Goal: Task Accomplishment & Management: Use online tool/utility

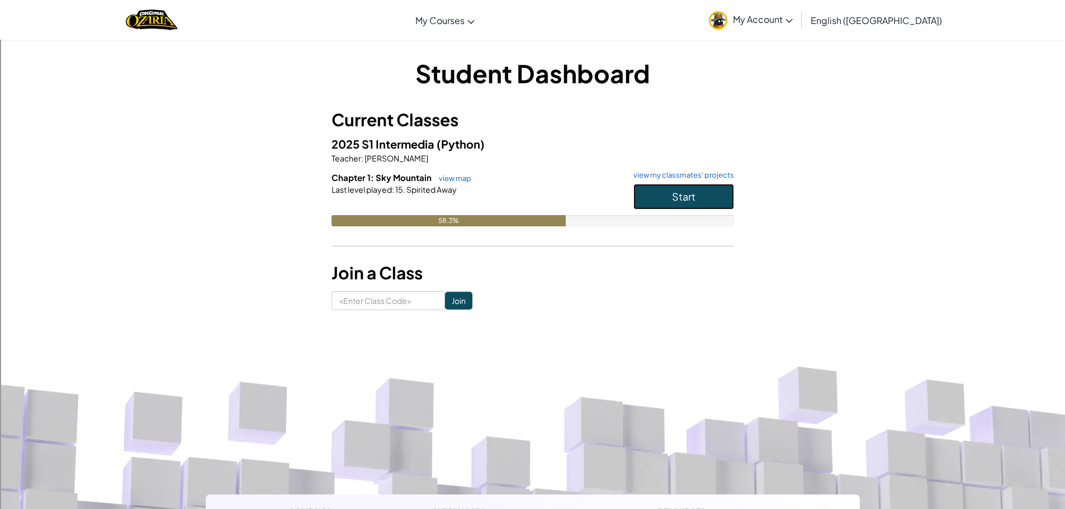
click at [690, 197] on span "Start" at bounding box center [683, 196] width 23 height 13
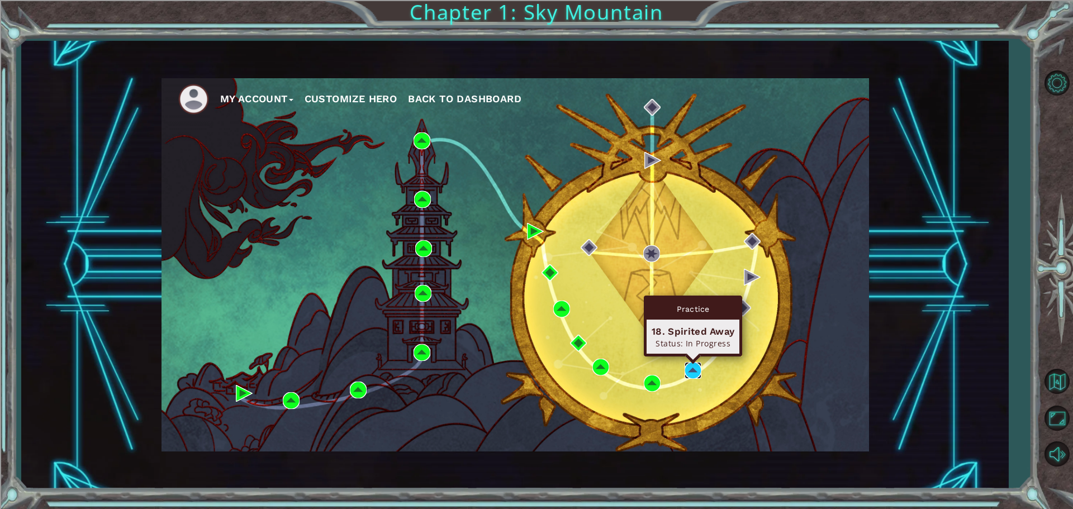
click at [690, 364] on img at bounding box center [693, 370] width 17 height 17
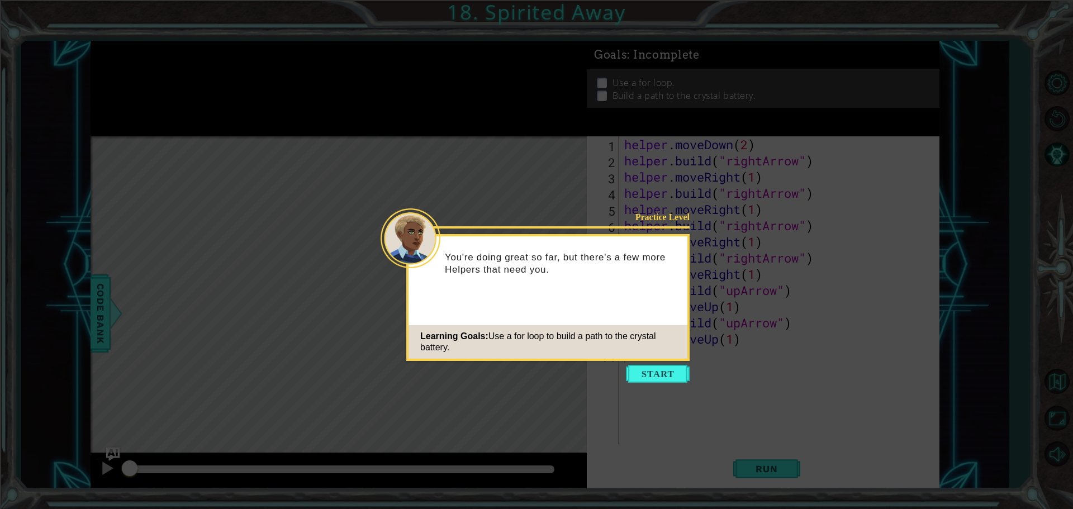
click at [664, 378] on button "Start" at bounding box center [658, 374] width 64 height 18
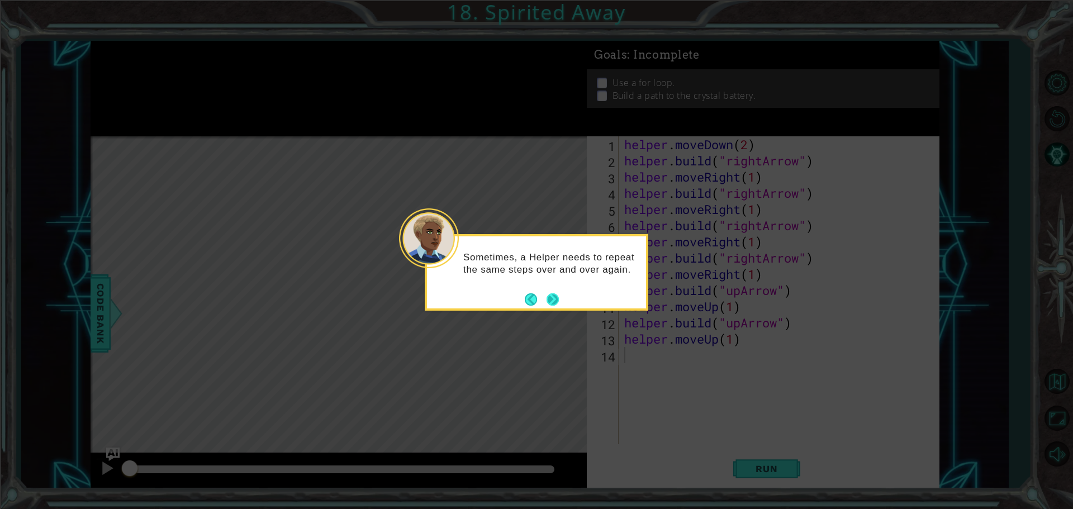
click at [554, 298] on button "Next" at bounding box center [553, 299] width 12 height 12
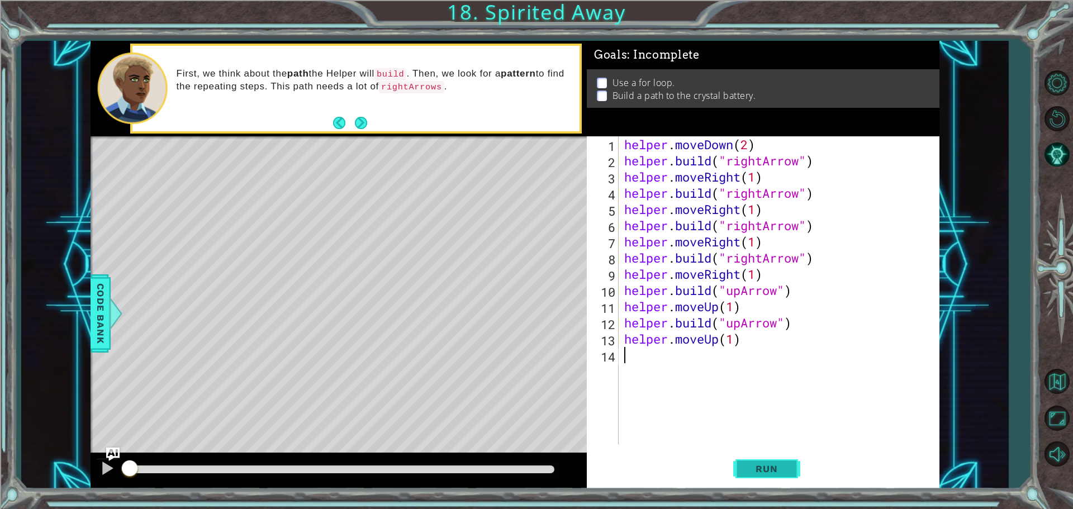
click at [782, 468] on span "Run" at bounding box center [767, 468] width 44 height 11
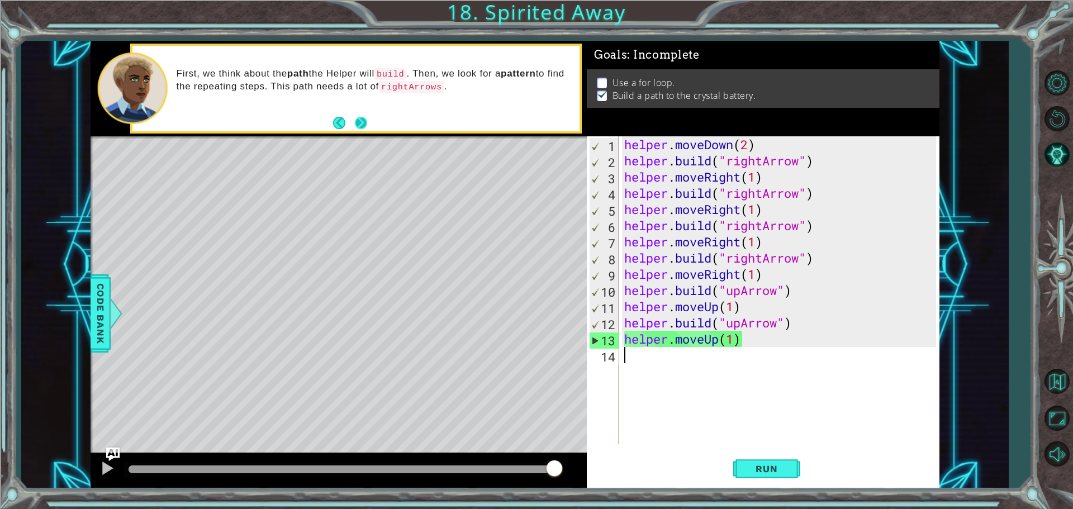
click at [362, 130] on footer at bounding box center [350, 123] width 34 height 17
click at [359, 125] on button "Next" at bounding box center [361, 123] width 12 height 12
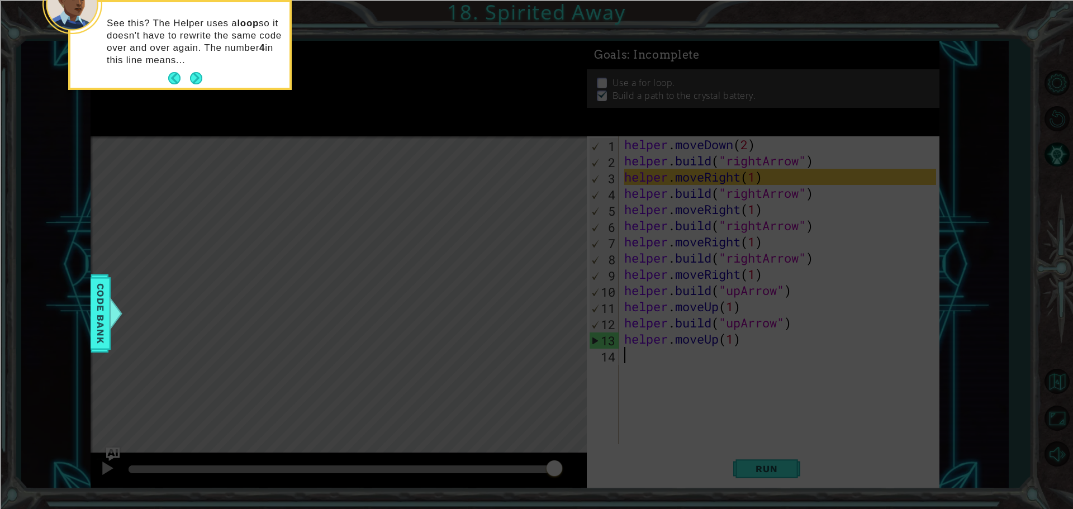
click at [196, 77] on button "Next" at bounding box center [196, 78] width 12 height 12
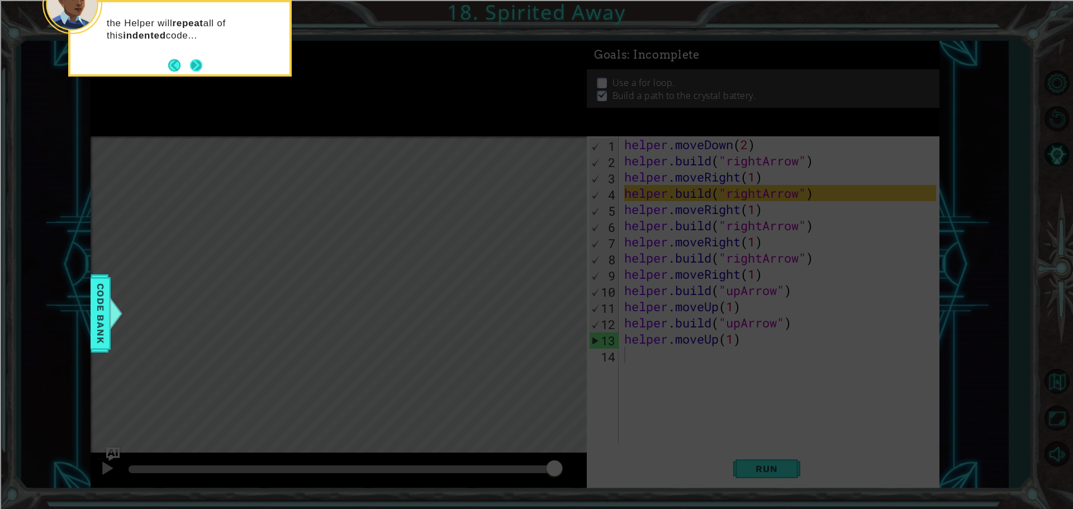
click at [191, 60] on button "Next" at bounding box center [196, 65] width 12 height 12
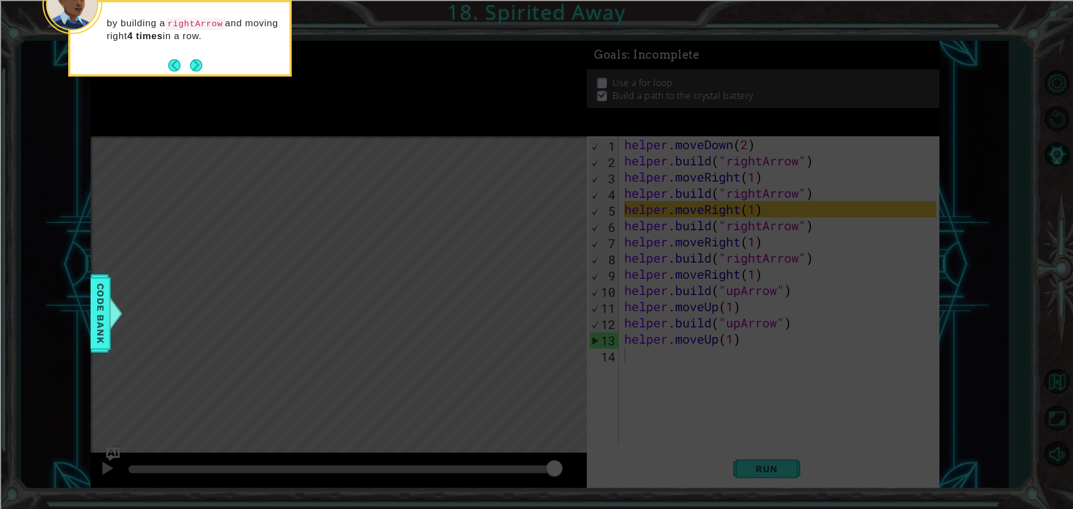
drag, startPoint x: 94, startPoint y: 307, endPoint x: 88, endPoint y: 292, distance: 16.6
click at [89, 295] on div "1 ההההההההההההההההההההההההההההההההההההההההההההההההההההההההההההההההההההההההההההה…" at bounding box center [536, 254] width 1073 height 509
click at [102, 277] on div "Code Bank" at bounding box center [101, 313] width 20 height 78
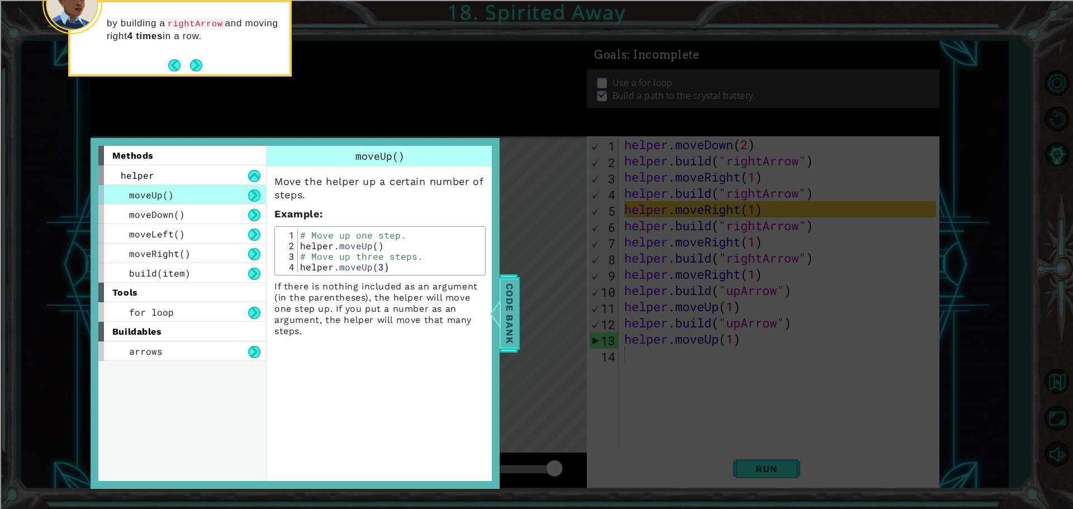
click at [513, 308] on span "Code Bank" at bounding box center [510, 313] width 18 height 68
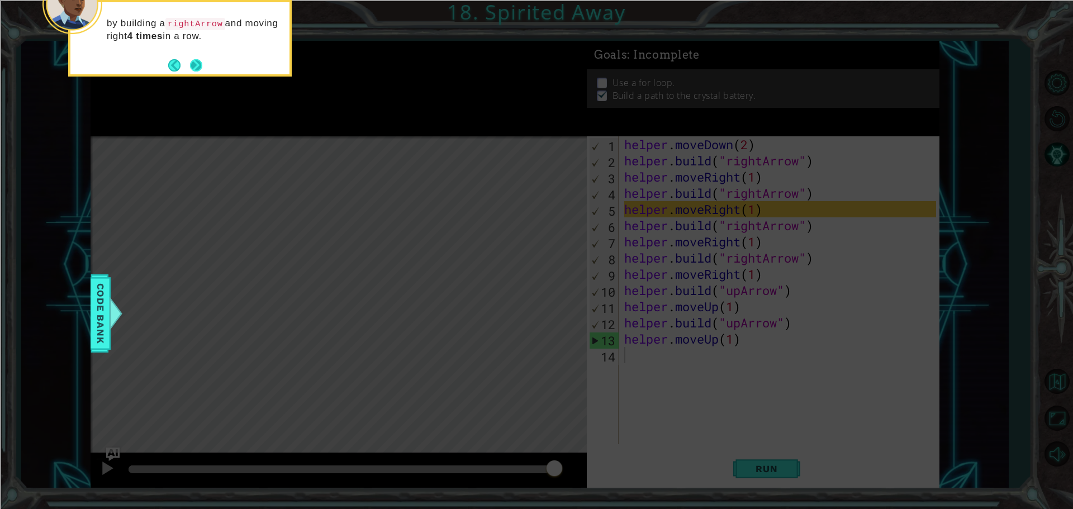
click at [202, 63] on button "Next" at bounding box center [196, 65] width 12 height 12
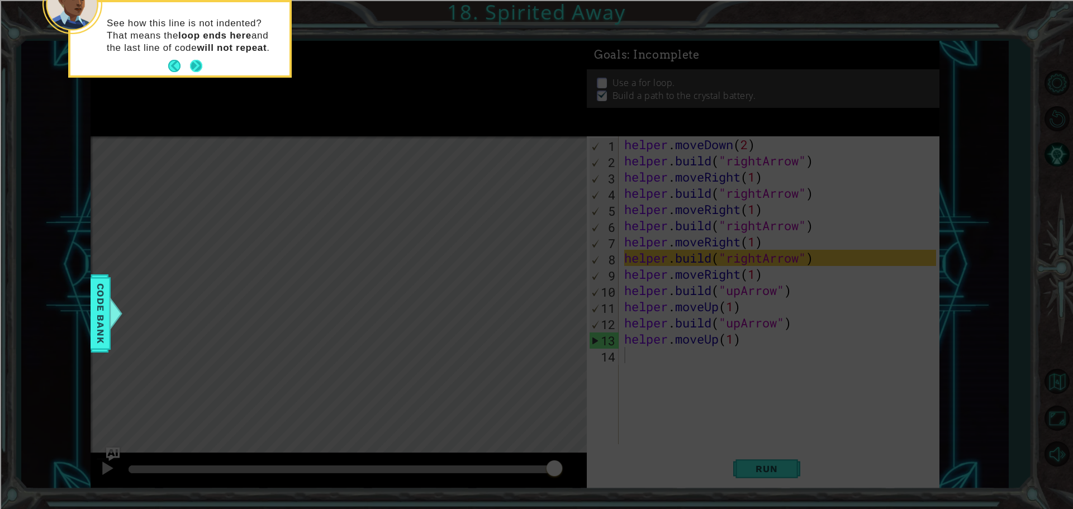
click at [196, 63] on button "Next" at bounding box center [196, 66] width 12 height 12
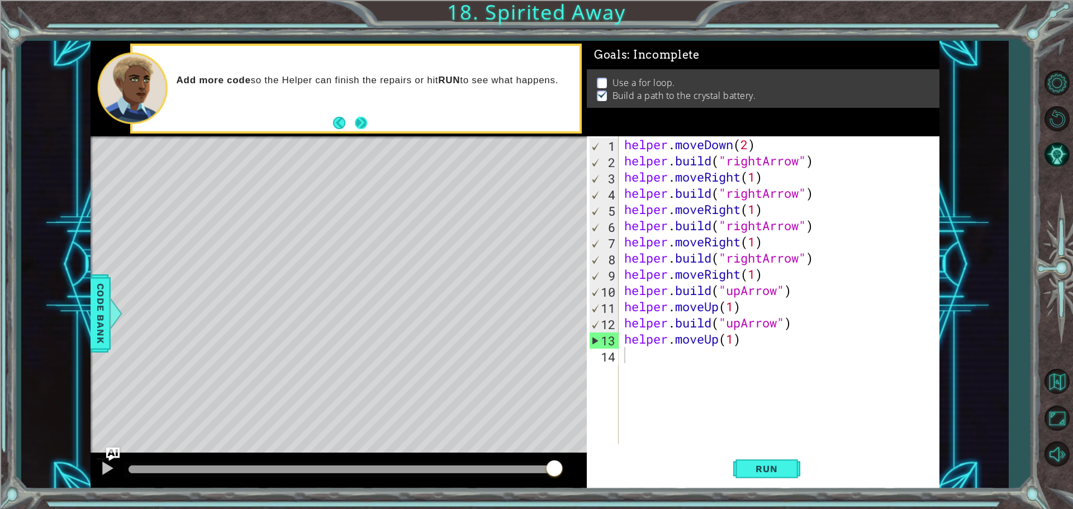
click at [359, 113] on div "Add more code so the Helper can finish the repairs or hit RUN to see what happe…" at bounding box center [355, 89] width 447 height 86
click at [361, 117] on button "Next" at bounding box center [361, 123] width 12 height 12
click at [101, 309] on span "Code Bank" at bounding box center [101, 313] width 18 height 68
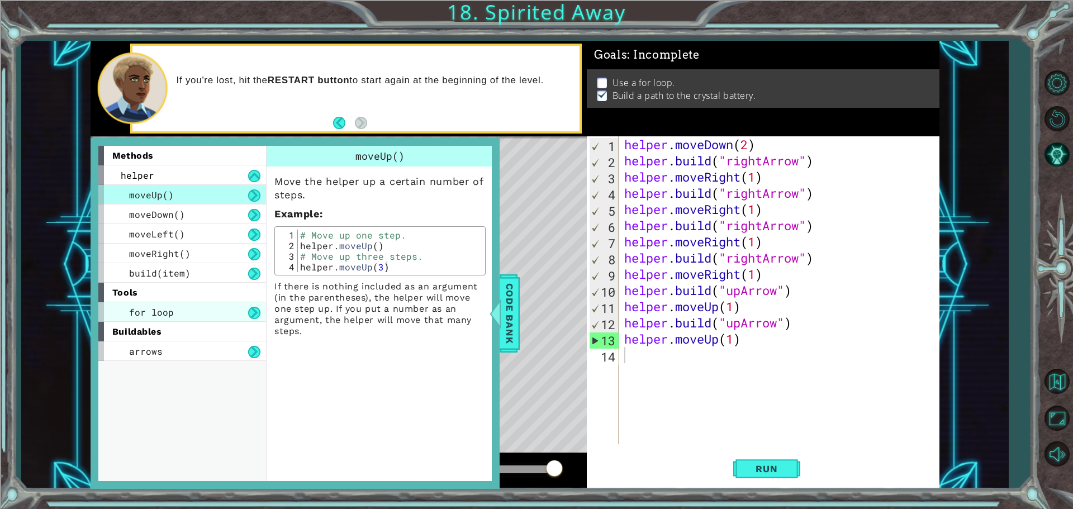
click at [163, 308] on span "for loop" at bounding box center [151, 312] width 45 height 12
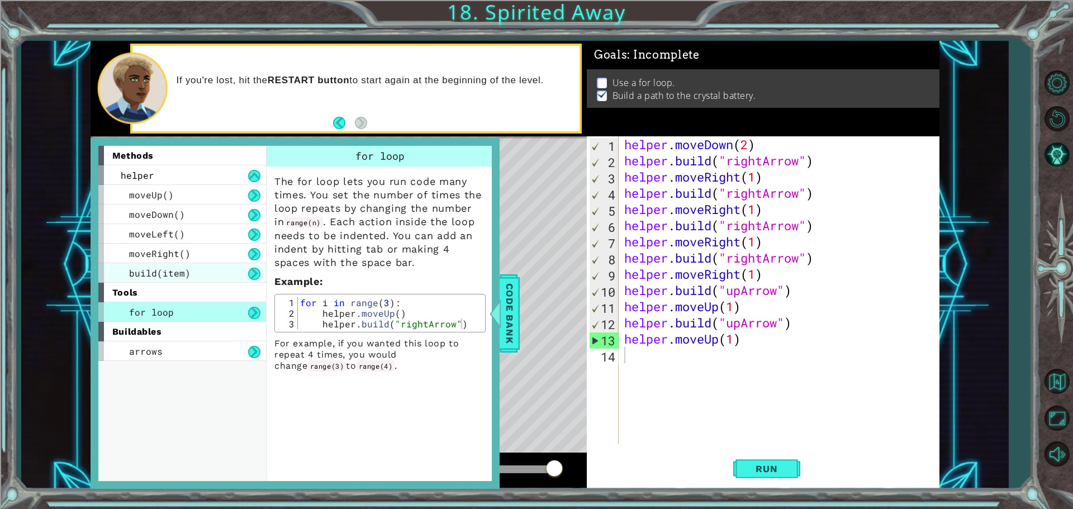
click at [202, 275] on div "build(item)" at bounding box center [182, 273] width 168 height 20
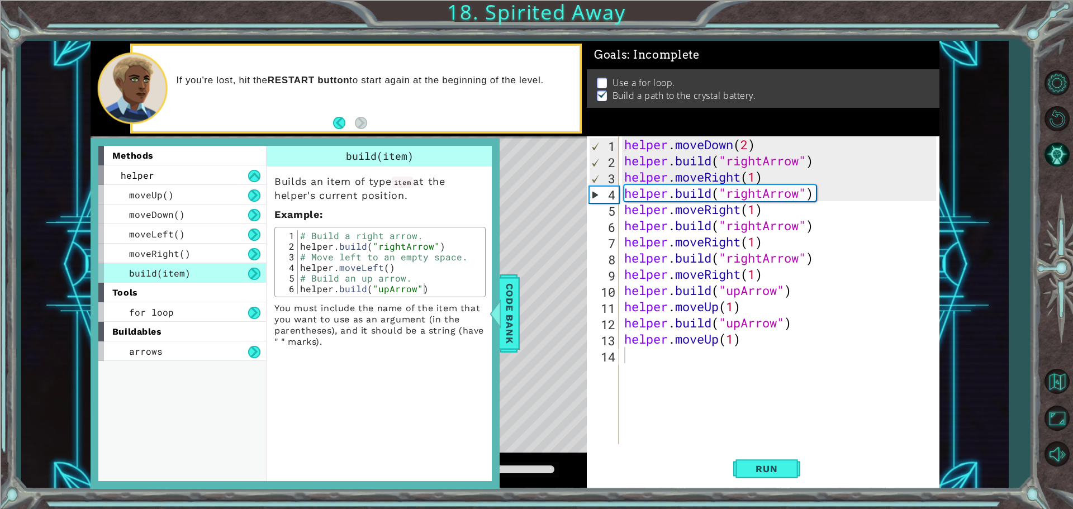
click at [619, 353] on div "1 2 3 4 5 6 7 8 9 10 11 12 13 14 helper . moveDown ( 2 ) helper . build ( "righ…" at bounding box center [761, 290] width 349 height 308
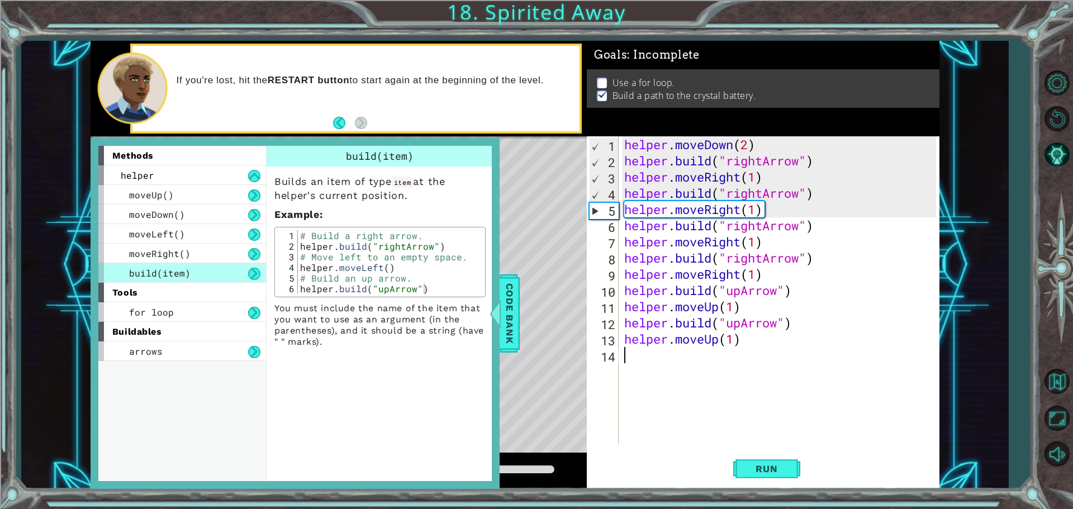
click at [624, 353] on div "helper . moveDown ( 2 ) helper . build ( "rightArrow" ) helper . moveRight ( 1 …" at bounding box center [782, 306] width 320 height 340
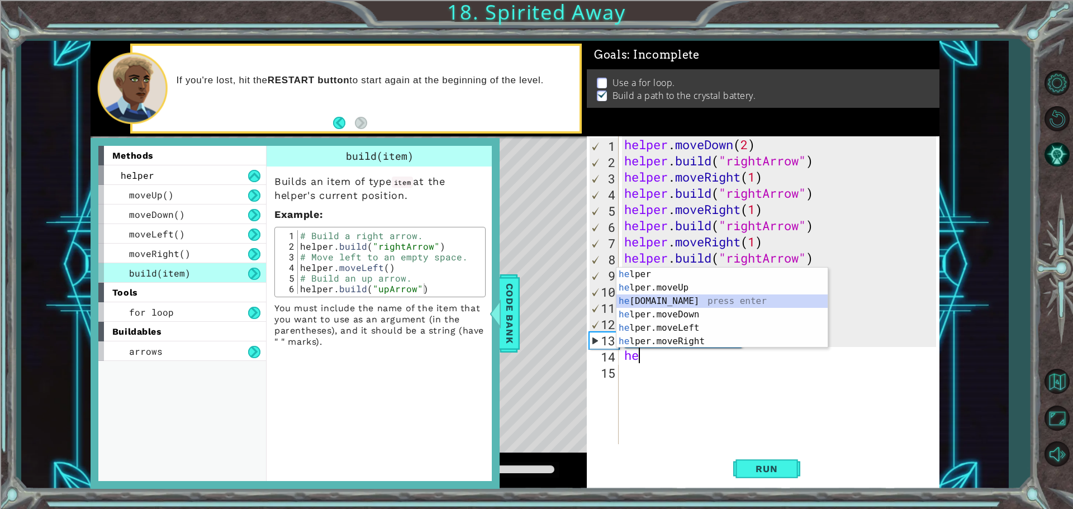
click at [687, 303] on div "he lper press enter he lper.moveUp press enter he [DOMAIN_NAME] press enter he …" at bounding box center [722, 321] width 211 height 107
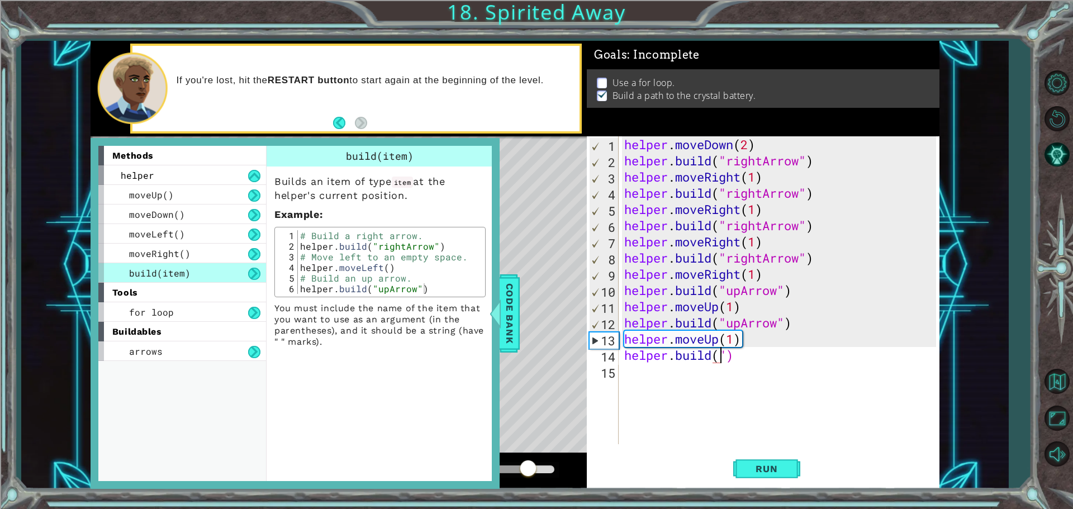
click at [725, 356] on div "helper . moveDown ( 2 ) helper . build ( "rightArrow" ) helper . moveRight ( 1 …" at bounding box center [782, 306] width 320 height 340
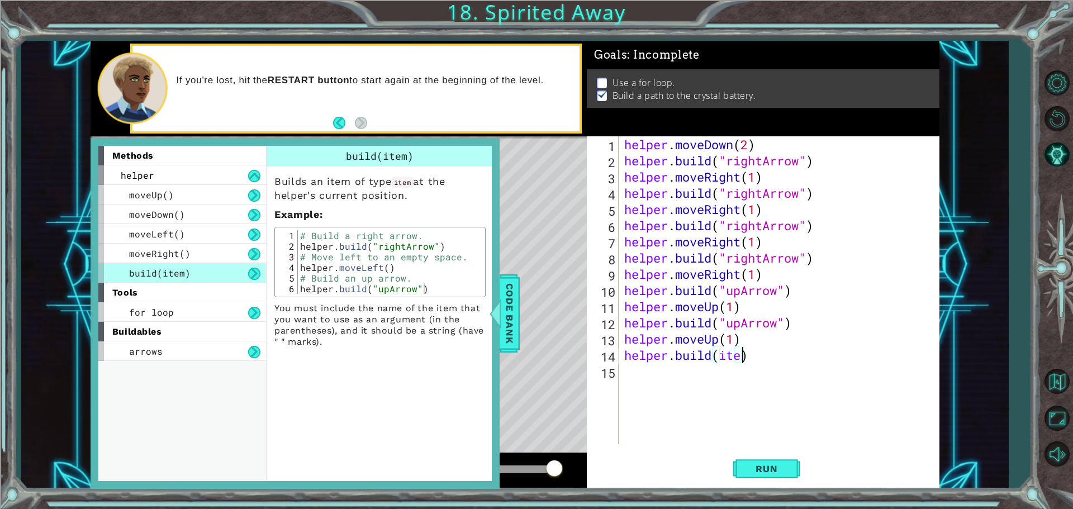
scroll to position [0, 5]
drag, startPoint x: 772, startPoint y: 449, endPoint x: 771, endPoint y: 463, distance: 14.0
click at [771, 455] on div "[DOMAIN_NAME](item) 1 2 3 4 5 6 7 8 9 10 11 12 13 14 15 helper . moveDown ( 2 )…" at bounding box center [763, 312] width 353 height 353
click at [771, 468] on span "Run" at bounding box center [767, 468] width 44 height 11
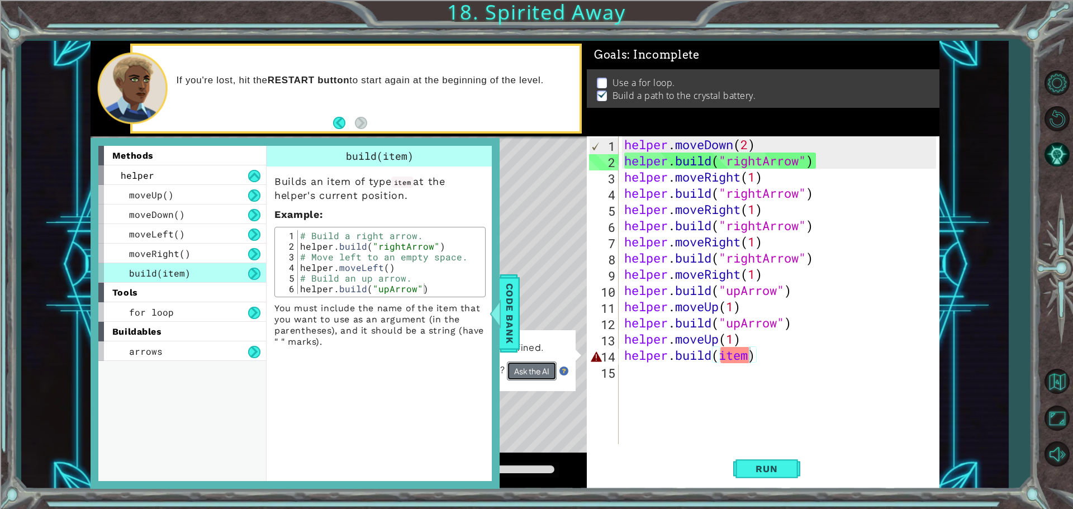
click at [530, 373] on button "Ask the AI" at bounding box center [532, 371] width 50 height 19
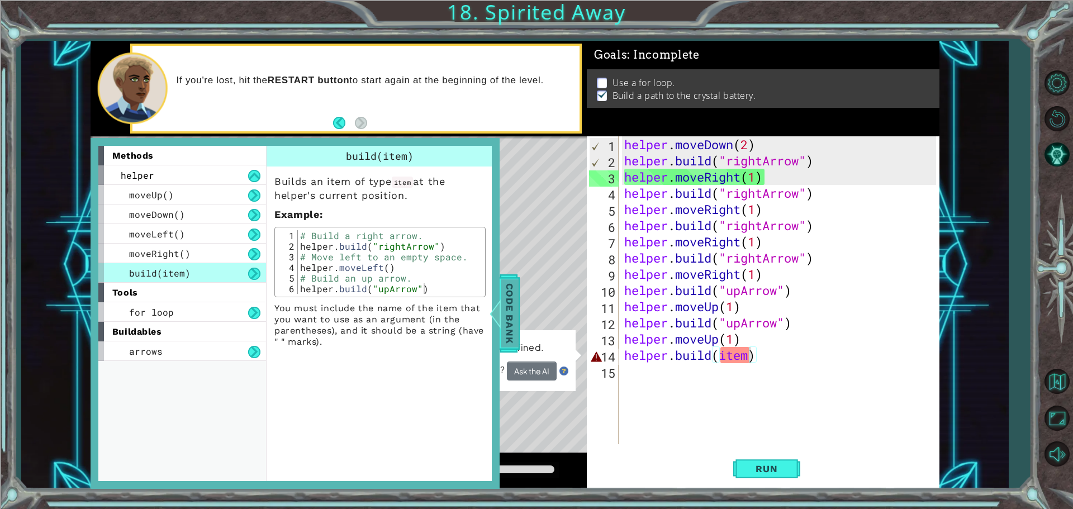
click at [507, 322] on span "Code Bank" at bounding box center [510, 313] width 18 height 68
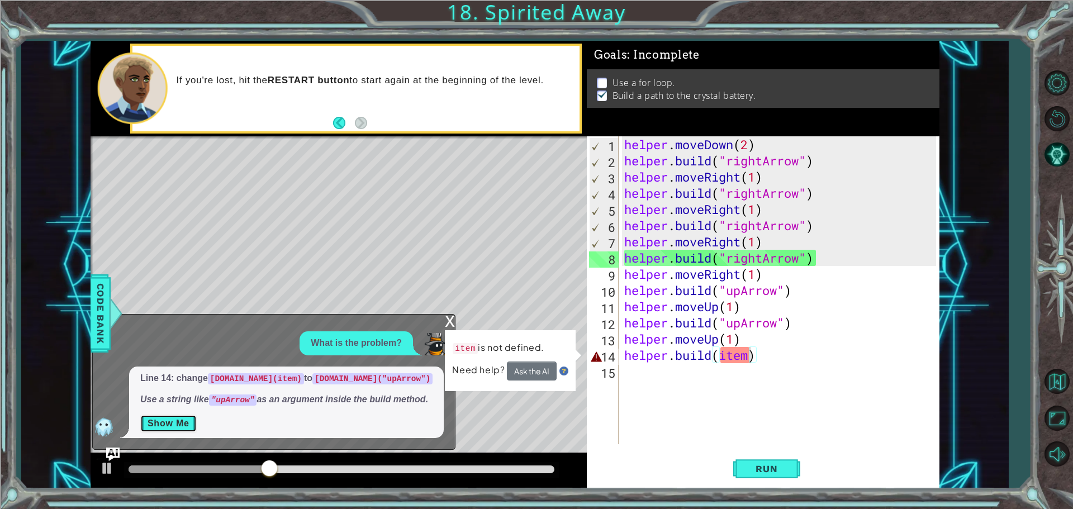
click at [176, 421] on button "Show Me" at bounding box center [168, 424] width 56 height 18
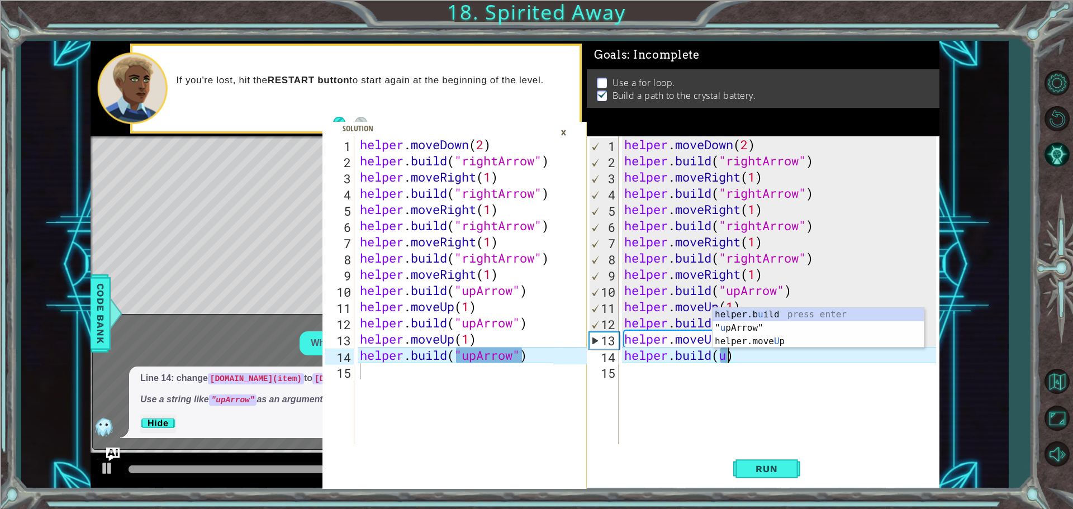
scroll to position [0, 4]
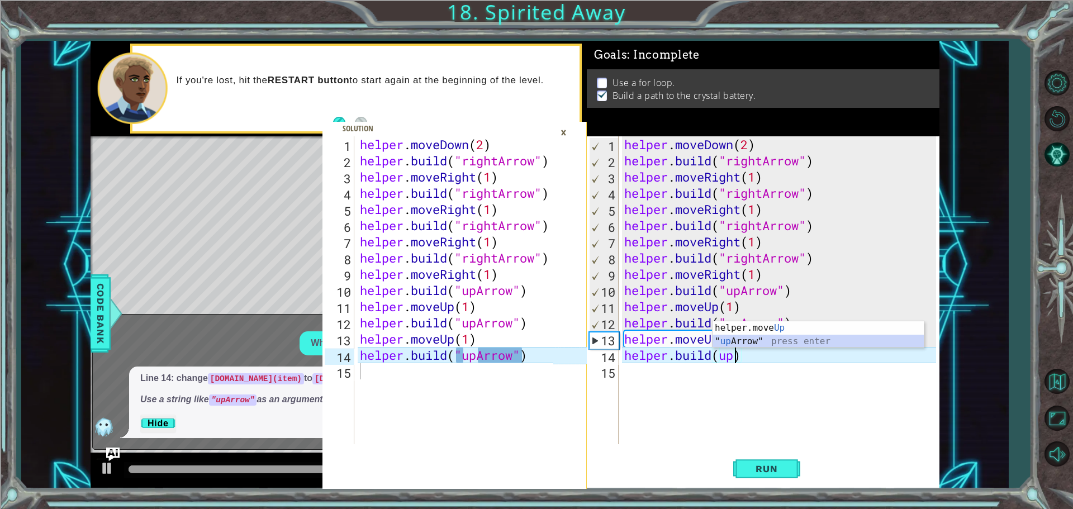
click at [752, 338] on div "helper.move Up press enter " up Arrow" press enter" at bounding box center [818, 348] width 211 height 54
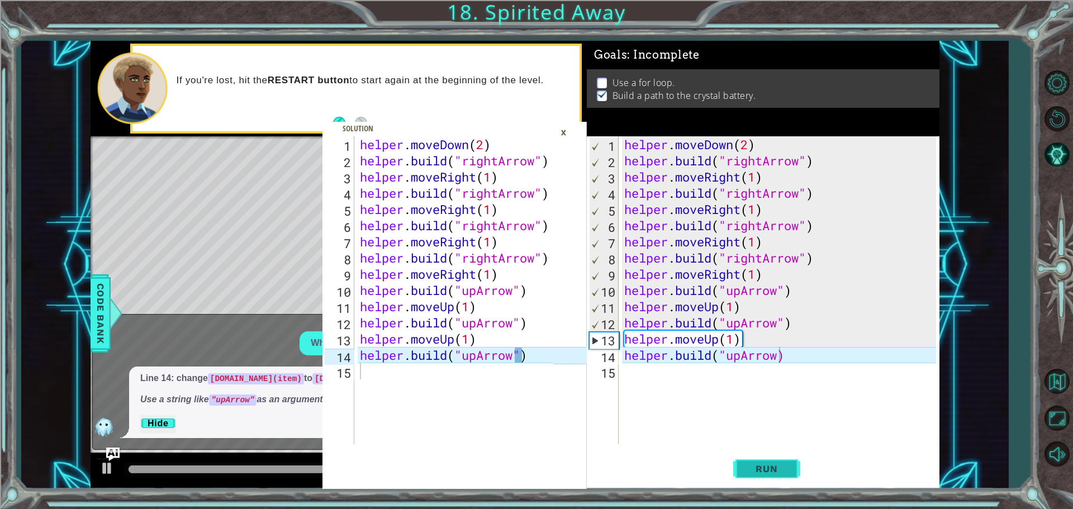
click at [765, 470] on span "Run" at bounding box center [767, 468] width 44 height 11
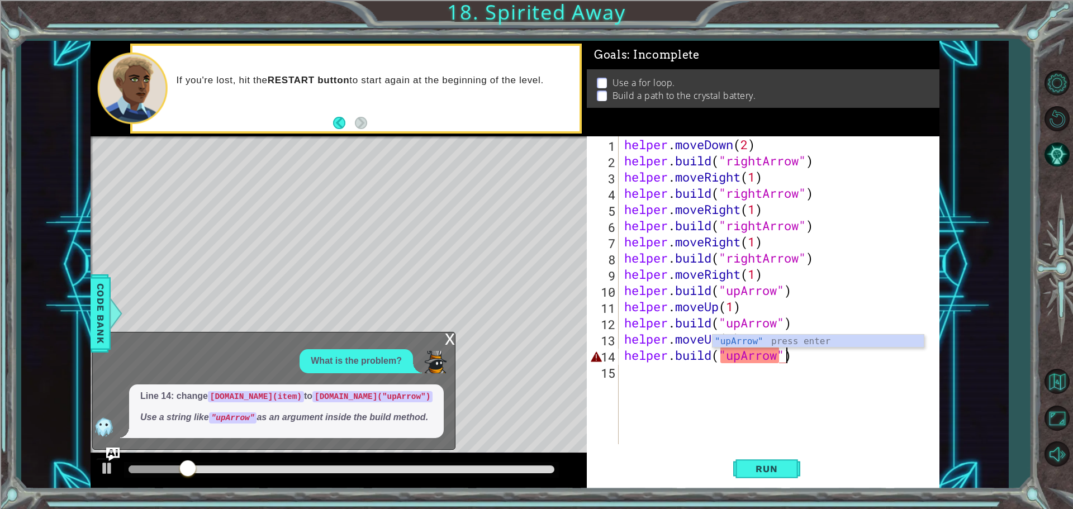
scroll to position [0, 7]
click at [756, 476] on button "Run" at bounding box center [766, 468] width 67 height 35
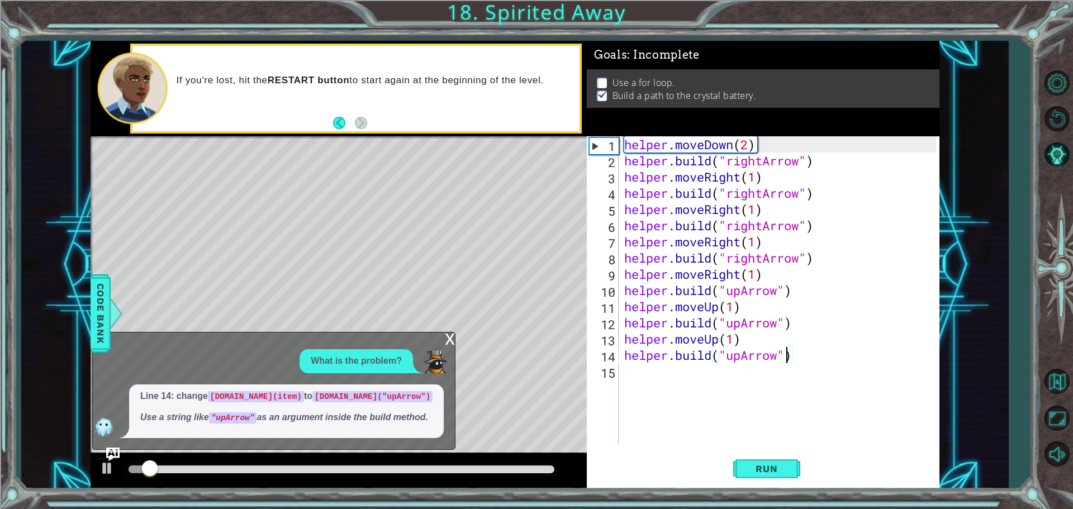
click at [451, 340] on div "x" at bounding box center [450, 338] width 10 height 11
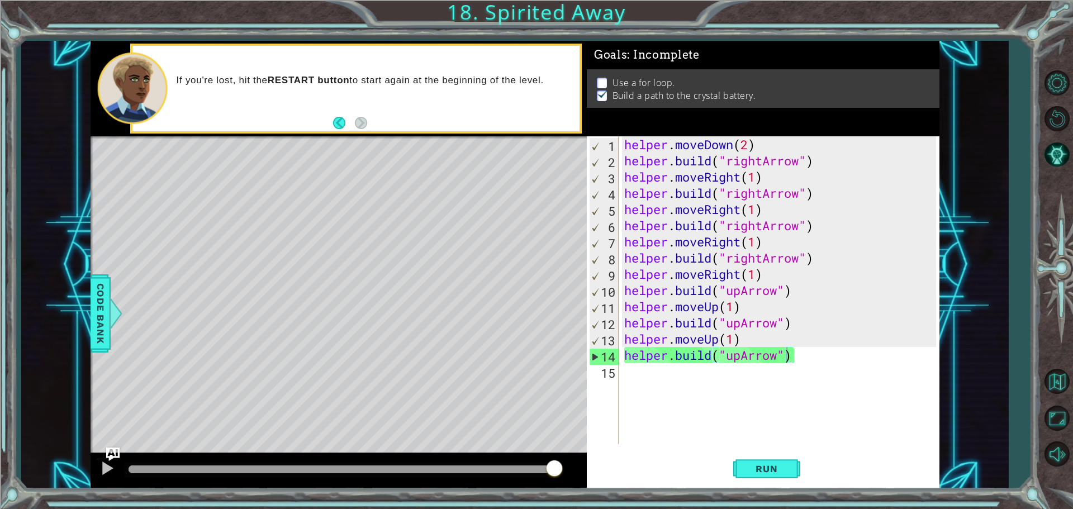
type textarea "[DOMAIN_NAME]("rightArrow")"
click at [824, 258] on div "helper . moveDown ( 2 ) helper . build ( "rightArrow" ) helper . moveRight ( 1 …" at bounding box center [782, 306] width 320 height 340
click at [651, 374] on div "helper . moveDown ( 2 ) helper . build ( "rightArrow" ) helper . moveRight ( 1 …" at bounding box center [782, 306] width 320 height 340
click at [336, 124] on button "Back" at bounding box center [344, 123] width 22 height 12
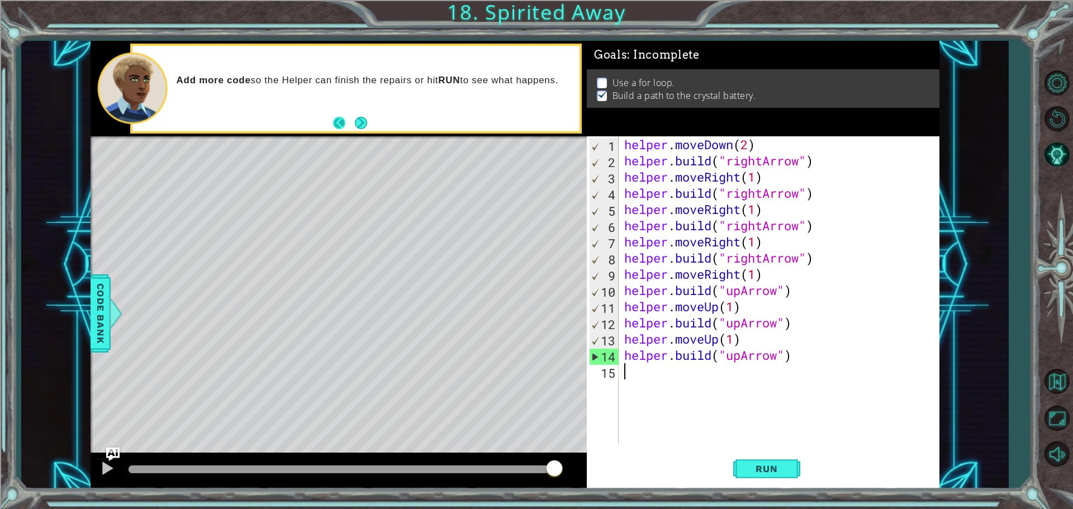
click at [336, 121] on button "Back" at bounding box center [344, 123] width 22 height 12
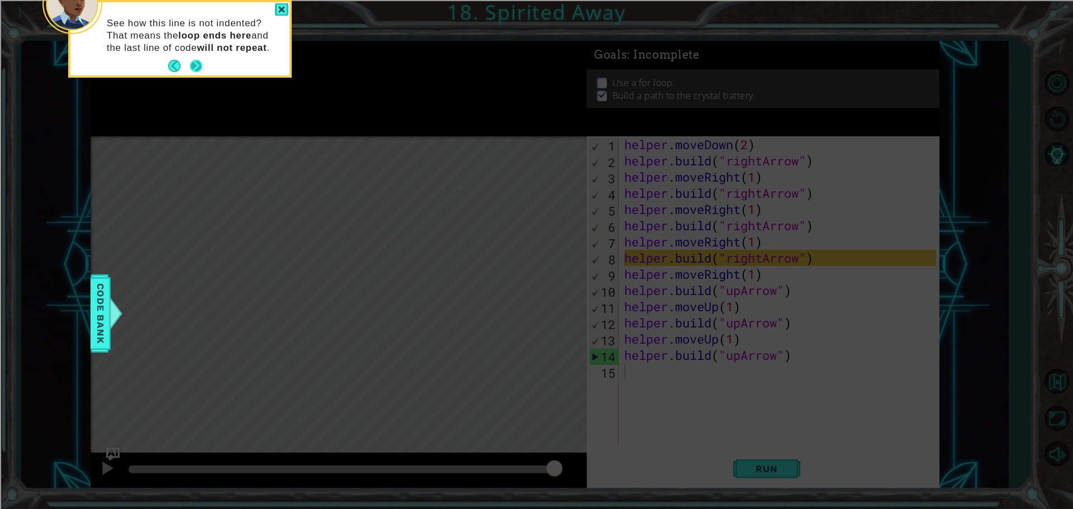
click at [191, 65] on button "Next" at bounding box center [196, 66] width 12 height 12
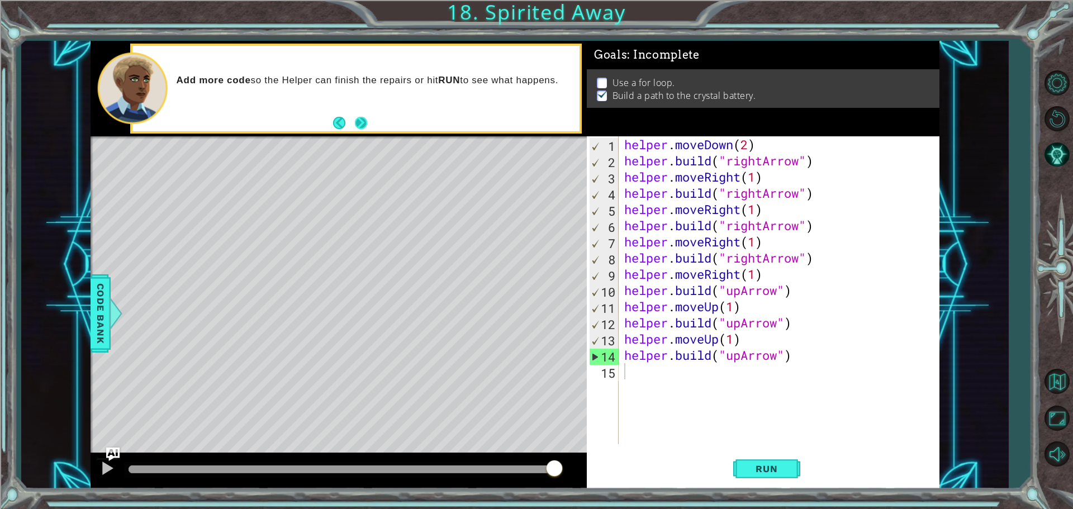
click at [364, 128] on button "Next" at bounding box center [361, 123] width 12 height 12
click at [1064, 125] on button "Restart Level" at bounding box center [1057, 118] width 32 height 32
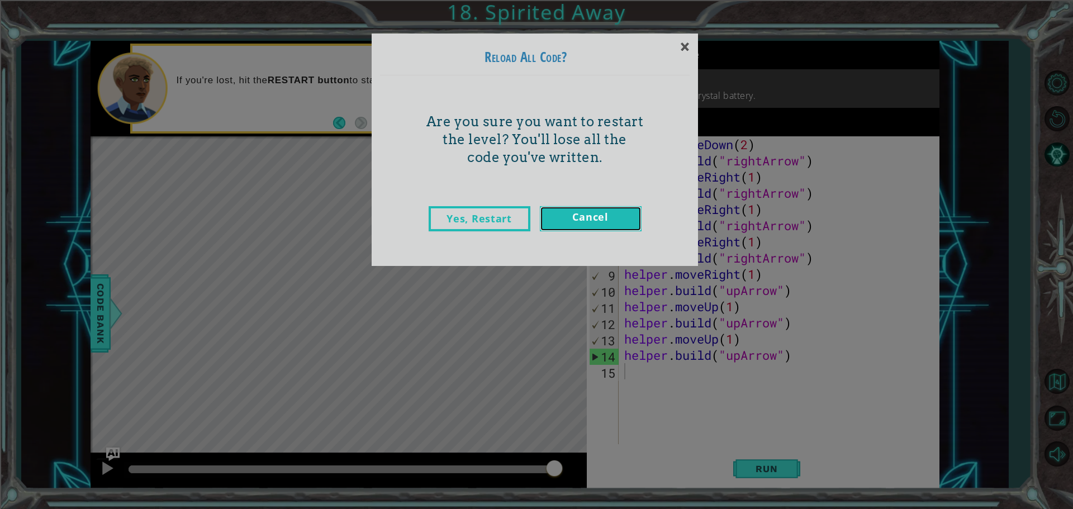
click at [582, 217] on link "Cancel" at bounding box center [591, 218] width 102 height 25
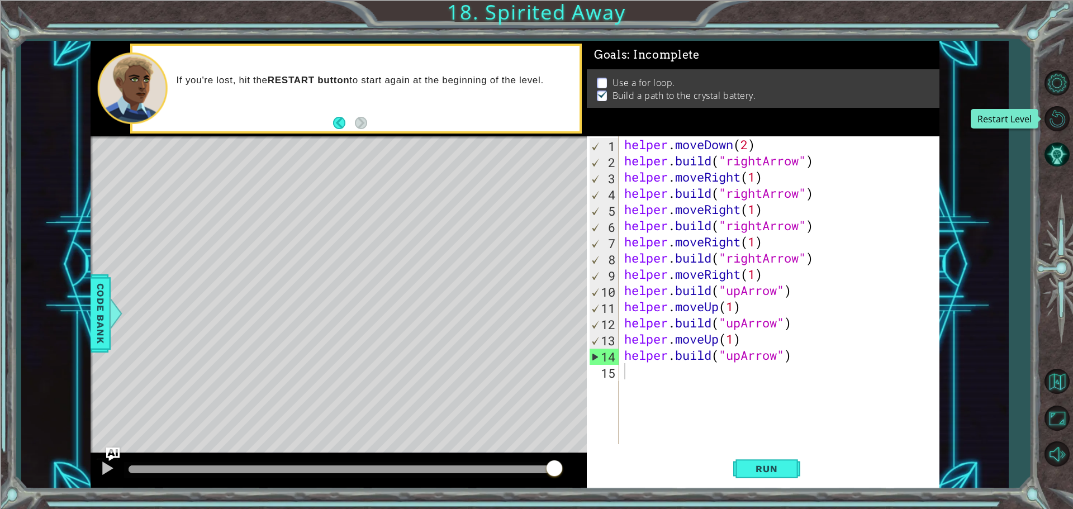
drag, startPoint x: 1065, startPoint y: 115, endPoint x: 1014, endPoint y: 126, distance: 52.7
click at [1064, 116] on button "Restart Level" at bounding box center [1057, 118] width 32 height 32
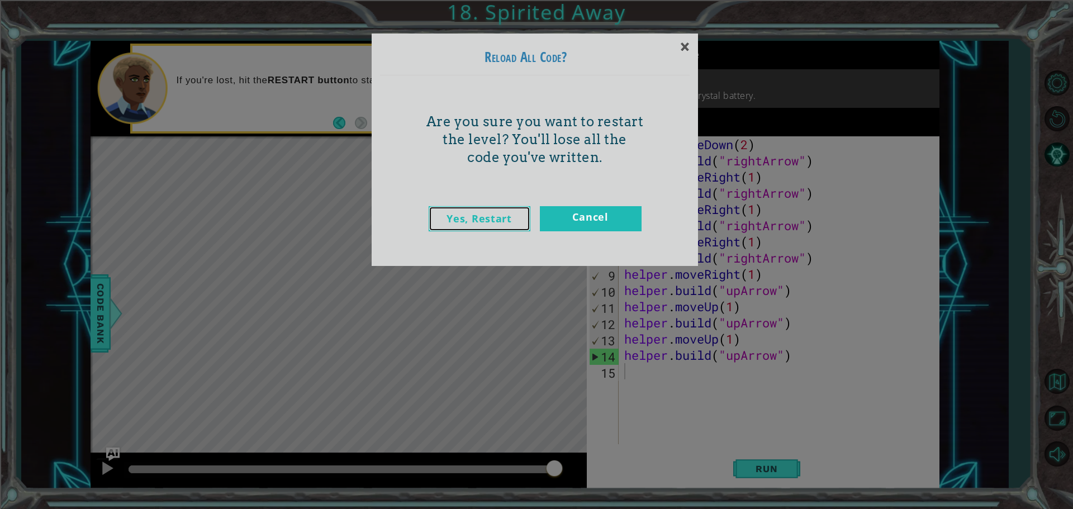
click at [500, 216] on link "Yes, Restart" at bounding box center [480, 218] width 102 height 25
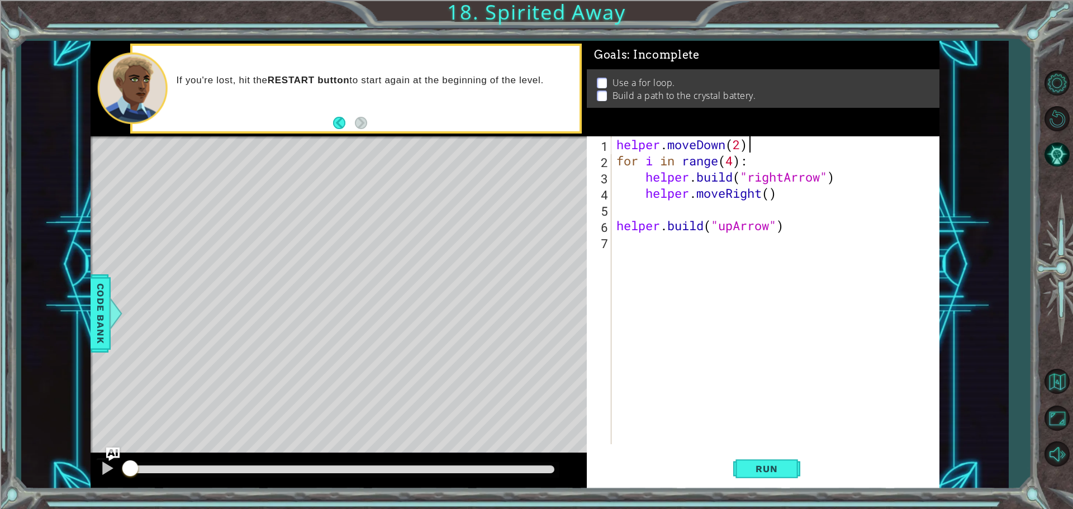
click at [752, 141] on div "helper . moveDown ( 2 ) for i in range ( 4 ) : helper . build ( "rightArrow" ) …" at bounding box center [778, 306] width 328 height 340
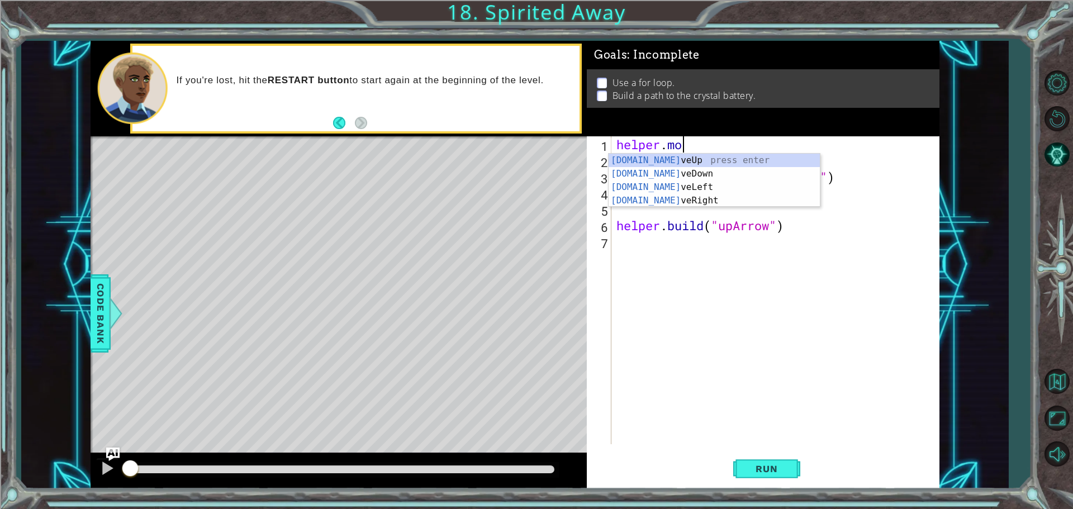
type textarea "h"
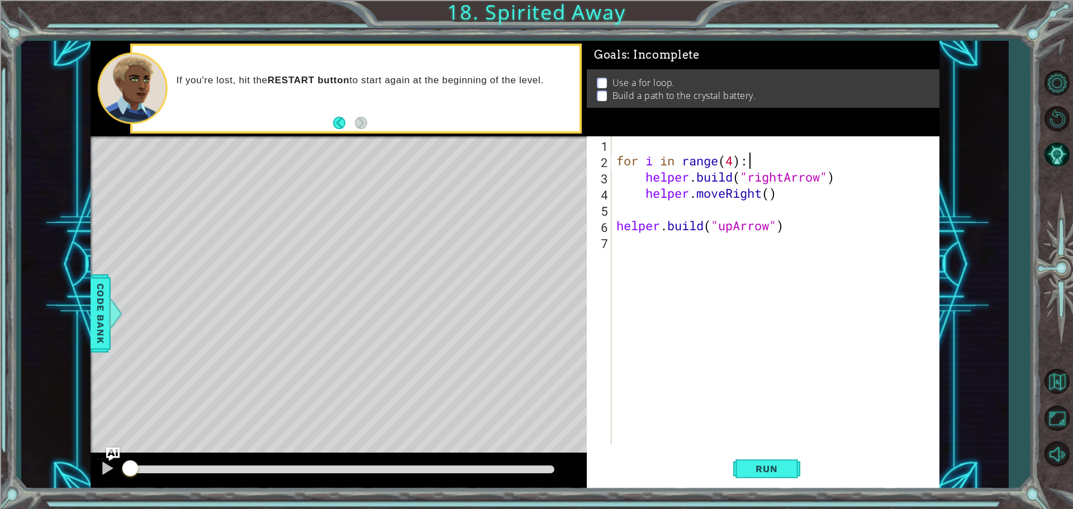
click at [766, 154] on div "for i in range ( 4 ) : helper . build ( "rightArrow" ) helper . moveRight ( ) h…" at bounding box center [778, 306] width 328 height 340
type textarea "f"
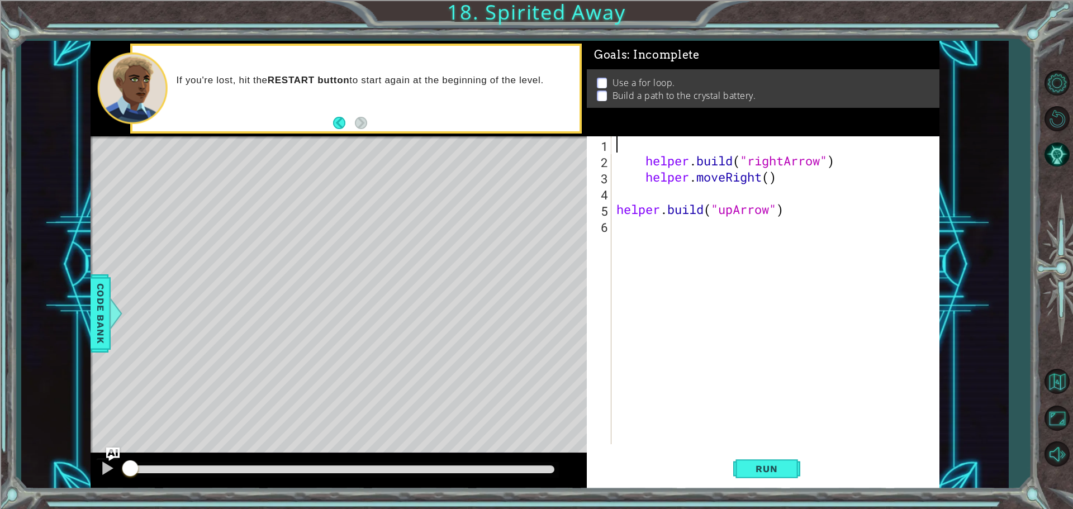
click at [855, 178] on div "helper . build ( "rightArrow" ) helper . moveRight ( ) helper . build ( "upArro…" at bounding box center [778, 306] width 328 height 340
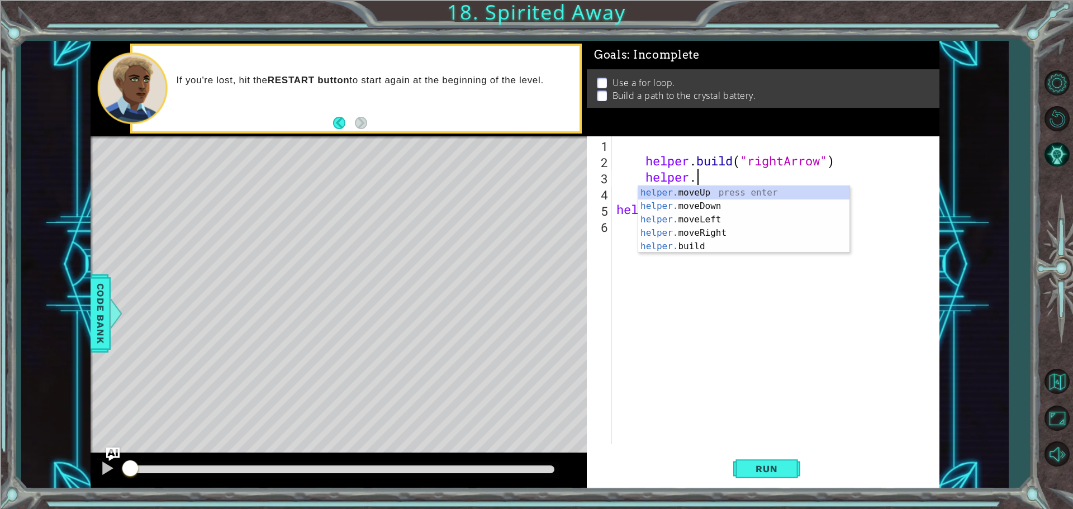
type textarea "h"
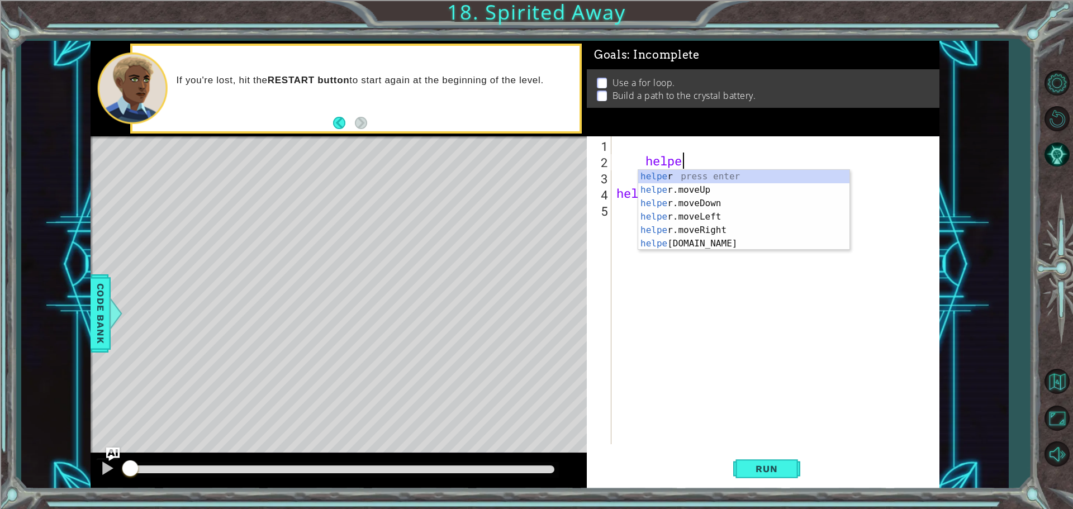
type textarea "h"
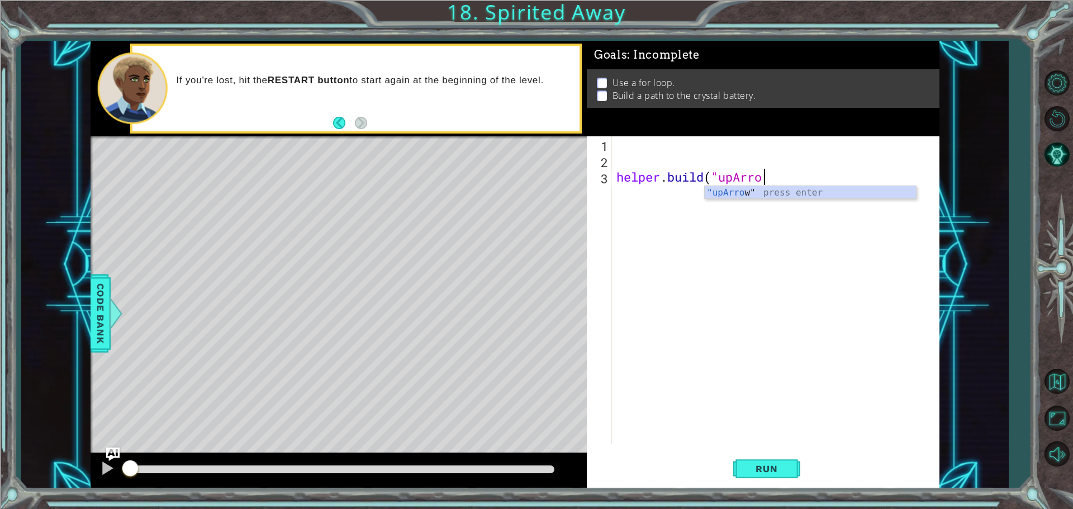
click at [850, 187] on body "1 2 3 4 5 6 7 8 9 10 11 12 13 14 15 helper . moveDown ( 2 ) helper . build ( "r…" at bounding box center [536, 254] width 1073 height 509
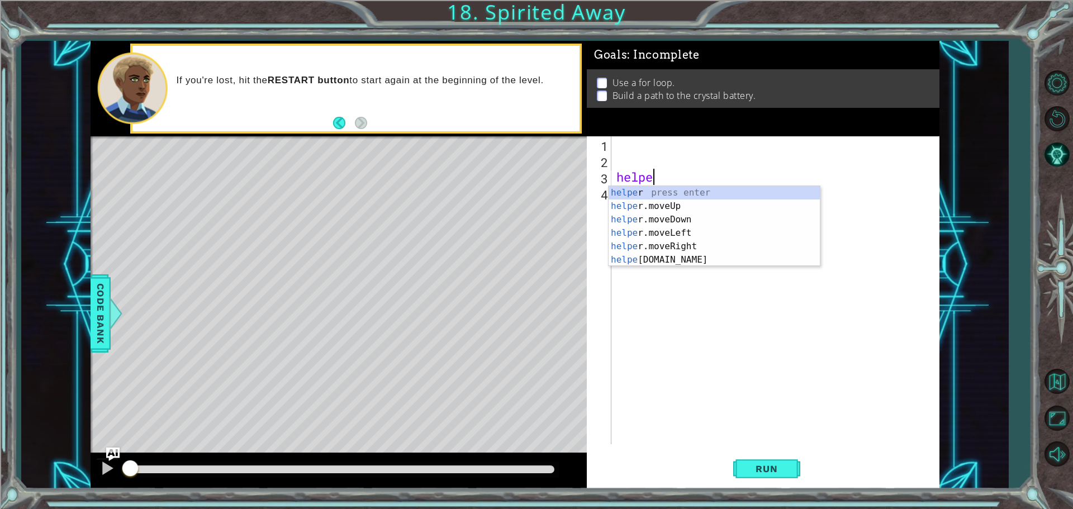
type textarea "h"
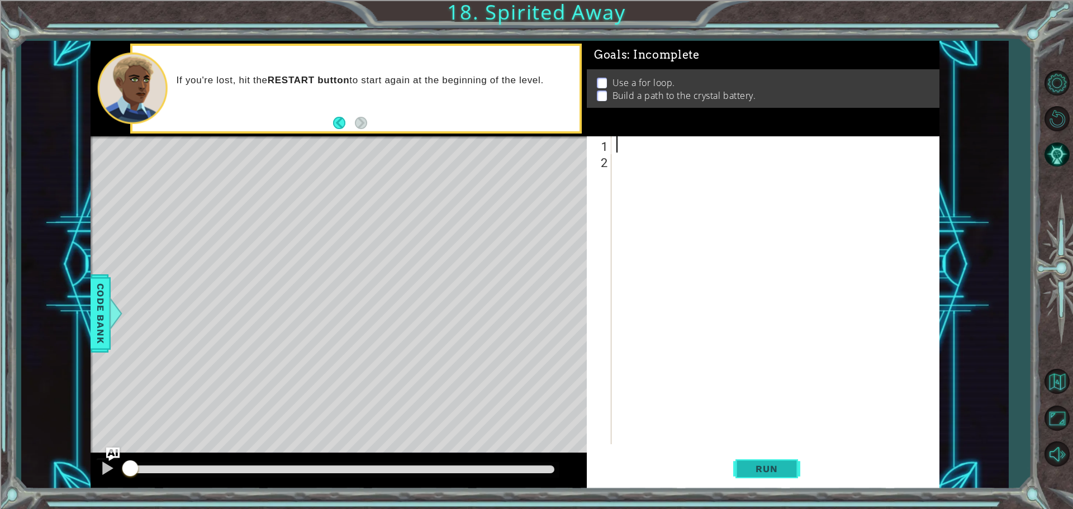
click at [781, 465] on span "Run" at bounding box center [767, 468] width 44 height 11
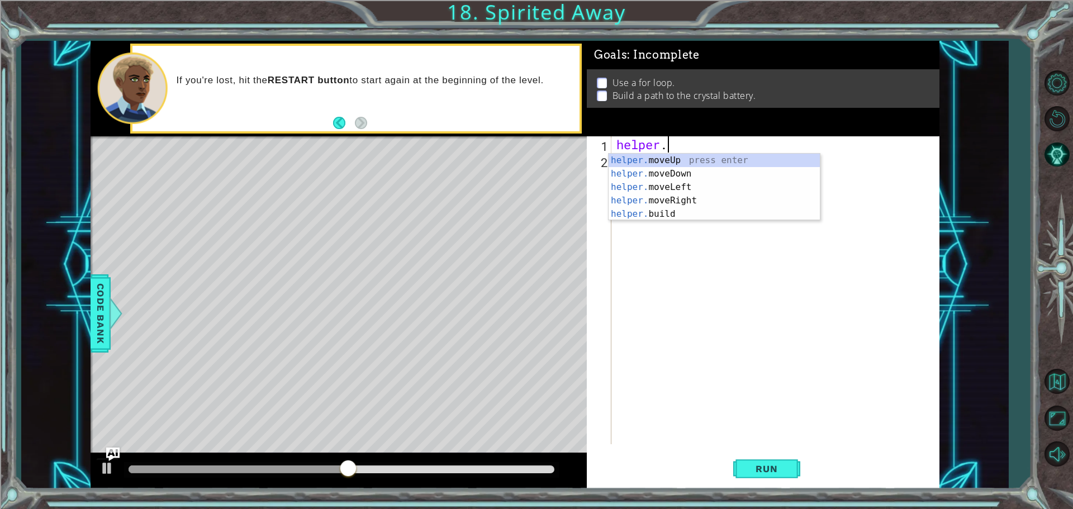
scroll to position [0, 2]
click at [666, 201] on div "helper. moveUp press enter helper. moveDown press enter helper. moveLeft press …" at bounding box center [714, 201] width 211 height 94
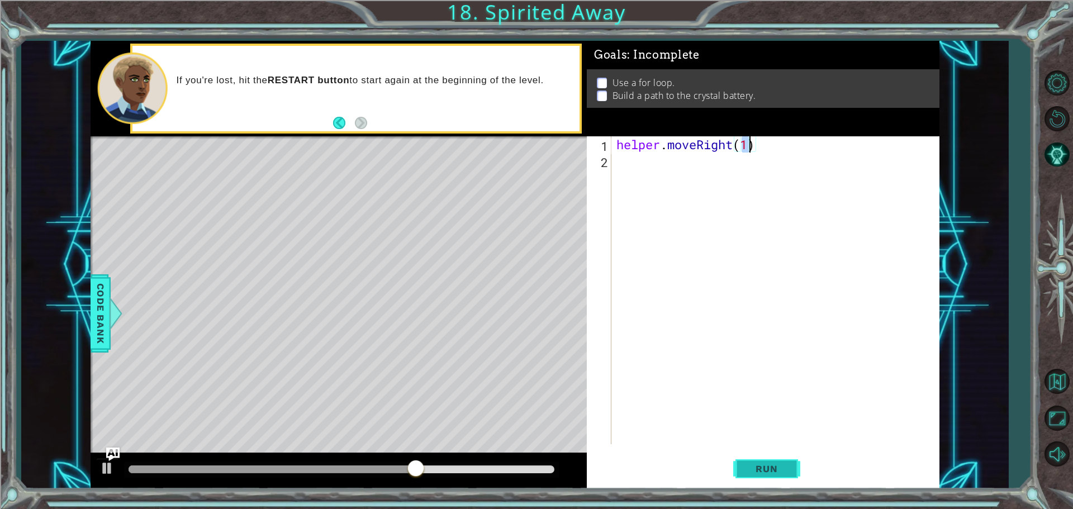
click at [784, 472] on span "Run" at bounding box center [767, 468] width 44 height 11
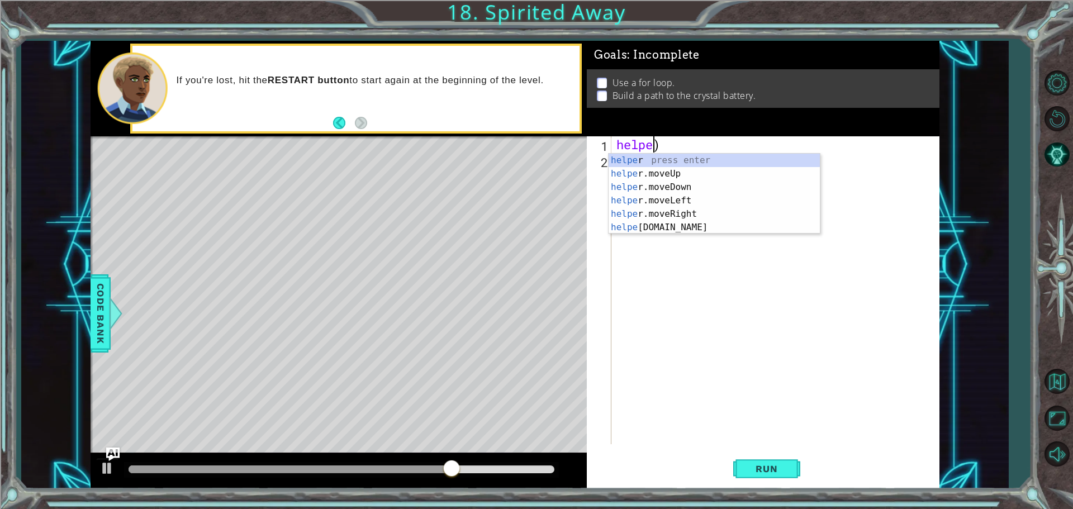
scroll to position [0, 1]
type textarea ")"
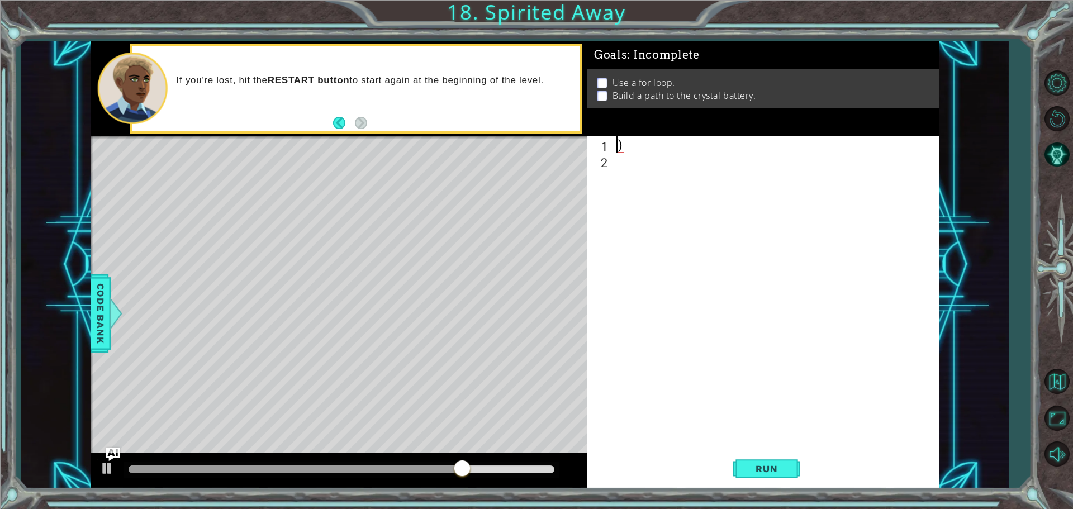
click at [677, 145] on div ")" at bounding box center [778, 306] width 328 height 340
click at [773, 460] on button "Run" at bounding box center [766, 468] width 67 height 35
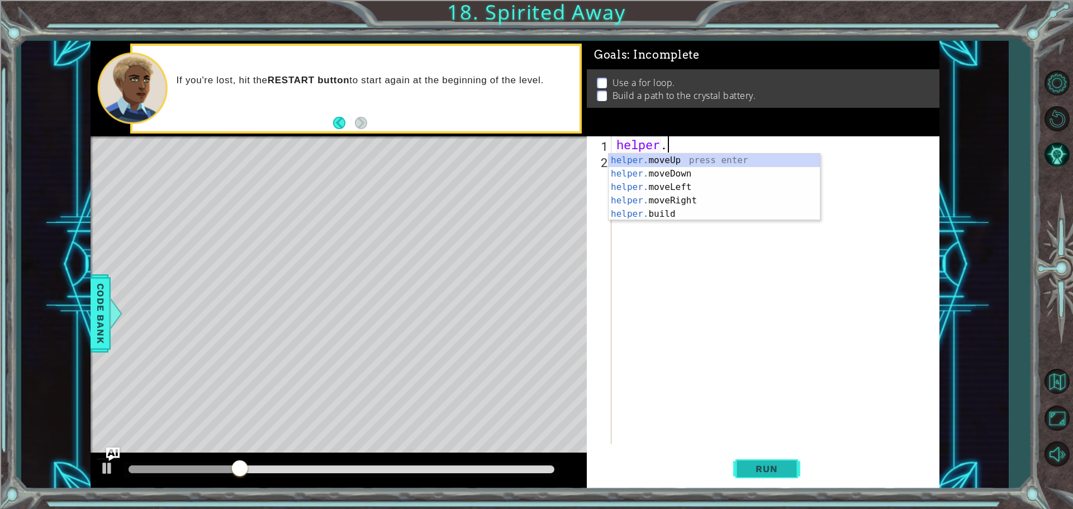
scroll to position [0, 2]
click at [669, 170] on div "helper. moveUp press enter helper. moveDown press enter helper. moveLeft press …" at bounding box center [714, 201] width 211 height 94
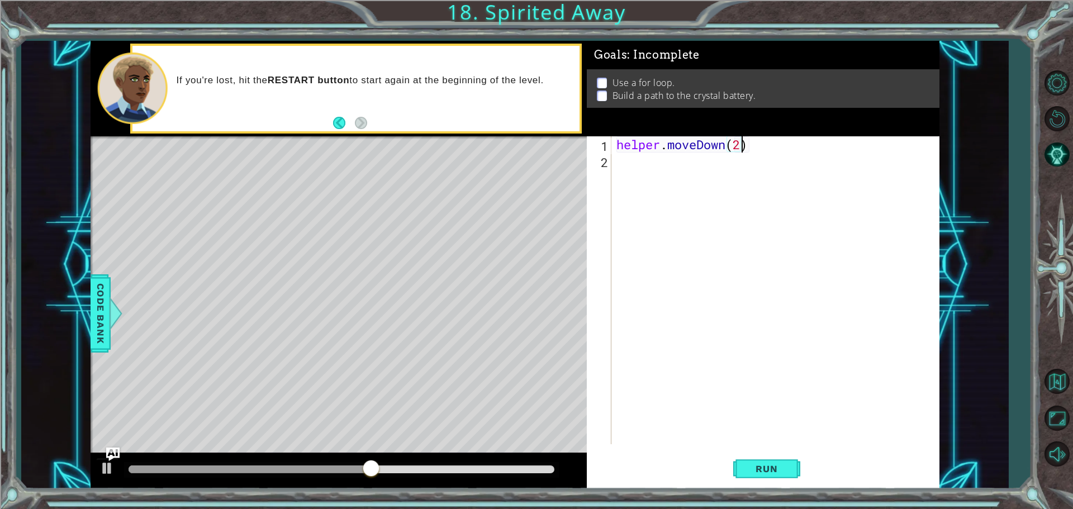
scroll to position [0, 5]
type textarea "helper.moveDown(2)"
click at [782, 466] on span "Run" at bounding box center [767, 468] width 44 height 11
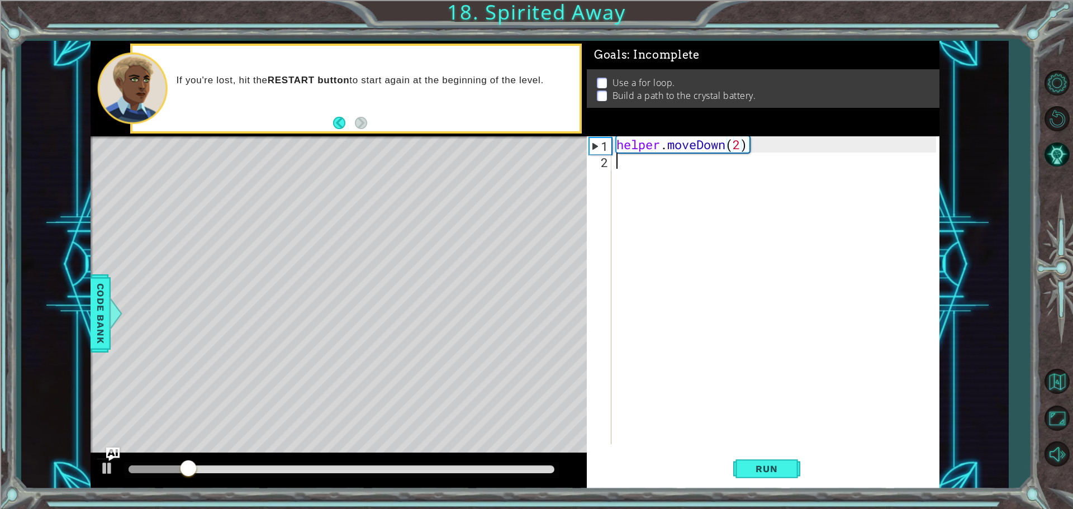
click at [715, 169] on div "helper . moveDown ( 2 )" at bounding box center [778, 306] width 328 height 340
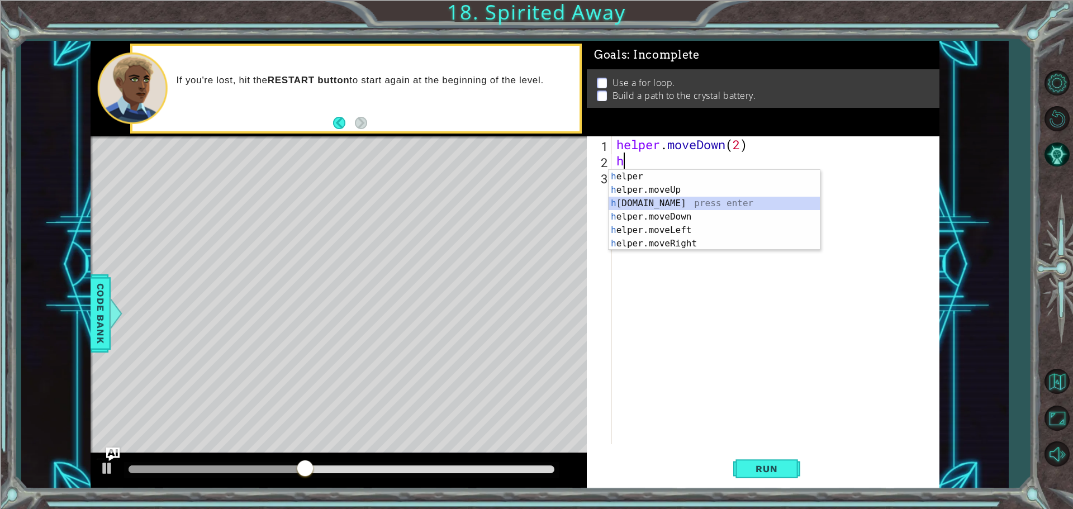
click at [684, 198] on div "h elper press enter h elper.moveUp press enter h [DOMAIN_NAME] press enter h el…" at bounding box center [714, 223] width 211 height 107
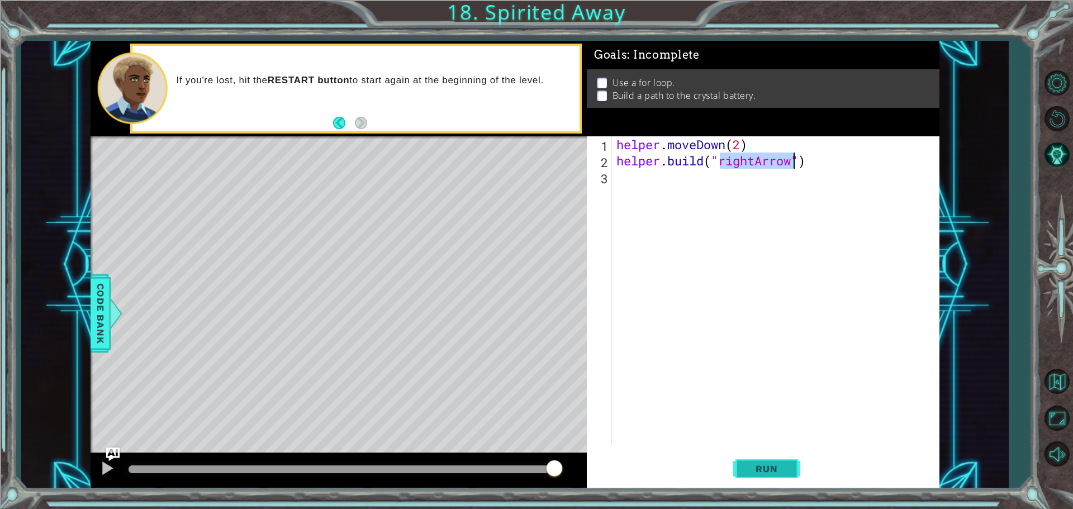
type textarea "[DOMAIN_NAME]("rightArrow")"
click at [776, 467] on span "Run" at bounding box center [767, 468] width 44 height 11
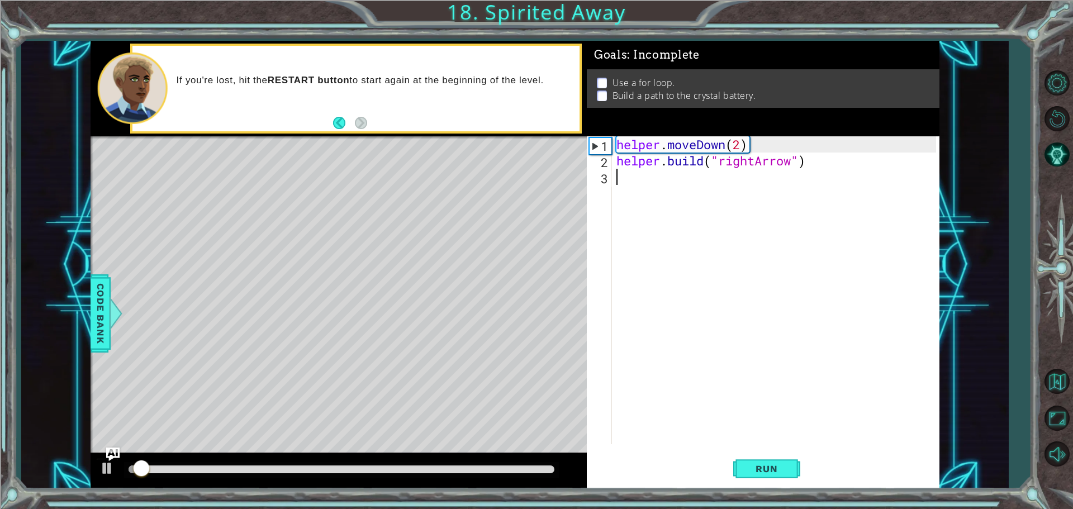
click at [872, 172] on div "helper . moveDown ( 2 ) helper . build ( "rightArrow" )" at bounding box center [778, 306] width 328 height 340
click at [875, 155] on div "helper . moveDown ( 2 ) helper . build ( "rightArrow" )" at bounding box center [778, 306] width 328 height 340
type textarea "[DOMAIN_NAME]("rightArrow")"
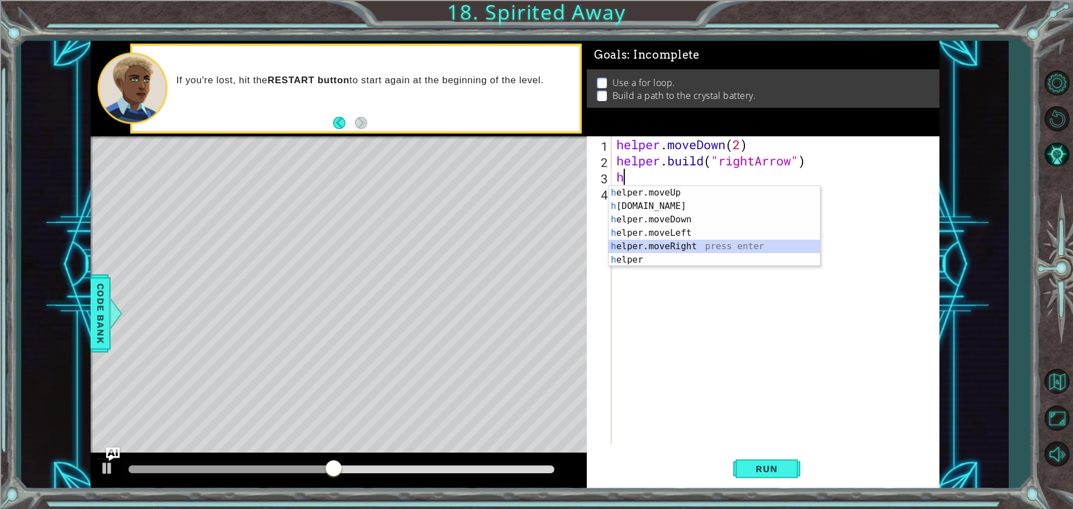
click at [677, 245] on div "h elper.moveUp press enter h [DOMAIN_NAME] press enter h elper.moveDown press e…" at bounding box center [714, 239] width 211 height 107
type textarea "helper.moveRight(1)"
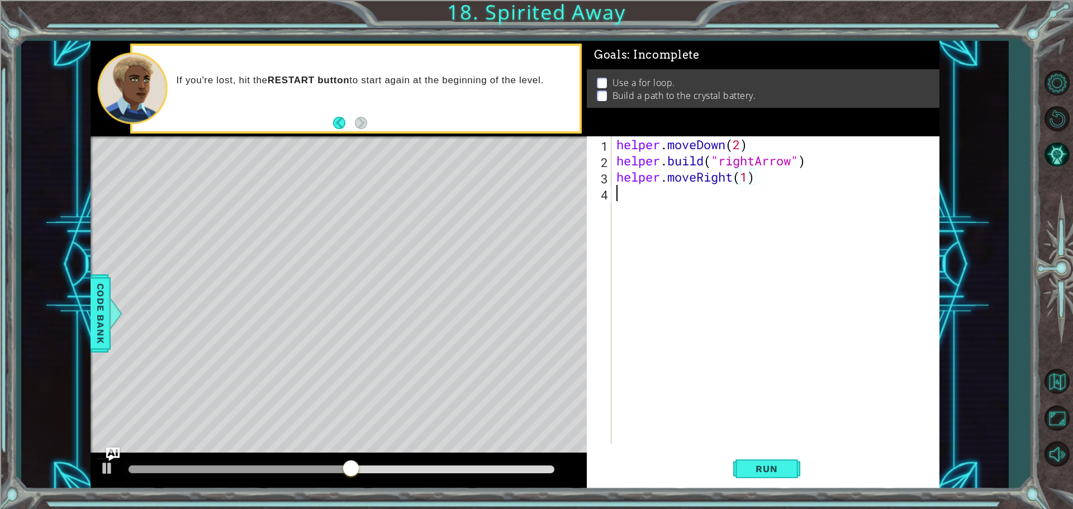
click at [651, 193] on div "helper . moveDown ( 2 ) helper . build ( "rightArrow" ) helper . moveRight ( 1 )" at bounding box center [778, 306] width 328 height 340
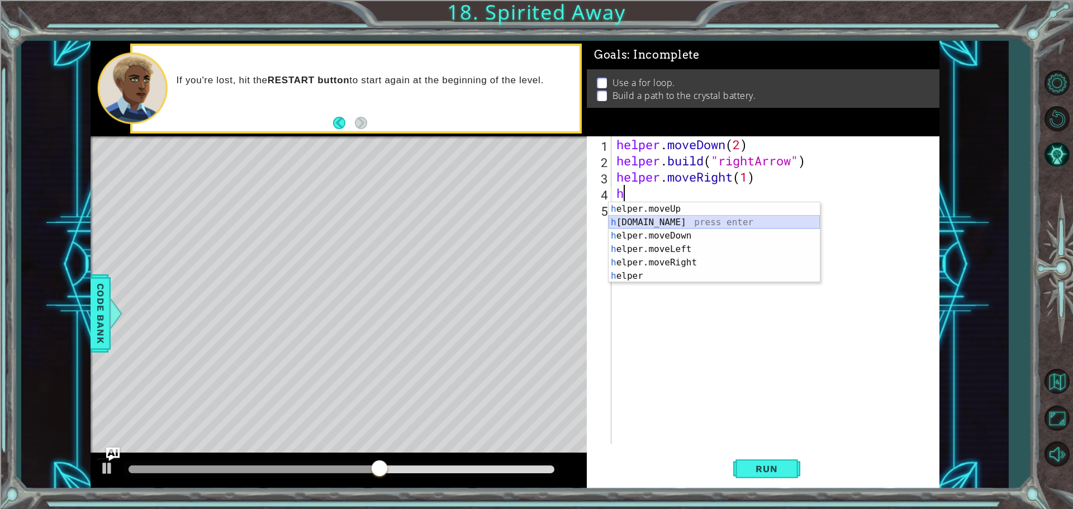
click at [655, 219] on div "h elper.moveUp press enter h [DOMAIN_NAME] press enter h elper.moveDown press e…" at bounding box center [714, 255] width 211 height 107
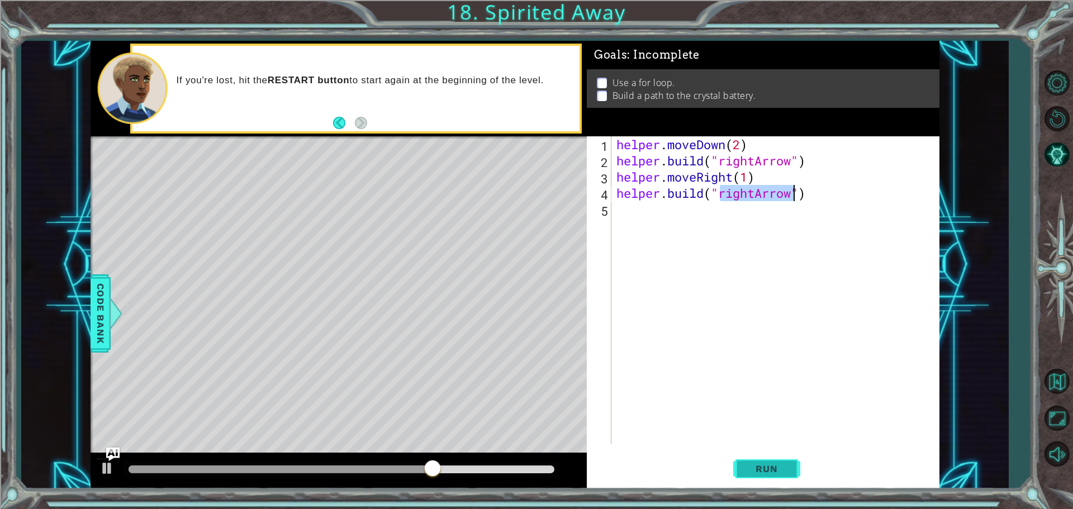
type textarea "[DOMAIN_NAME]("rightArrow")"
click at [766, 477] on button "Run" at bounding box center [766, 468] width 67 height 35
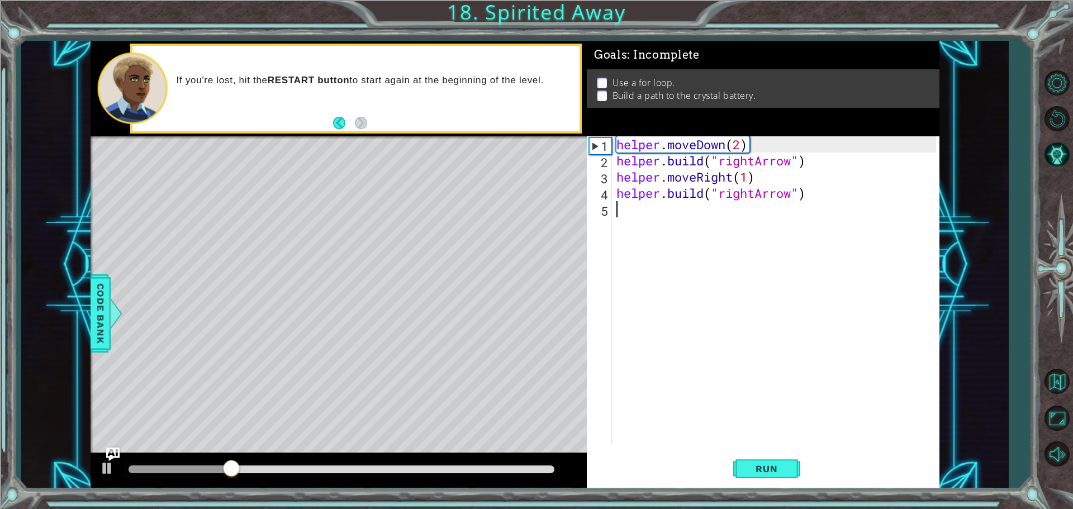
click at [683, 218] on div "helper . moveDown ( 2 ) helper . build ( "rightArrow" ) helper . moveRight ( 1 …" at bounding box center [778, 306] width 328 height 340
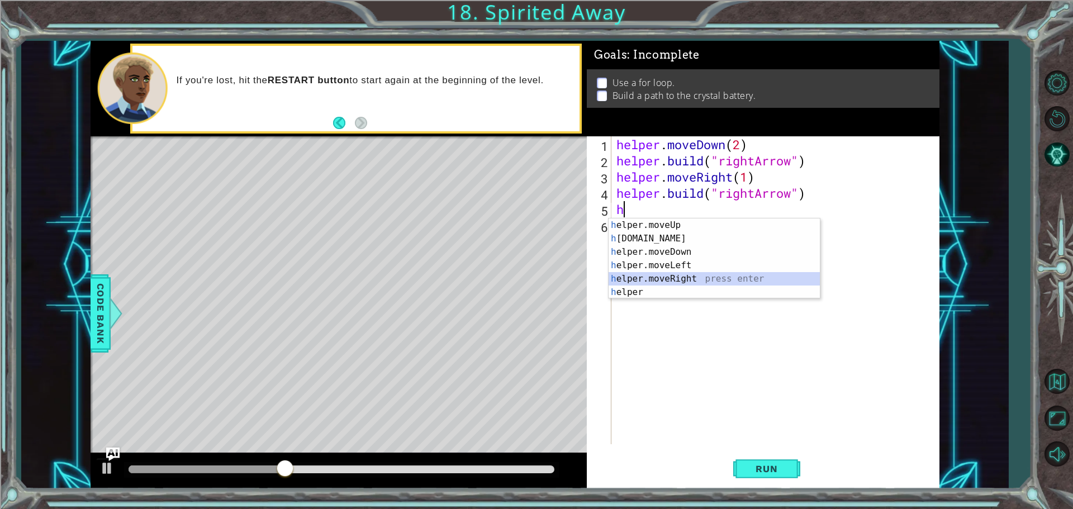
click at [693, 279] on div "h elper.moveUp press enter h [DOMAIN_NAME] press enter h elper.moveDown press e…" at bounding box center [714, 272] width 211 height 107
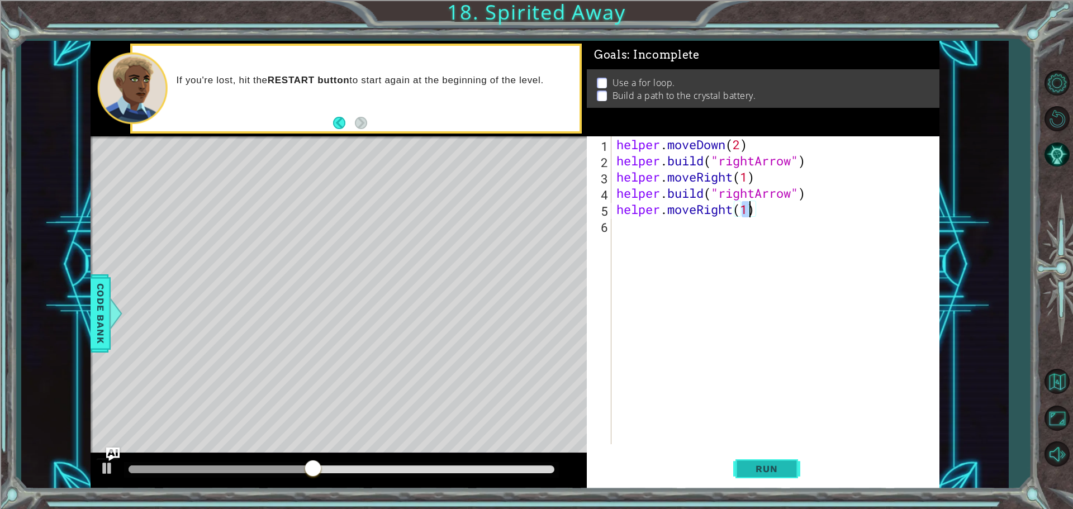
type textarea "helper.moveRight(1)"
click at [750, 461] on button "Run" at bounding box center [766, 468] width 67 height 35
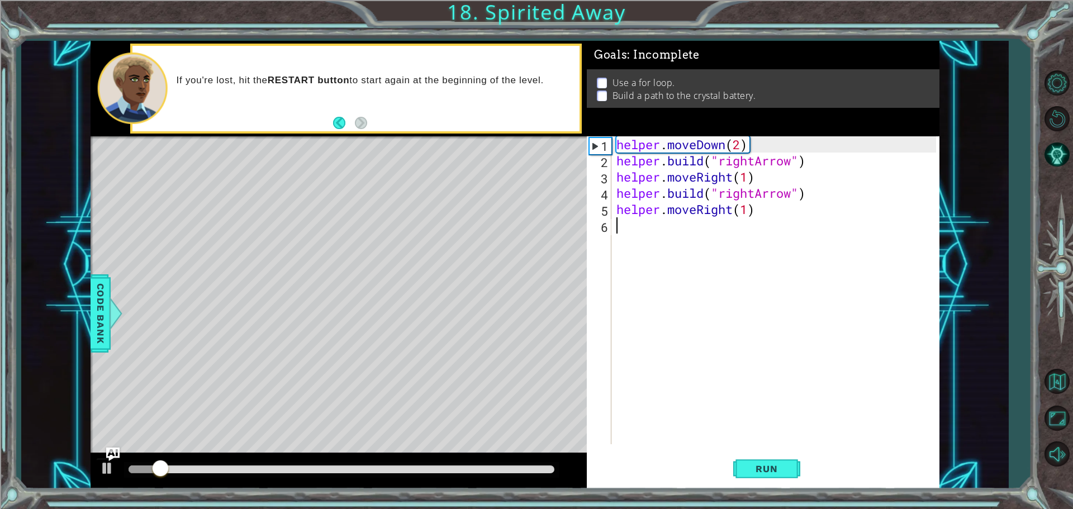
click at [637, 229] on div "helper . moveDown ( 2 ) helper . build ( "rightArrow" ) helper . moveRight ( 1 …" at bounding box center [778, 306] width 328 height 340
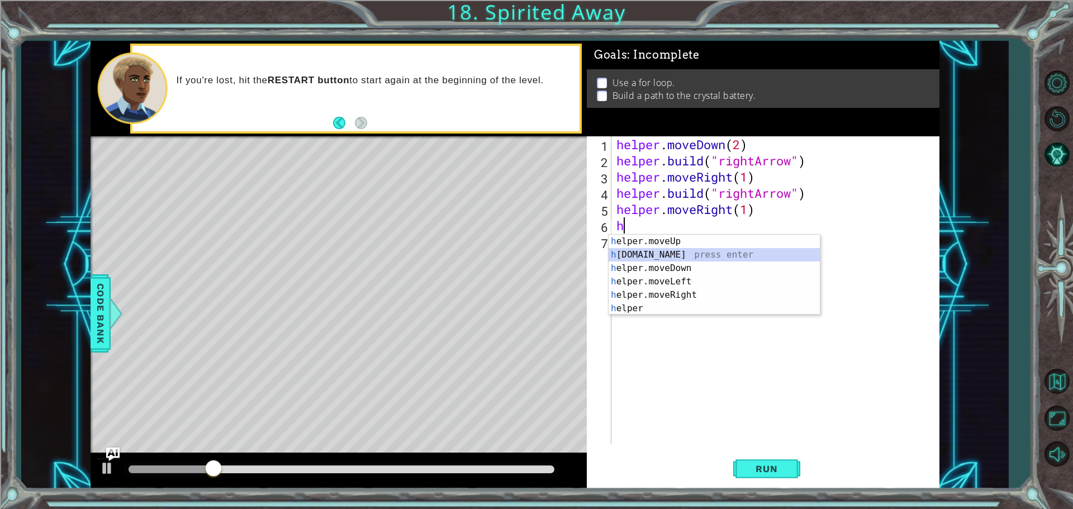
click at [699, 255] on div "h elper.moveUp press enter h [DOMAIN_NAME] press enter h elper.moveDown press e…" at bounding box center [714, 288] width 211 height 107
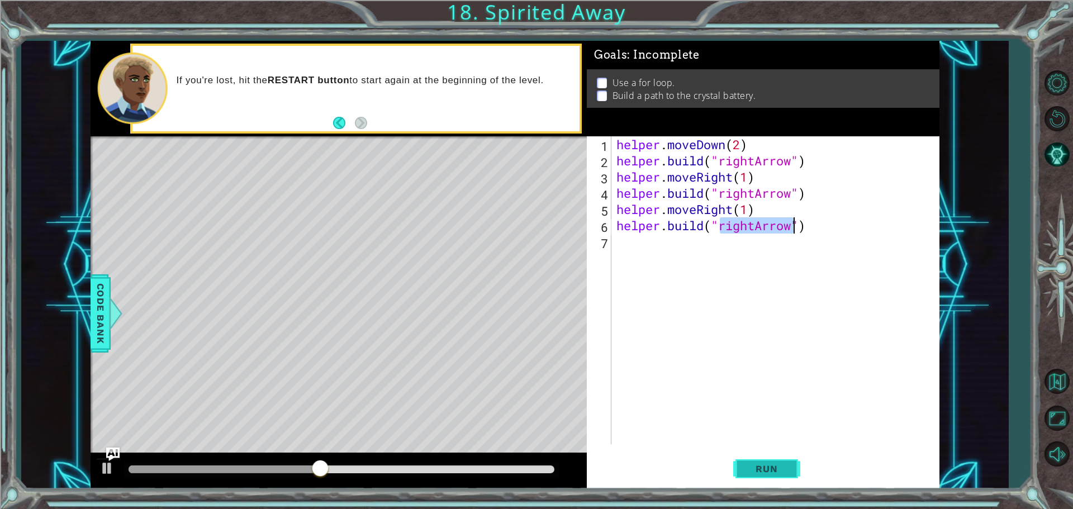
type textarea "[DOMAIN_NAME]("rightArrow")"
click at [767, 468] on span "Run" at bounding box center [767, 468] width 44 height 11
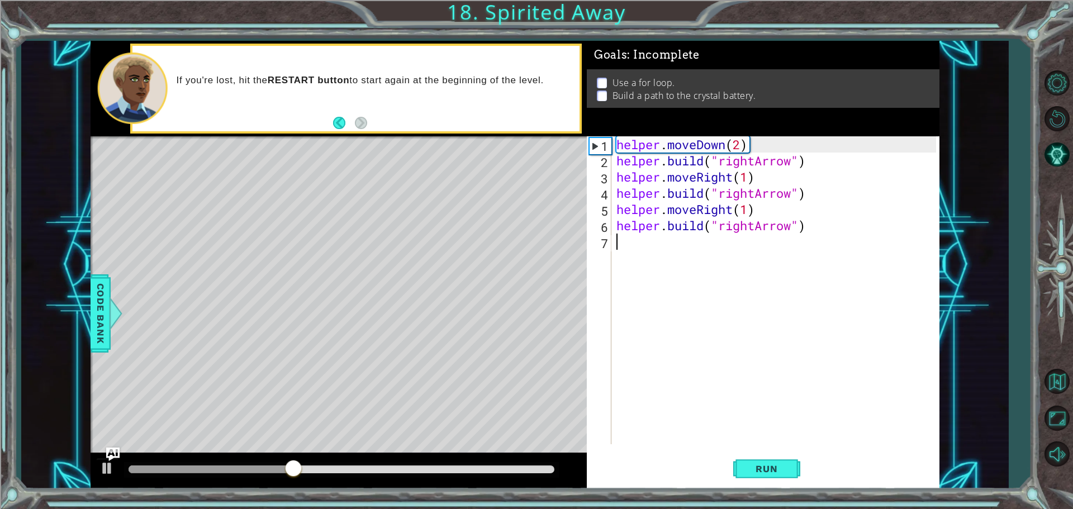
click at [629, 240] on div "helper . moveDown ( 2 ) helper . build ( "rightArrow" ) helper . moveRight ( 1 …" at bounding box center [778, 306] width 328 height 340
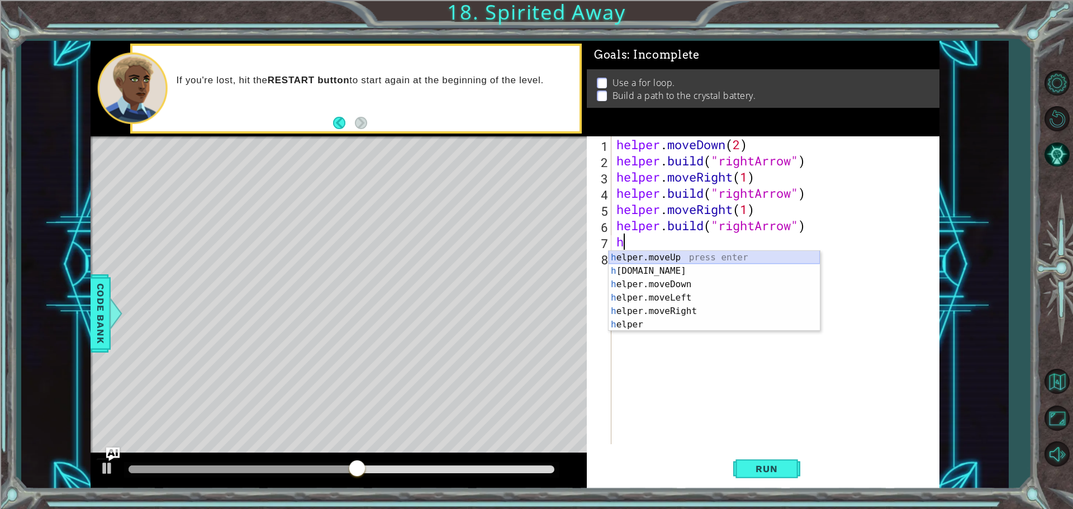
click at [658, 259] on div "h elper.moveUp press enter h [DOMAIN_NAME] press enter h elper.moveDown press e…" at bounding box center [714, 304] width 211 height 107
type textarea "helper.moveUp(1)"
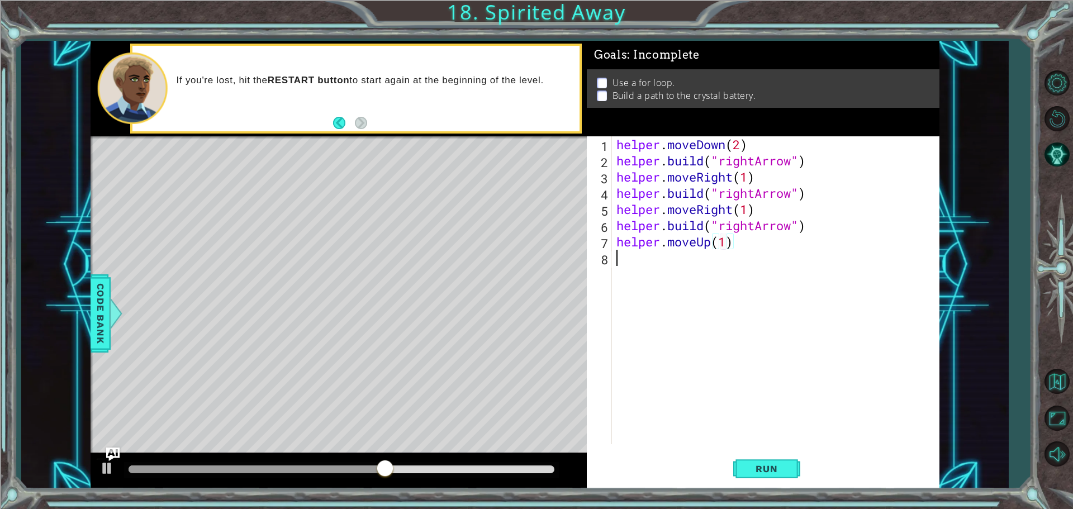
click at [743, 276] on div "helper . moveDown ( 2 ) helper . build ( "rightArrow" ) helper . moveRight ( 1 …" at bounding box center [778, 306] width 328 height 340
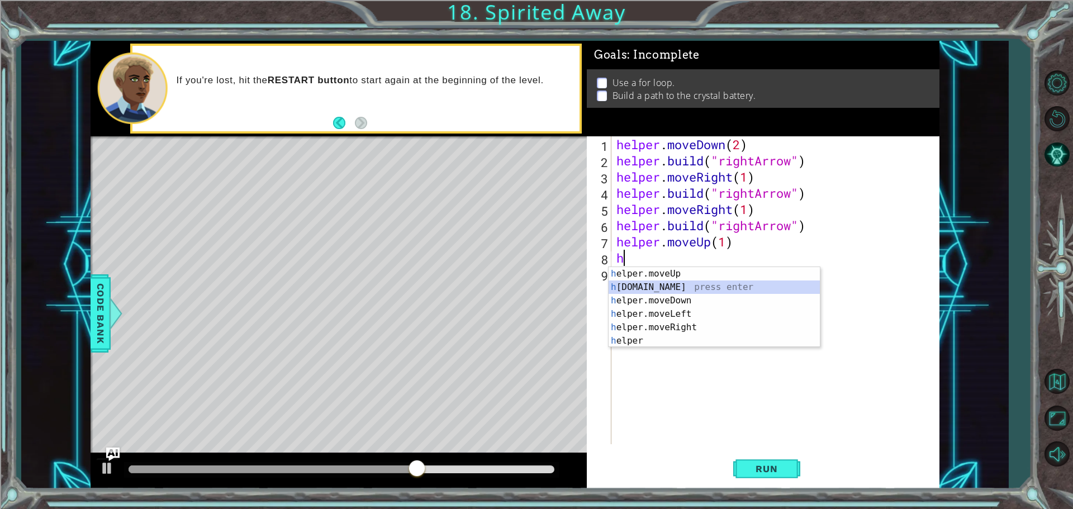
click at [698, 288] on div "h elper.moveUp press enter h [DOMAIN_NAME] press enter h elper.moveDown press e…" at bounding box center [714, 320] width 211 height 107
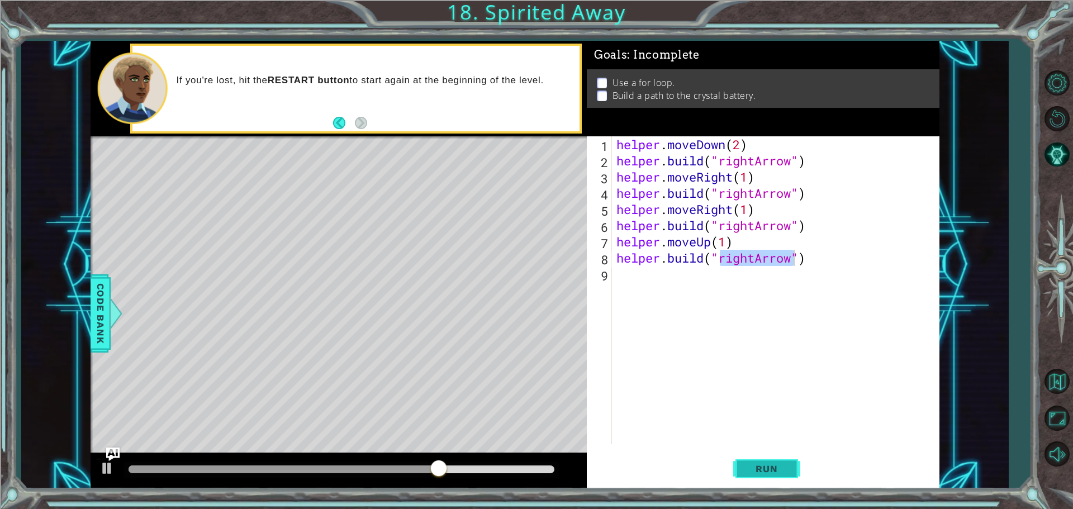
click at [776, 471] on span "Run" at bounding box center [767, 468] width 44 height 11
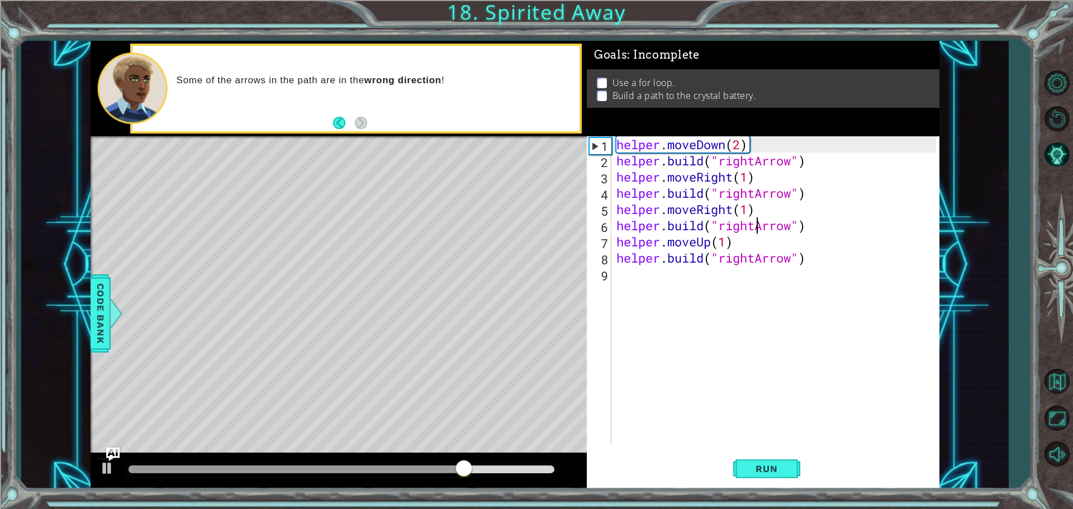
click at [756, 226] on div "helper . moveDown ( 2 ) helper . build ( "rightArrow" ) helper . moveRight ( 1 …" at bounding box center [778, 306] width 328 height 340
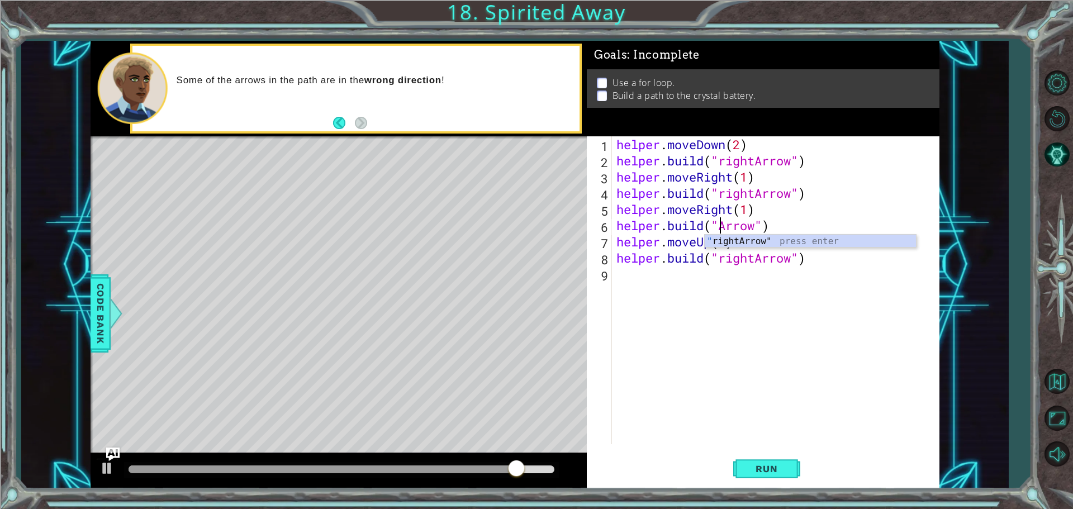
scroll to position [0, 5]
click at [753, 258] on div "helper . moveDown ( 2 ) helper . build ( "rightArrow" ) helper . moveRight ( 1 …" at bounding box center [778, 306] width 328 height 340
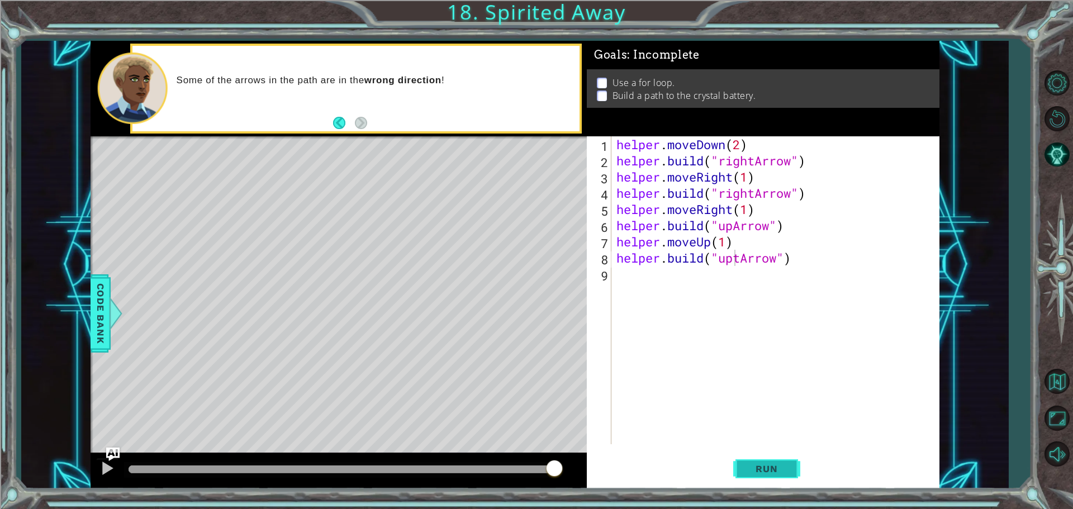
click at [757, 462] on button "Run" at bounding box center [766, 468] width 67 height 35
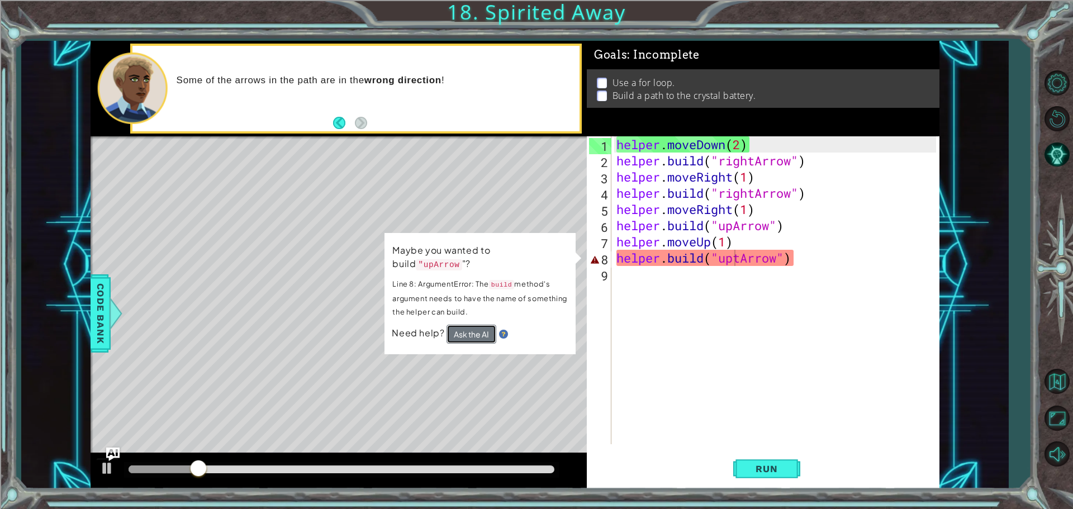
click at [486, 325] on button "Ask the AI" at bounding box center [472, 334] width 50 height 19
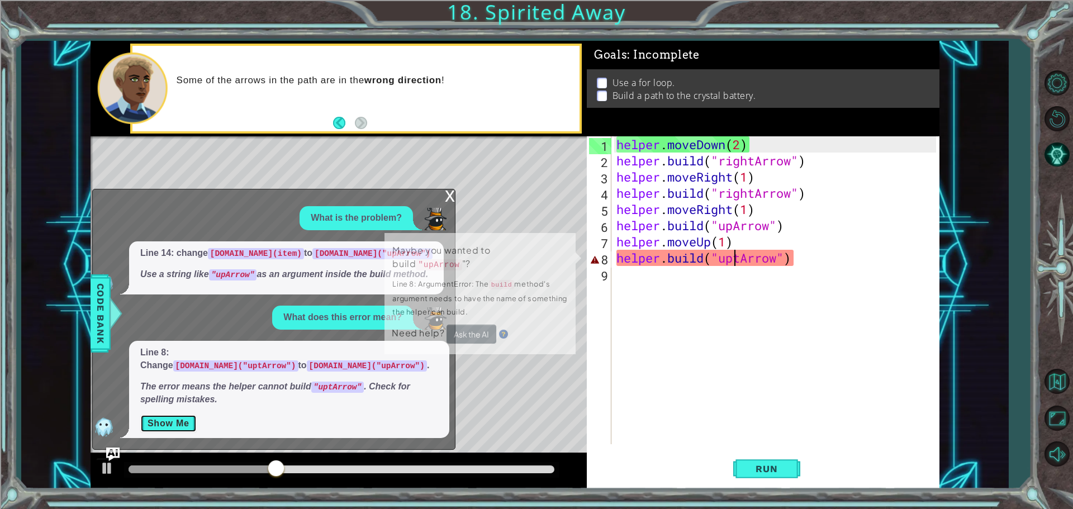
click at [179, 419] on button "Show Me" at bounding box center [168, 424] width 56 height 18
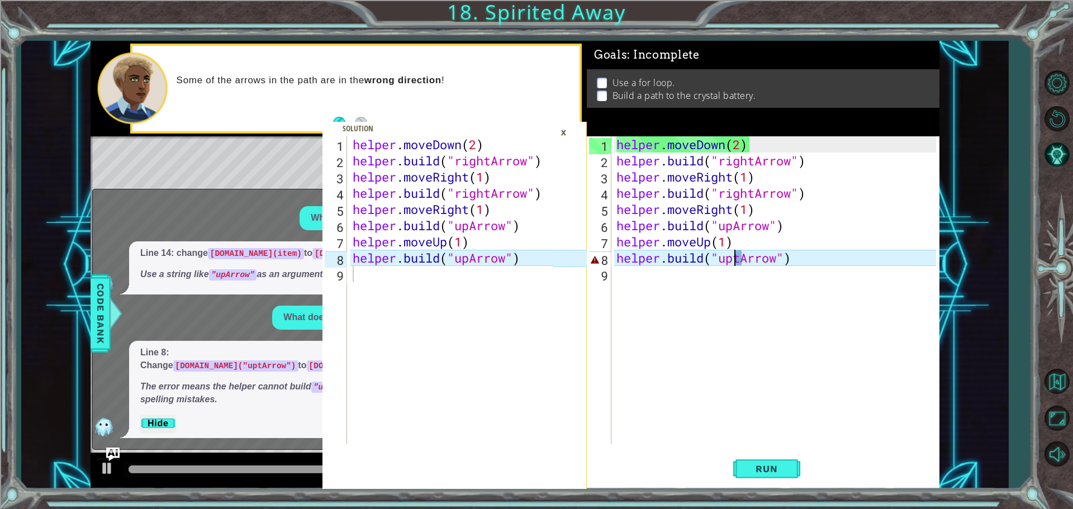
click at [743, 258] on div "helper . moveDown ( 2 ) helper . build ( "rightArrow" ) helper . moveRight ( 1 …" at bounding box center [778, 306] width 328 height 340
type textarea "[DOMAIN_NAME]("upArrow")"
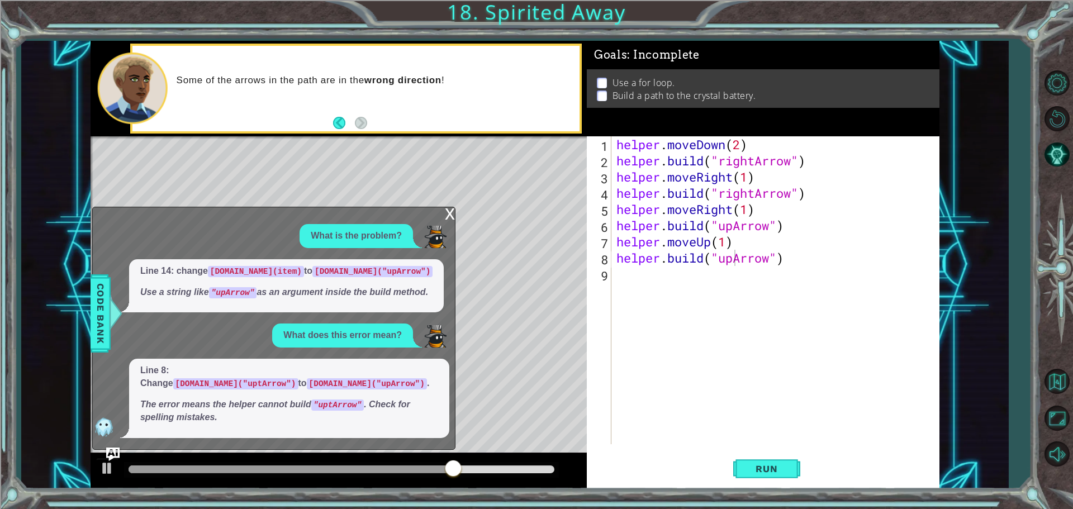
click at [448, 209] on div "x" at bounding box center [450, 212] width 10 height 11
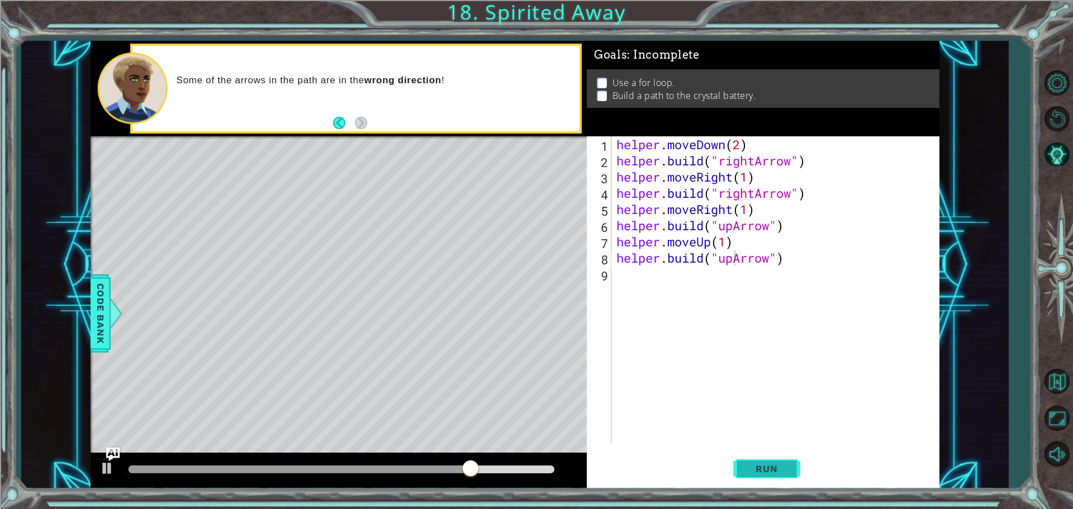
click at [797, 467] on button "Run" at bounding box center [766, 468] width 67 height 35
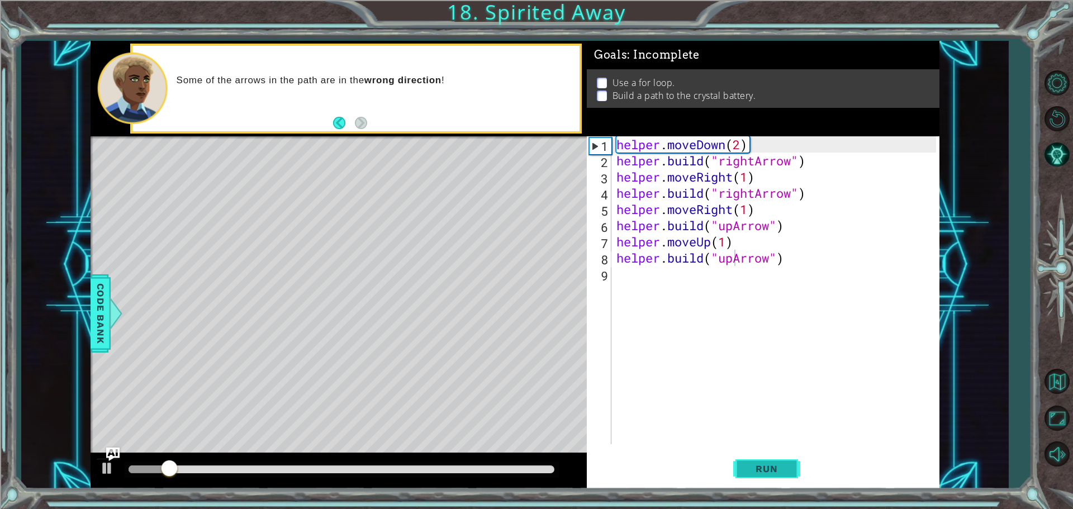
click at [763, 463] on span "Run" at bounding box center [767, 468] width 44 height 11
click at [695, 281] on div "helper . moveDown ( 2 ) helper . build ( "rightArrow" ) helper . moveRight ( 1 …" at bounding box center [778, 306] width 328 height 340
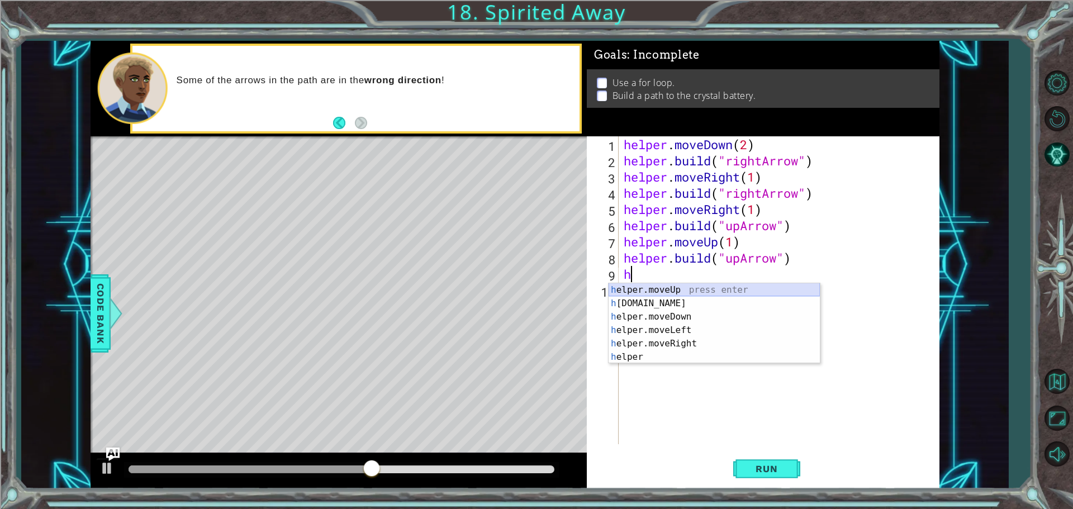
click at [682, 290] on div "h elper.moveUp press enter h [DOMAIN_NAME] press enter h elper.moveDown press e…" at bounding box center [714, 336] width 211 height 107
type textarea "helper.moveUp(1)"
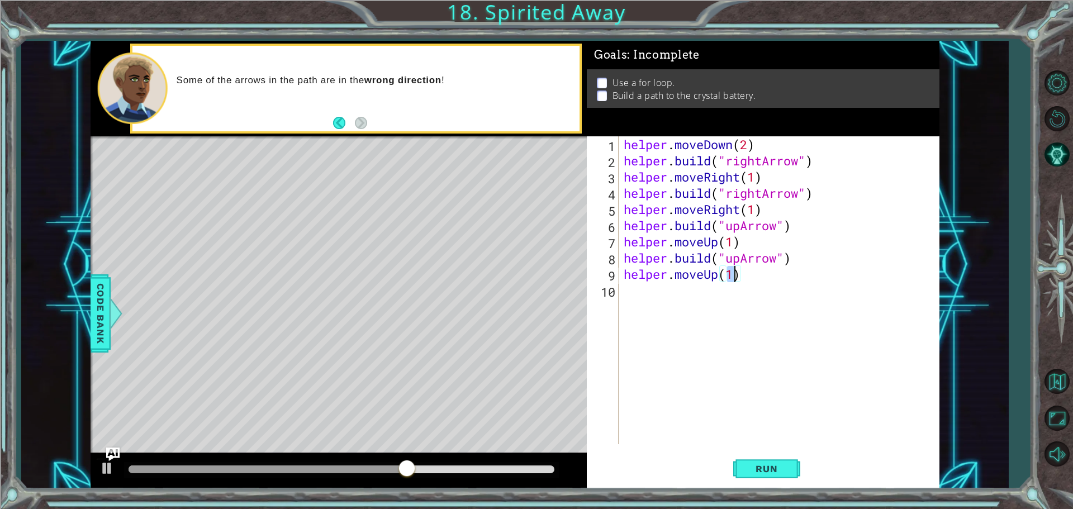
click at [709, 300] on div "helper . moveDown ( 2 ) helper . build ( "rightArrow" ) helper . moveRight ( 1 …" at bounding box center [782, 306] width 320 height 340
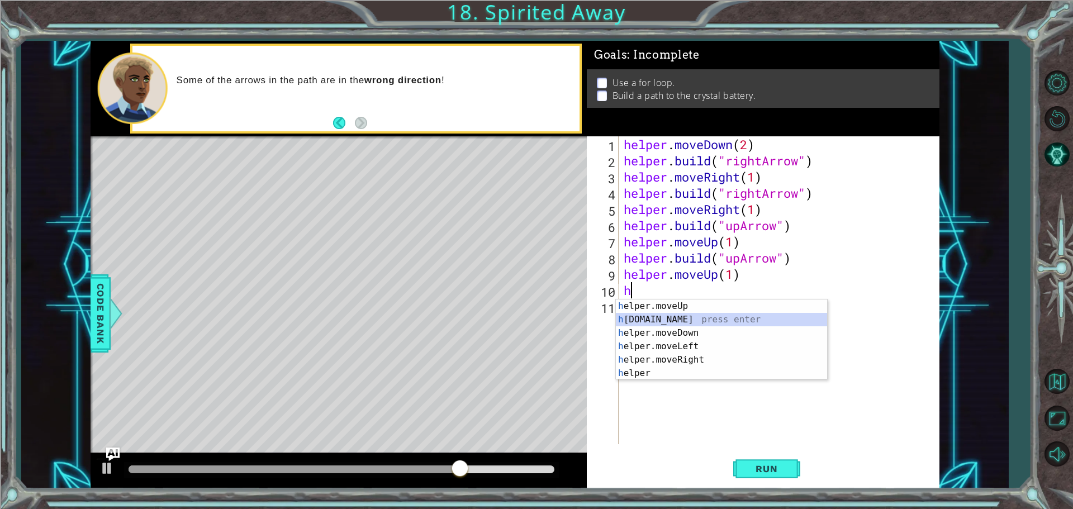
click at [681, 324] on div "h elper.moveUp press enter h [DOMAIN_NAME] press enter h elper.moveDown press e…" at bounding box center [721, 353] width 211 height 107
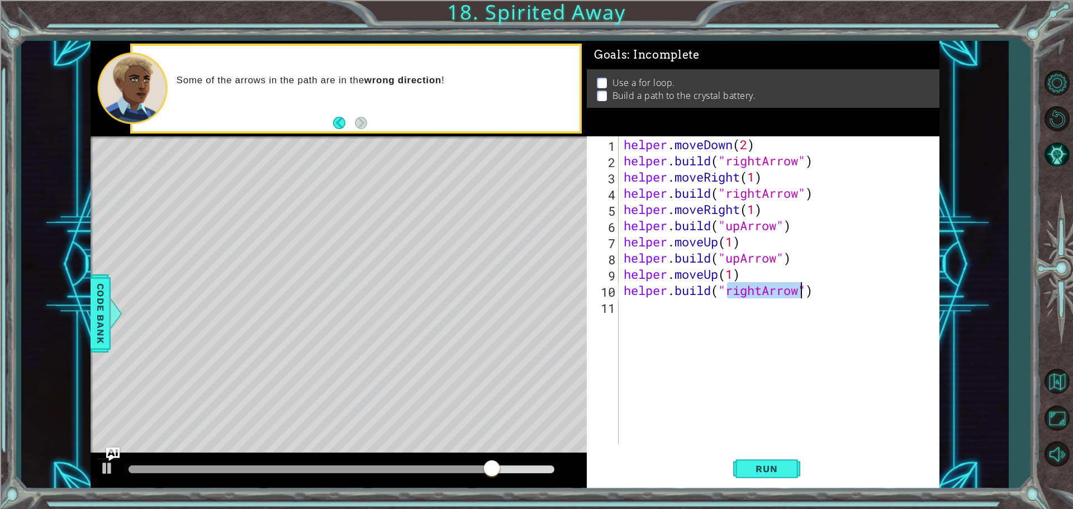
click at [762, 288] on div "helper . moveDown ( 2 ) helper . build ( "rightArrow" ) helper . moveRight ( 1 …" at bounding box center [779, 290] width 315 height 308
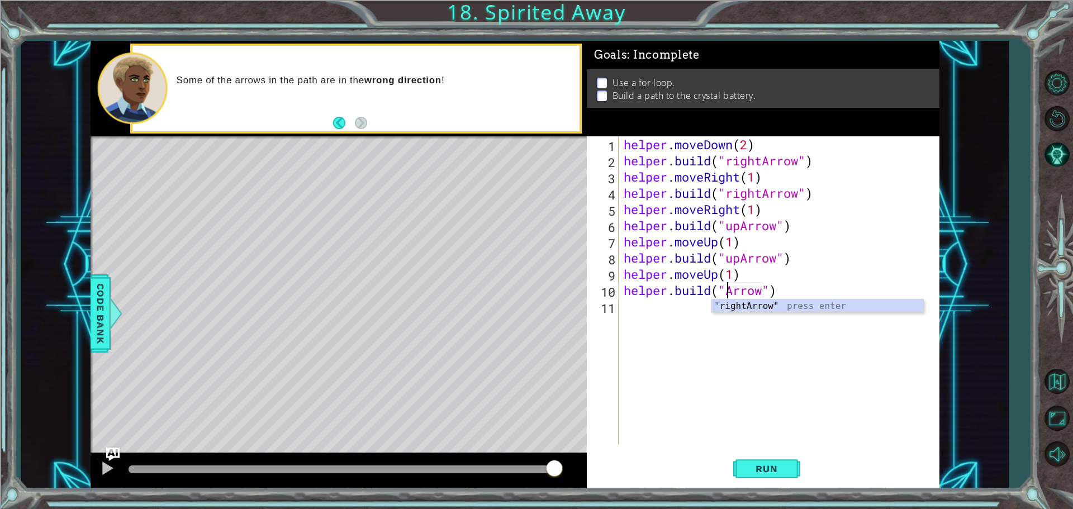
scroll to position [0, 5]
click at [767, 471] on span "Run" at bounding box center [767, 468] width 44 height 11
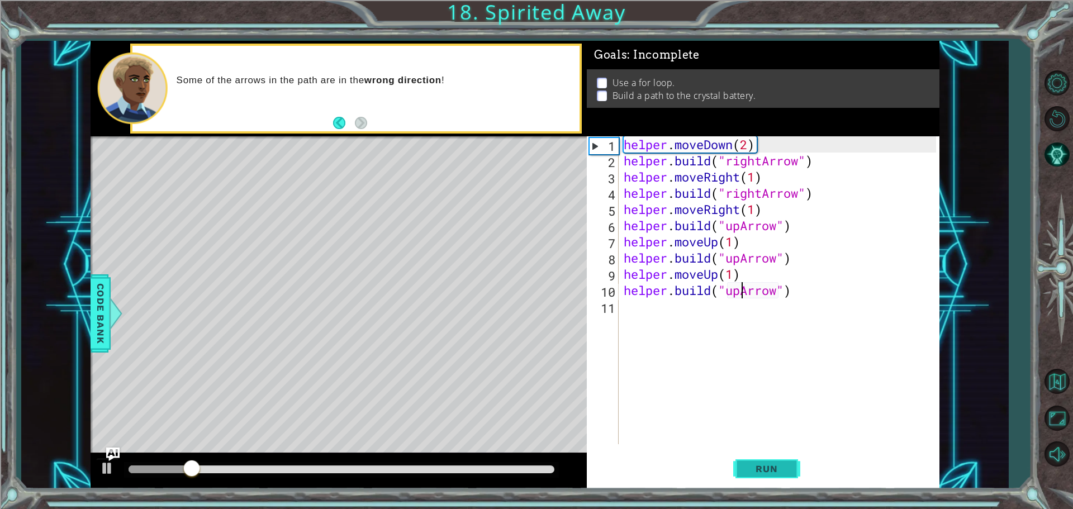
click at [766, 468] on span "Run" at bounding box center [767, 468] width 44 height 11
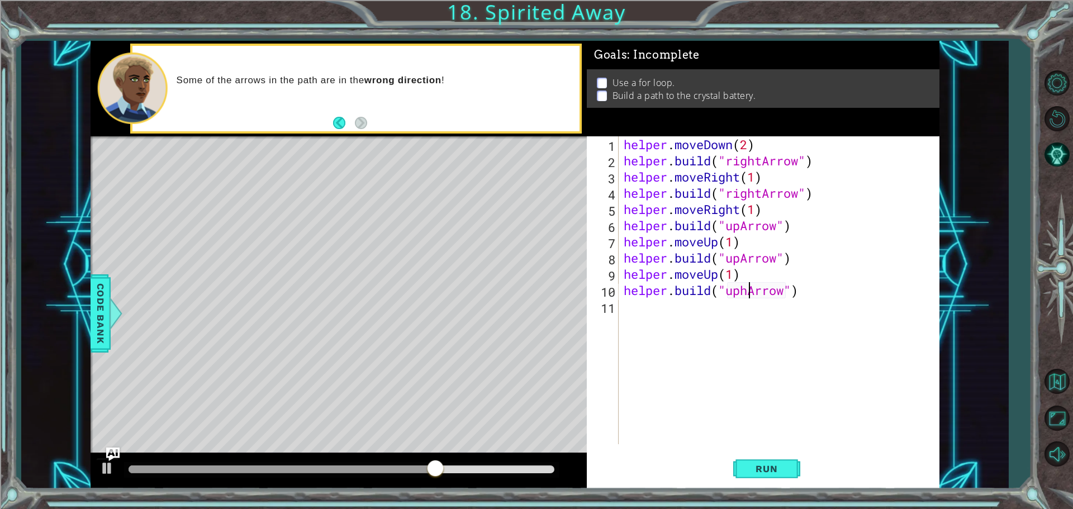
type textarea "[DOMAIN_NAME]("upArrow")"
click at [691, 326] on div "helper . moveDown ( 2 ) helper . build ( "rightArrow" ) helper . moveRight ( 1 …" at bounding box center [782, 306] width 320 height 340
click at [740, 292] on div "helper . moveDown ( 2 ) helper . build ( "rightArrow" ) helper . moveRight ( 1 …" at bounding box center [782, 306] width 320 height 340
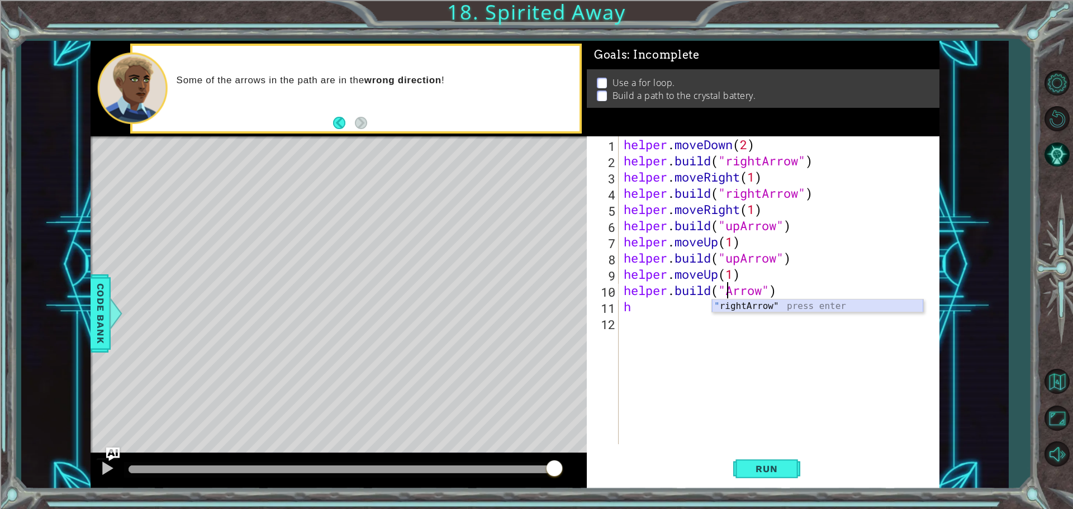
click at [720, 304] on div "" rightArrow" press enter" at bounding box center [817, 320] width 211 height 40
click at [772, 462] on button "Run" at bounding box center [766, 468] width 67 height 35
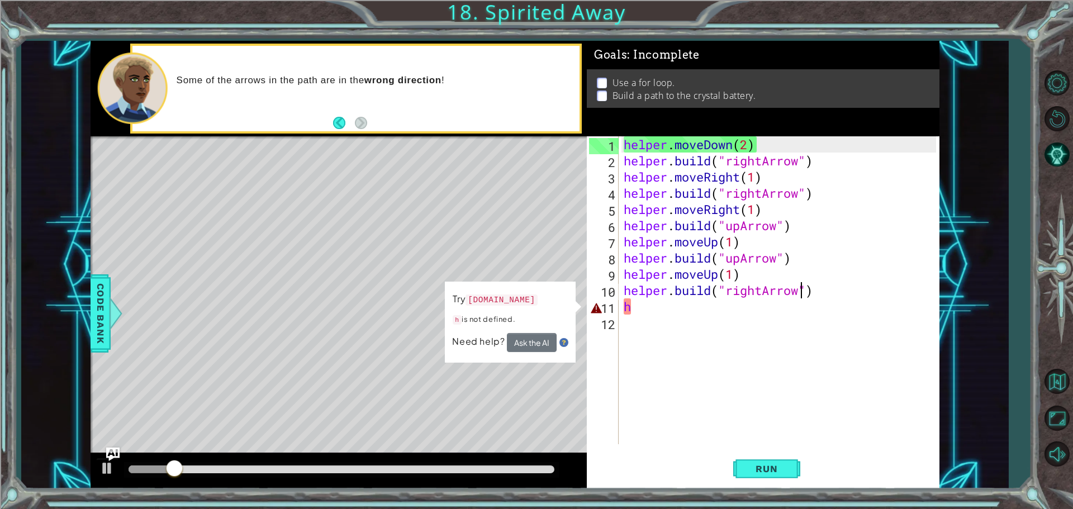
click at [646, 307] on div "helper . moveDown ( 2 ) helper . build ( "rightArrow" ) helper . moveRight ( 1 …" at bounding box center [782, 306] width 320 height 340
type textarea "h"
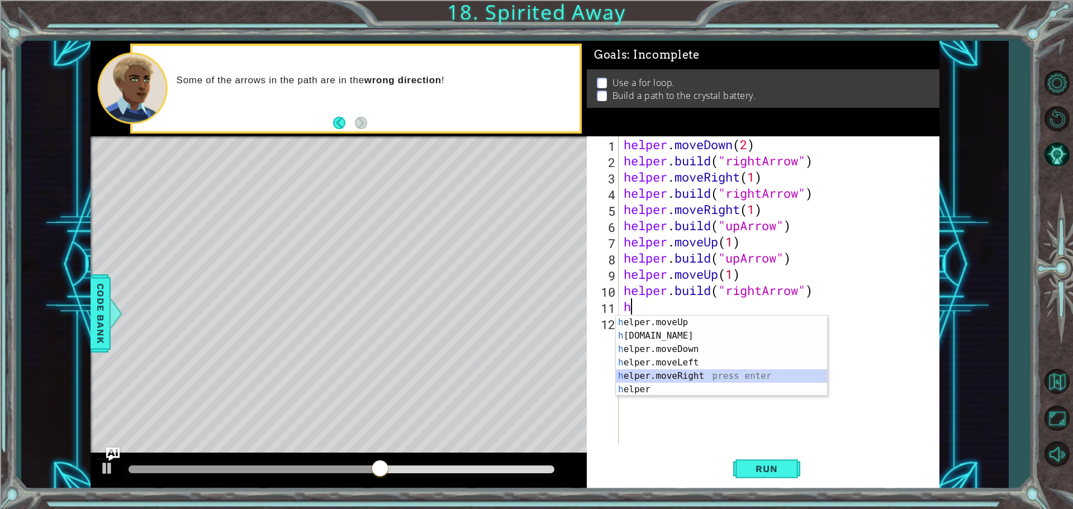
click at [660, 373] on div "h elper.moveUp press enter h [DOMAIN_NAME] press enter h elper.moveDown press e…" at bounding box center [721, 369] width 211 height 107
type textarea "helper.moveRight(1)"
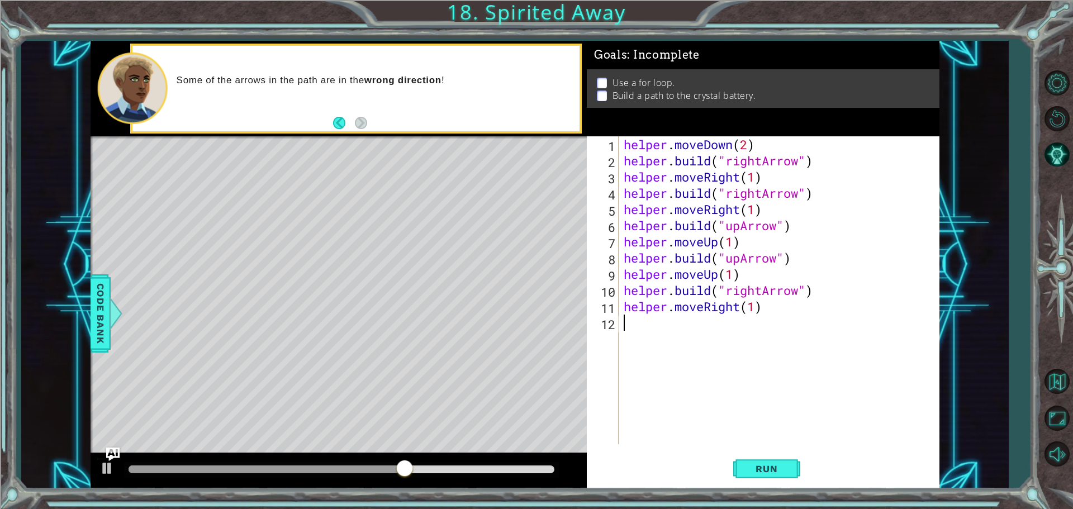
click at [651, 342] on div "helper . moveDown ( 2 ) helper . build ( "rightArrow" ) helper . moveRight ( 1 …" at bounding box center [782, 306] width 320 height 340
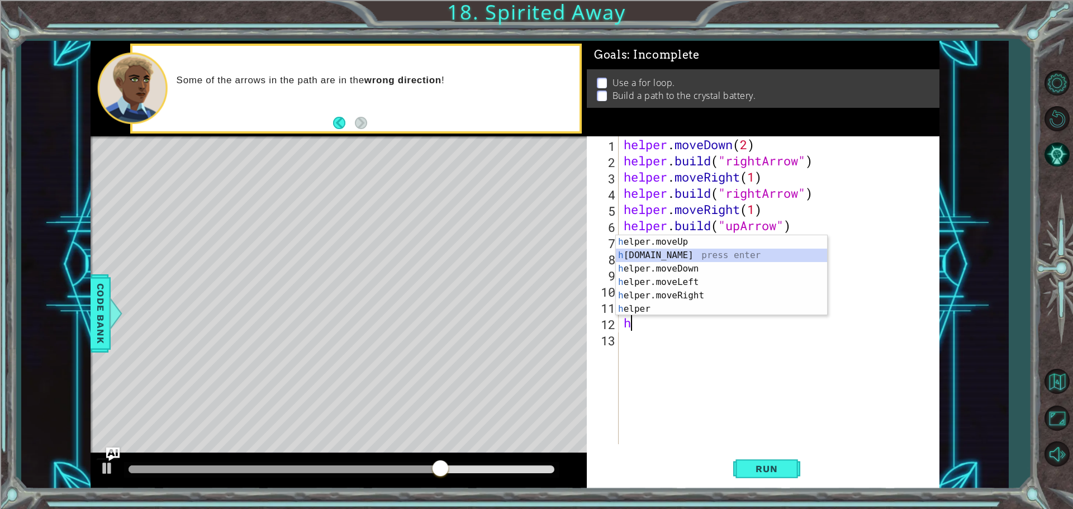
click at [663, 250] on div "h elper.moveUp press enter h [DOMAIN_NAME] press enter h elper.moveDown press e…" at bounding box center [721, 288] width 211 height 107
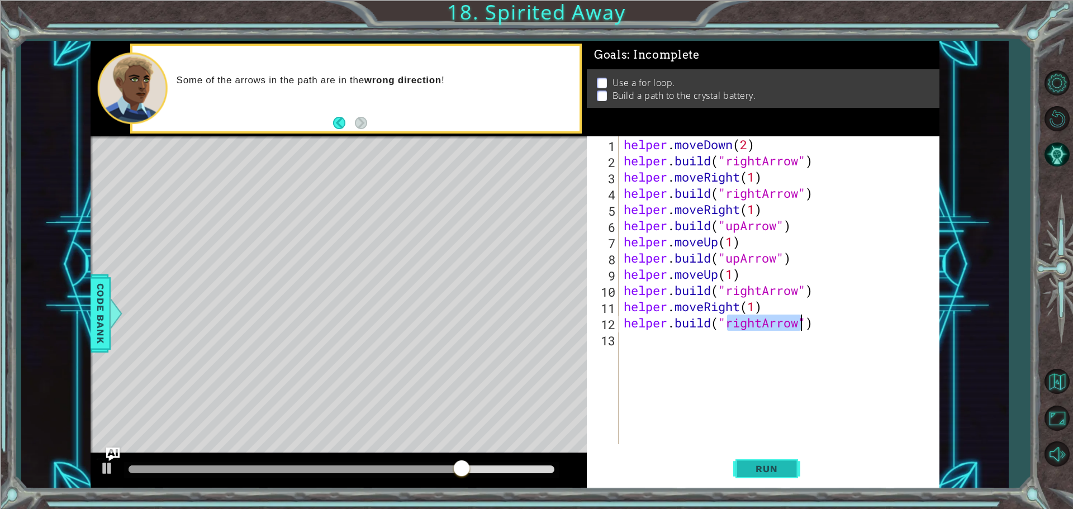
type textarea "[DOMAIN_NAME]("rightArrow")"
click at [761, 468] on span "Run" at bounding box center [767, 468] width 44 height 11
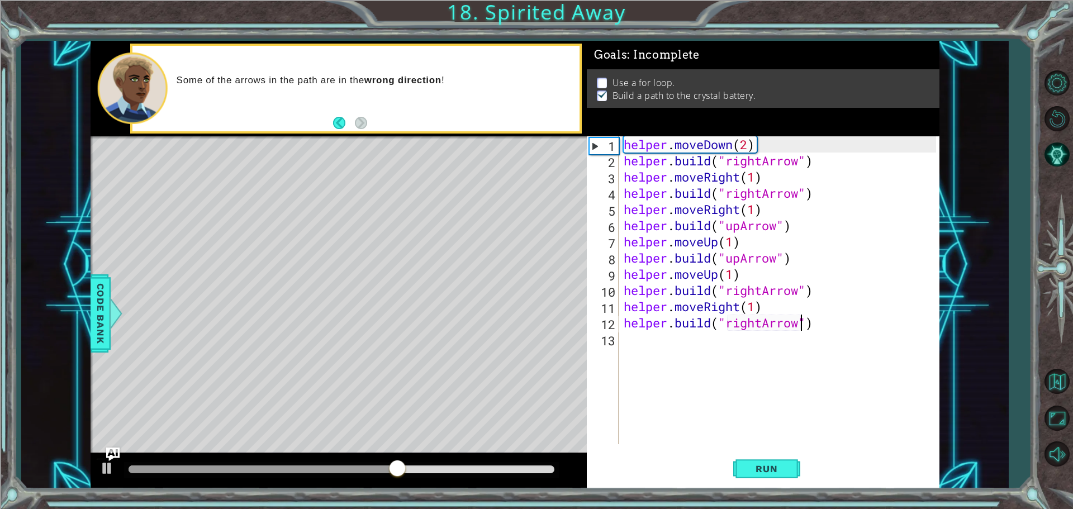
click at [657, 339] on div "helper . moveDown ( 2 ) helper . build ( "rightArrow" ) helper . moveRight ( 1 …" at bounding box center [782, 306] width 320 height 340
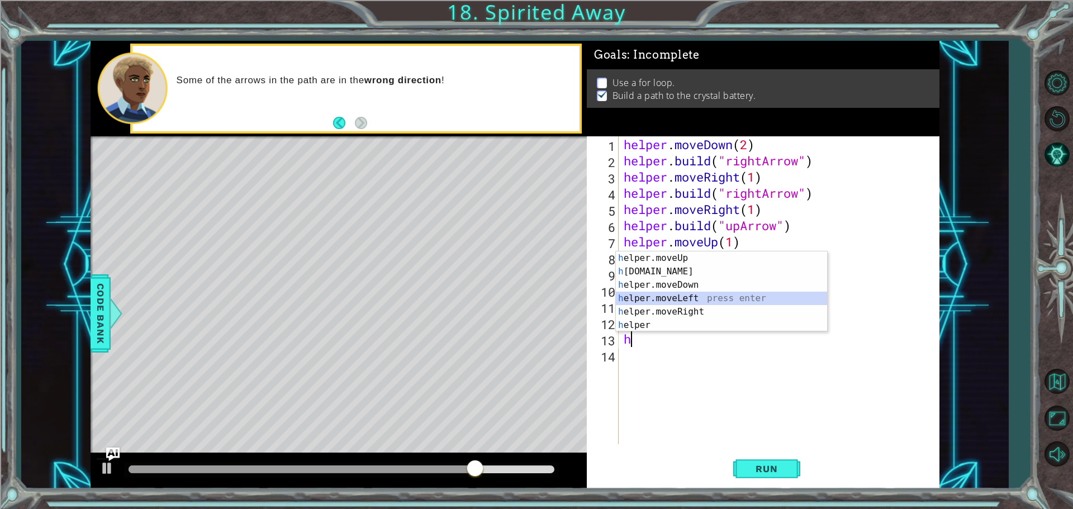
click at [666, 301] on div "h elper.moveUp press enter h [DOMAIN_NAME] press enter h elper.moveDown press e…" at bounding box center [721, 305] width 211 height 107
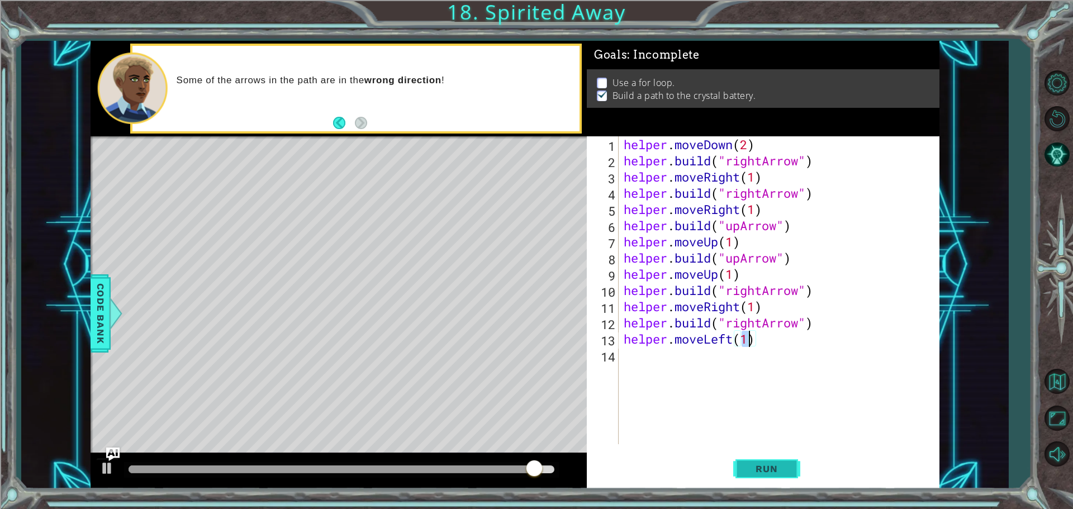
click at [772, 469] on span "Run" at bounding box center [767, 468] width 44 height 11
click at [766, 466] on span "Run" at bounding box center [767, 468] width 44 height 11
type textarea "helper.moveLeft(3)"
click at [764, 468] on span "Run" at bounding box center [767, 468] width 44 height 11
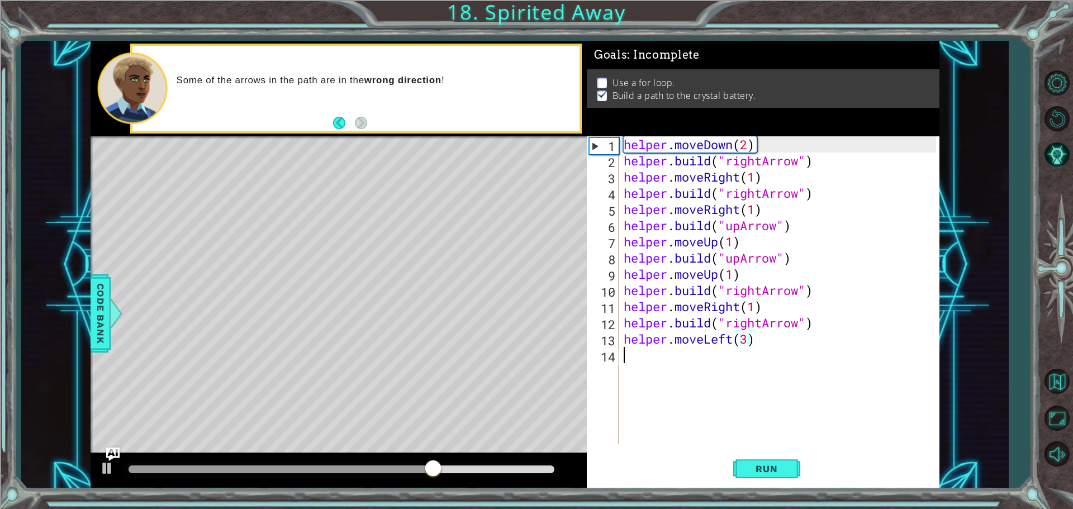
click at [683, 350] on div "helper . moveDown ( 2 ) helper . build ( "rightArrow" ) helper . moveRight ( 1 …" at bounding box center [782, 306] width 320 height 340
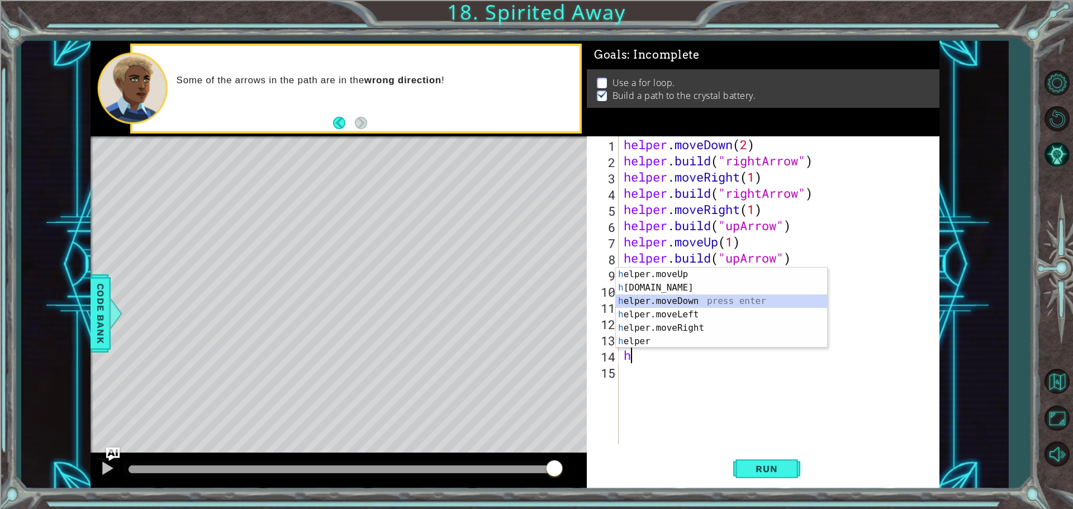
click at [681, 305] on div "h elper.moveUp press enter h [DOMAIN_NAME] press enter h elper.moveDown press e…" at bounding box center [721, 321] width 211 height 107
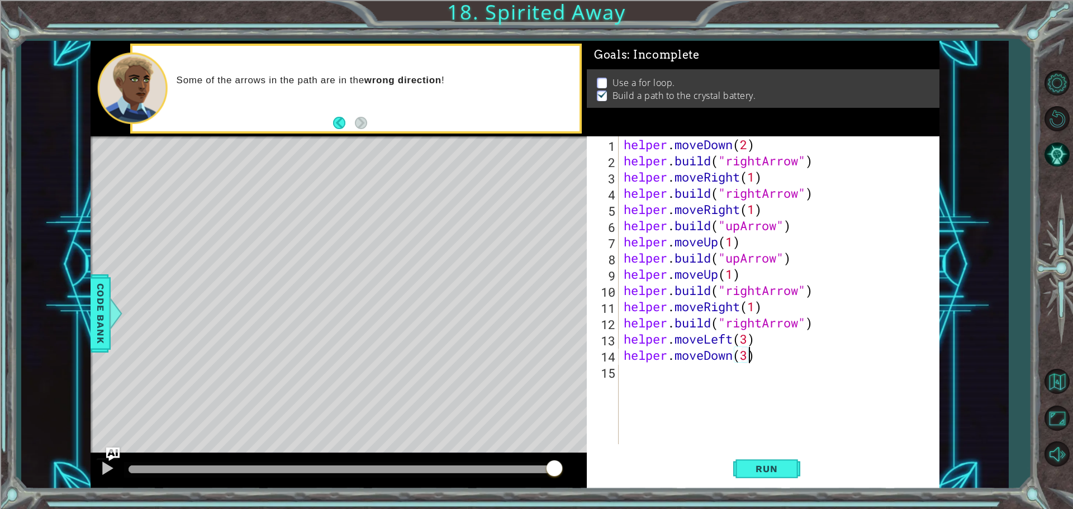
scroll to position [0, 5]
type textarea "helper.moveDown(3)"
click at [771, 468] on span "Run" at bounding box center [767, 468] width 44 height 11
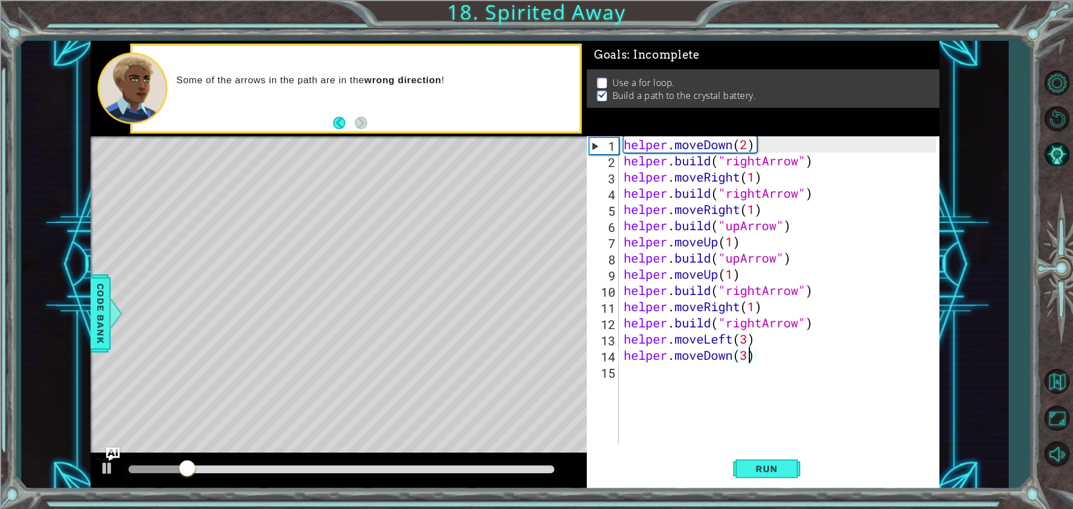
click at [677, 388] on div "helper . moveDown ( 2 ) helper . build ( "rightArrow" ) helper . moveRight ( 1 …" at bounding box center [782, 306] width 320 height 340
type textarea "h"
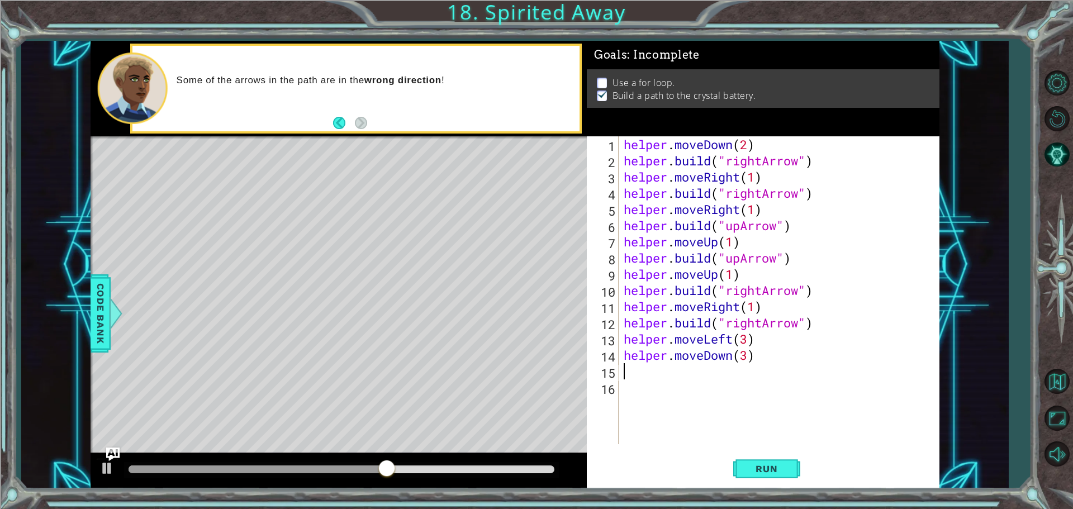
click at [746, 357] on div "helper . moveDown ( 2 ) helper . build ( "rightArrow" ) helper . moveRight ( 1 …" at bounding box center [782, 306] width 320 height 340
click at [748, 357] on div "helper . moveDown ( 2 ) helper . build ( "rightArrow" ) helper . moveRight ( 1 …" at bounding box center [782, 306] width 320 height 340
type textarea "helper.moveDown(2)"
click at [765, 464] on span "Run" at bounding box center [767, 468] width 44 height 11
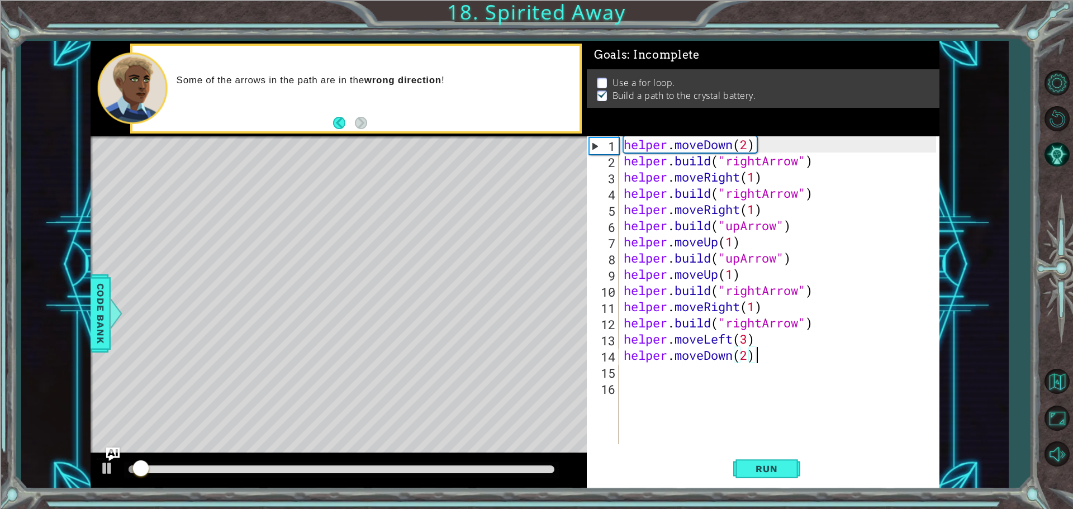
click at [766, 352] on div "helper . moveDown ( 2 ) helper . build ( "rightArrow" ) helper . moveRight ( 1 …" at bounding box center [782, 306] width 320 height 340
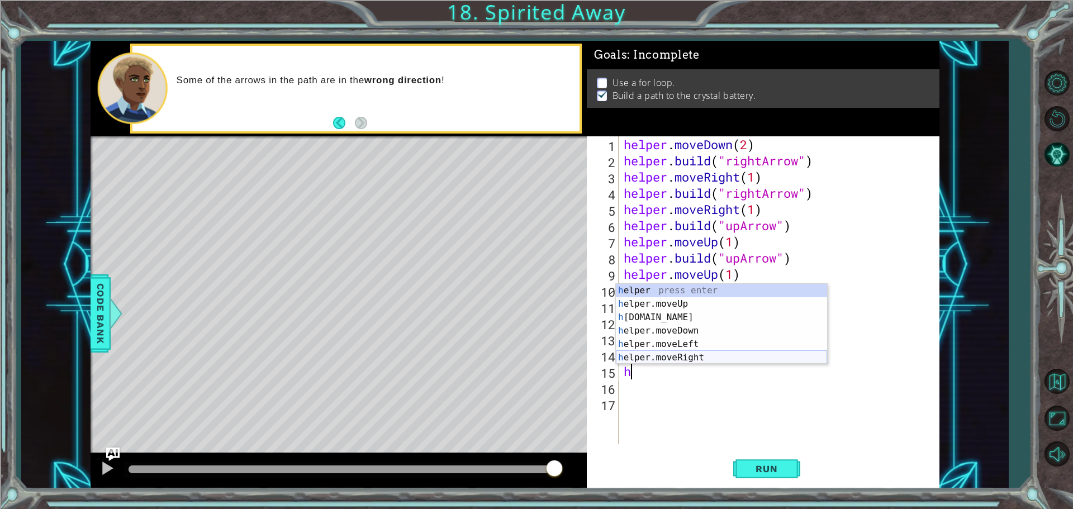
click at [682, 359] on div "h elper press enter h elper.moveUp press enter h [DOMAIN_NAME] press enter h el…" at bounding box center [721, 337] width 211 height 107
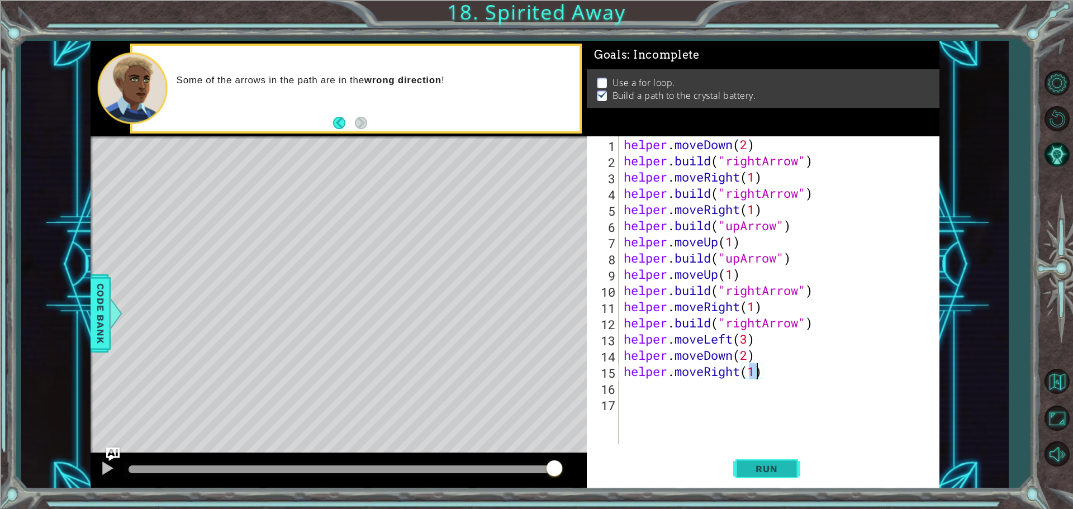
click at [781, 468] on span "Run" at bounding box center [767, 468] width 44 height 11
type textarea "helper.moveRight(2)"
click at [786, 467] on span "Run" at bounding box center [767, 468] width 44 height 11
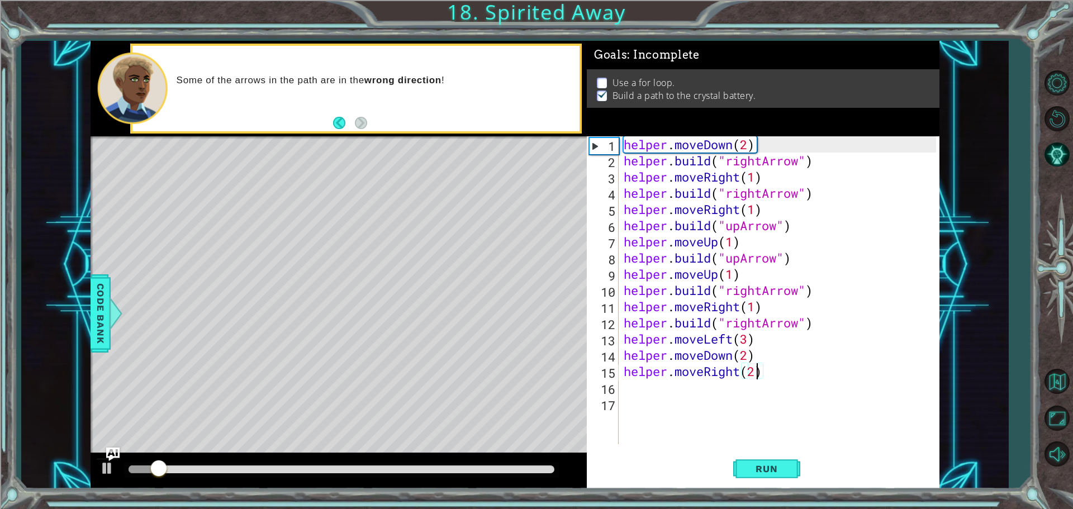
click at [636, 391] on div "helper . moveDown ( 2 ) helper . build ( "rightArrow" ) helper . moveRight ( 1 …" at bounding box center [782, 306] width 320 height 340
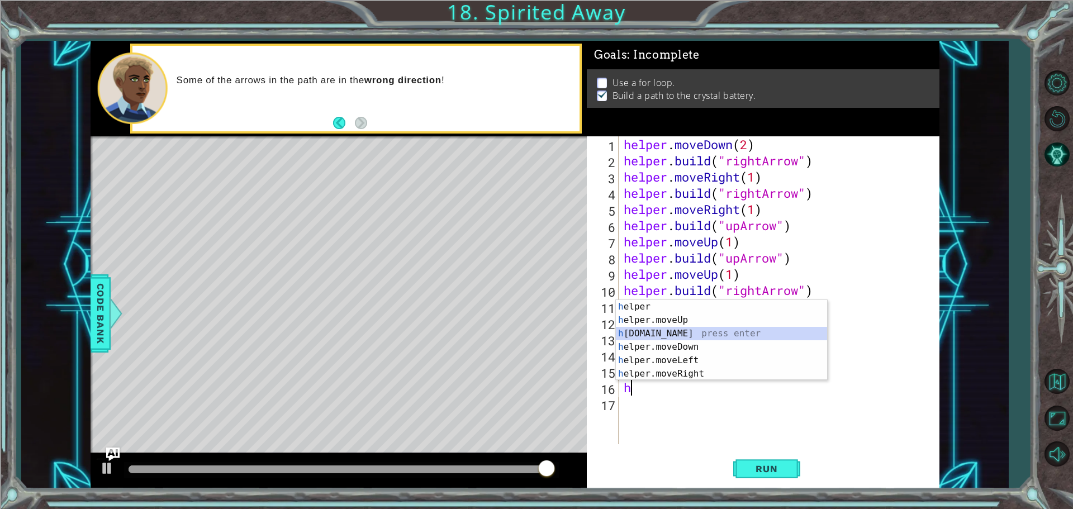
click at [724, 334] on div "h elper press enter h elper.moveUp press enter h [DOMAIN_NAME] press enter h el…" at bounding box center [721, 353] width 211 height 107
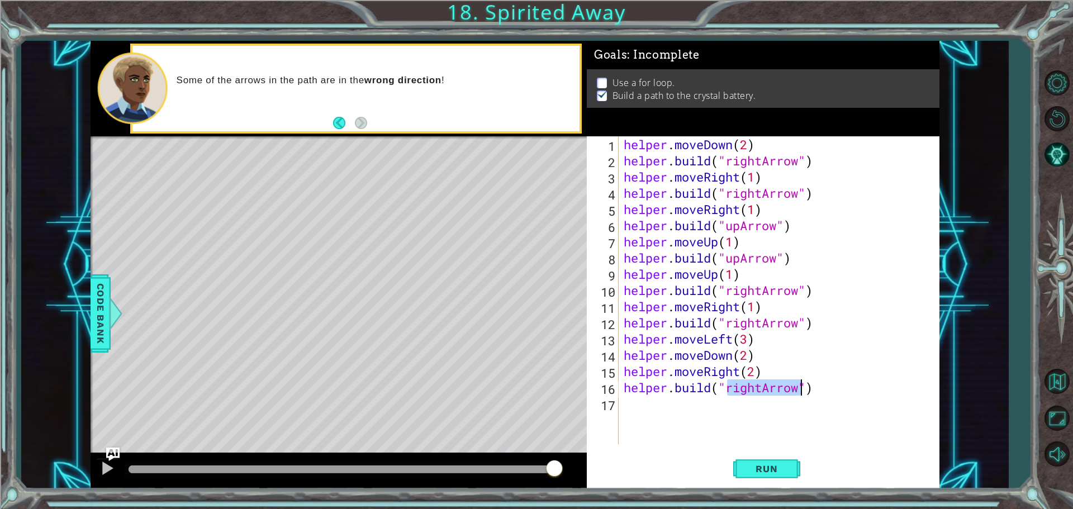
click at [761, 388] on div "helper . moveDown ( 2 ) helper . build ( "rightArrow" ) helper . moveRight ( 1 …" at bounding box center [779, 290] width 315 height 308
type textarea "[DOMAIN_NAME]("leftArrow")"
click at [760, 464] on span "Run" at bounding box center [767, 468] width 44 height 11
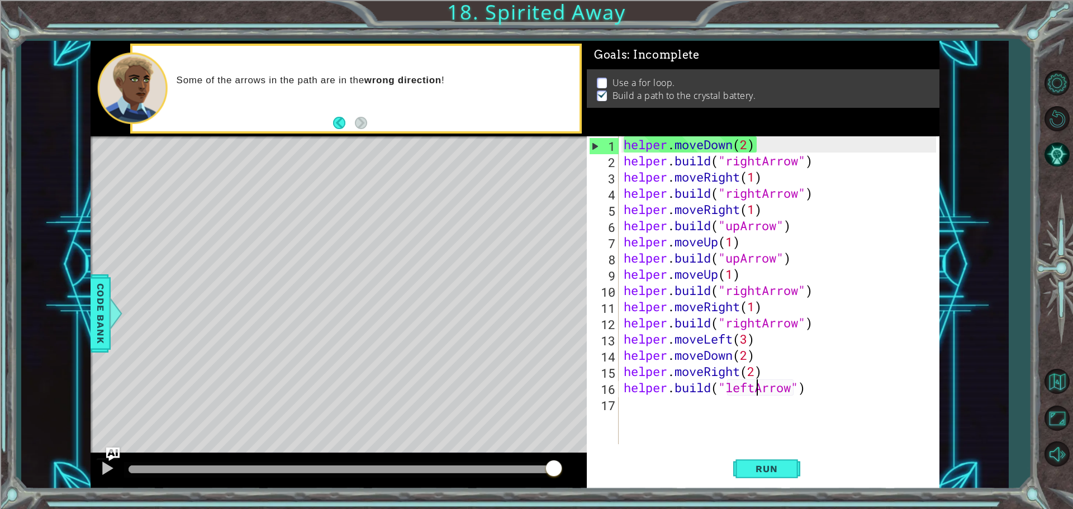
click at [824, 390] on div "helper . moveDown ( 2 ) helper . build ( "rightArrow" ) helper . moveRight ( 1 …" at bounding box center [782, 306] width 320 height 340
click at [783, 466] on span "Run" at bounding box center [767, 468] width 44 height 11
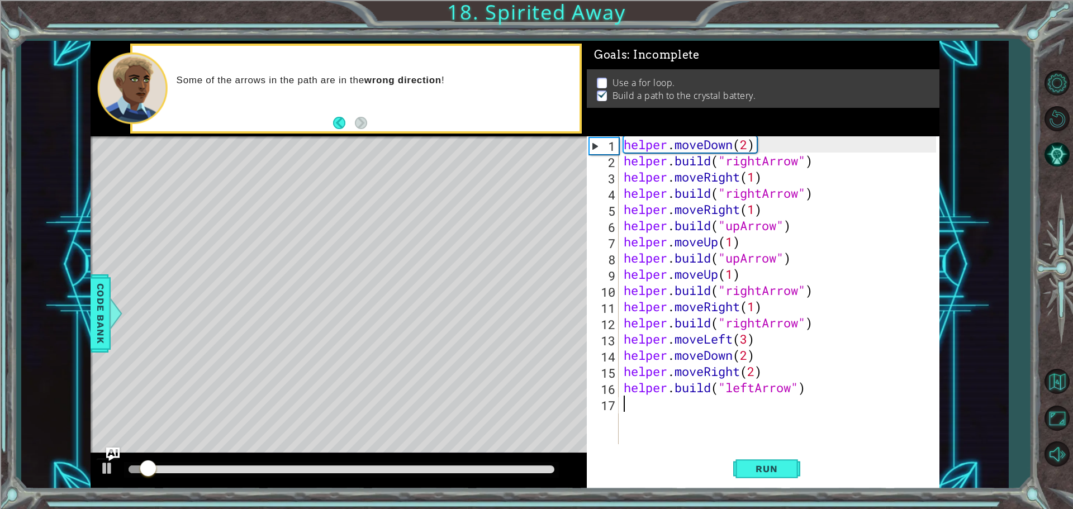
click at [723, 412] on div "helper . moveDown ( 2 ) helper . build ( "rightArrow" ) helper . moveRight ( 1 …" at bounding box center [782, 306] width 320 height 340
click at [757, 388] on div "helper . moveDown ( 2 ) helper . build ( "rightArrow" ) helper . moveRight ( 1 …" at bounding box center [782, 306] width 320 height 340
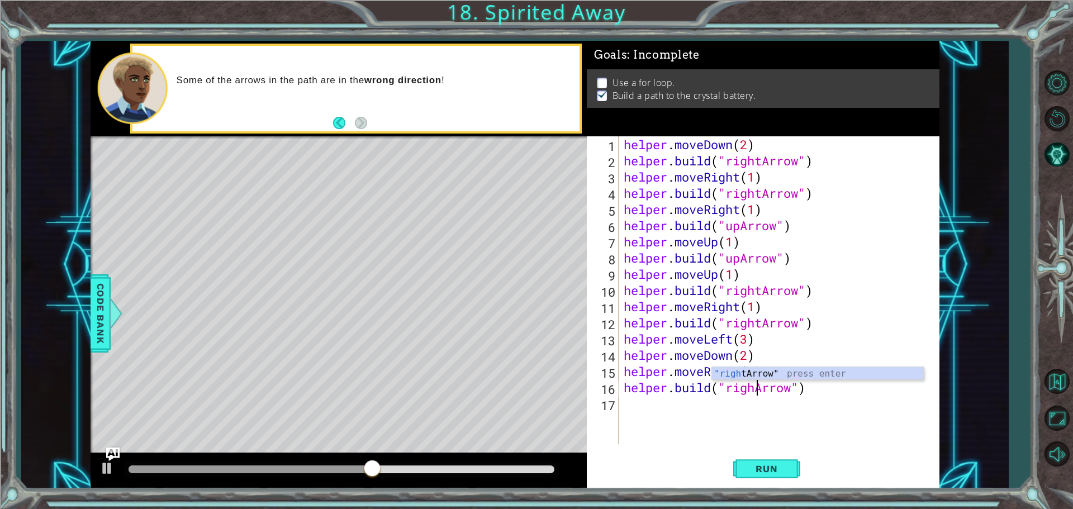
type textarea "[DOMAIN_NAME]("rightArrow")"
click at [864, 418] on div "helper . moveDown ( 2 ) helper . build ( "rightArrow" ) helper . moveRight ( 1 …" at bounding box center [782, 306] width 320 height 340
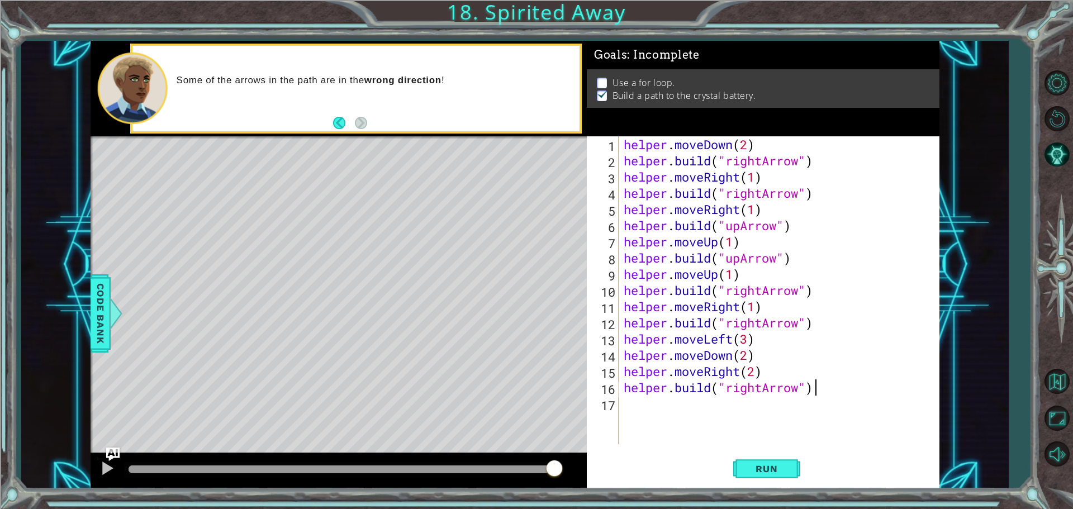
click at [824, 390] on div "helper . moveDown ( 2 ) helper . build ( "rightArrow" ) helper . moveRight ( 1 …" at bounding box center [782, 306] width 320 height 340
type textarea "[DOMAIN_NAME]("rightArrow")"
click at [788, 466] on span "Run" at bounding box center [767, 468] width 44 height 11
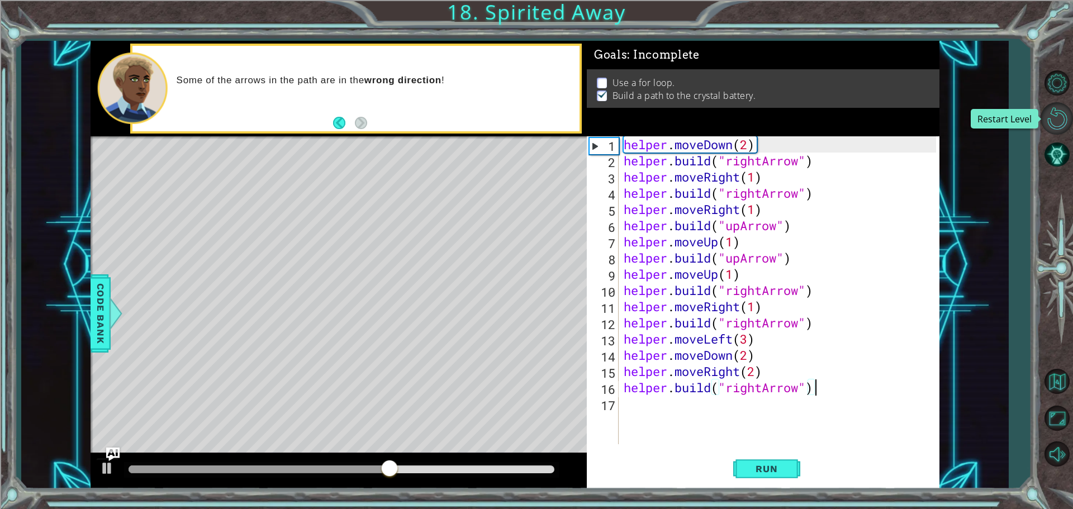
click at [1059, 125] on button "Restart Level" at bounding box center [1057, 118] width 32 height 32
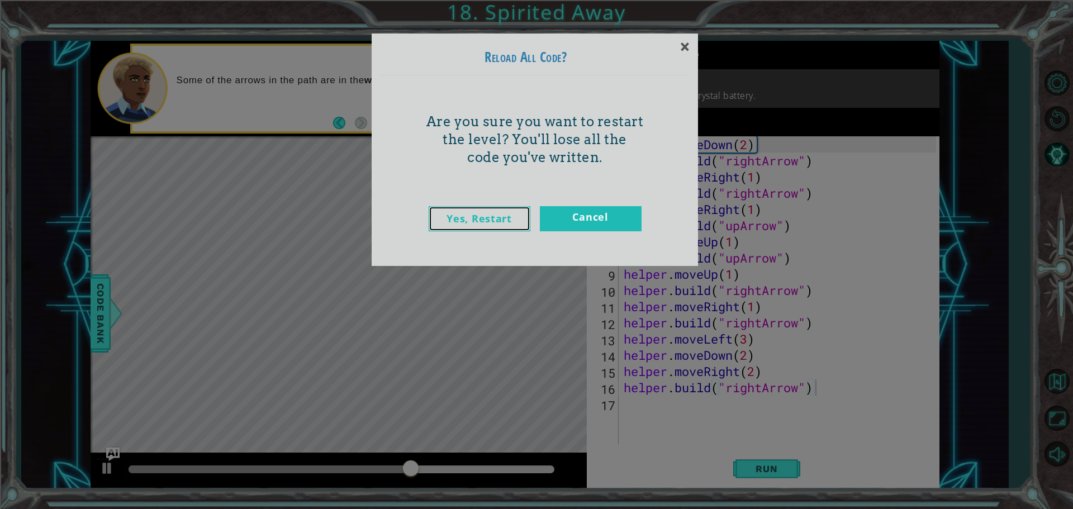
click at [502, 215] on link "Yes, Restart" at bounding box center [480, 218] width 102 height 25
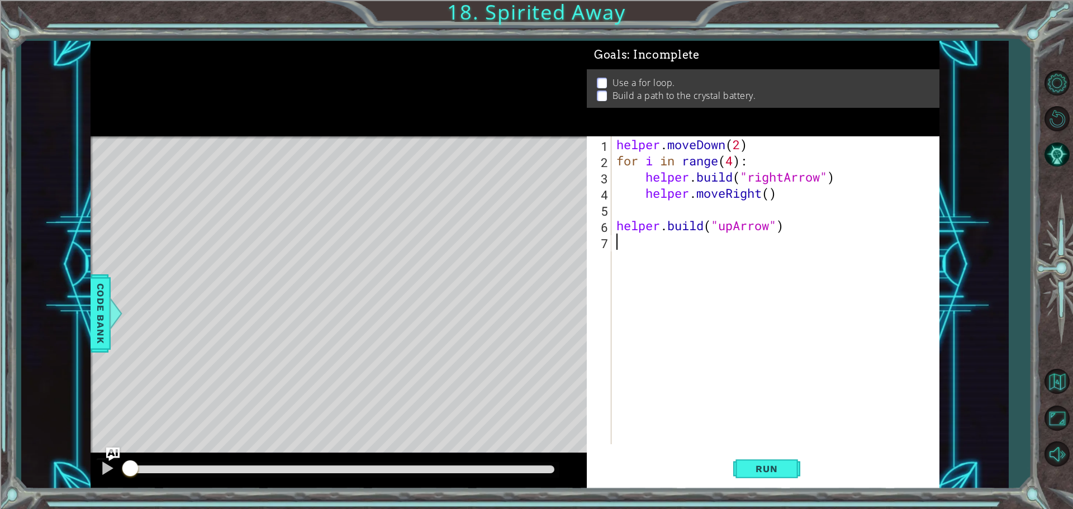
click at [807, 243] on div "helper . moveDown ( 2 ) for i in range ( 4 ) : helper . build ( "rightArrow" ) …" at bounding box center [778, 306] width 328 height 340
click at [798, 230] on div "helper . moveDown ( 2 ) for i in range ( 4 ) : helper . build ( "rightArrow" ) …" at bounding box center [778, 306] width 328 height 340
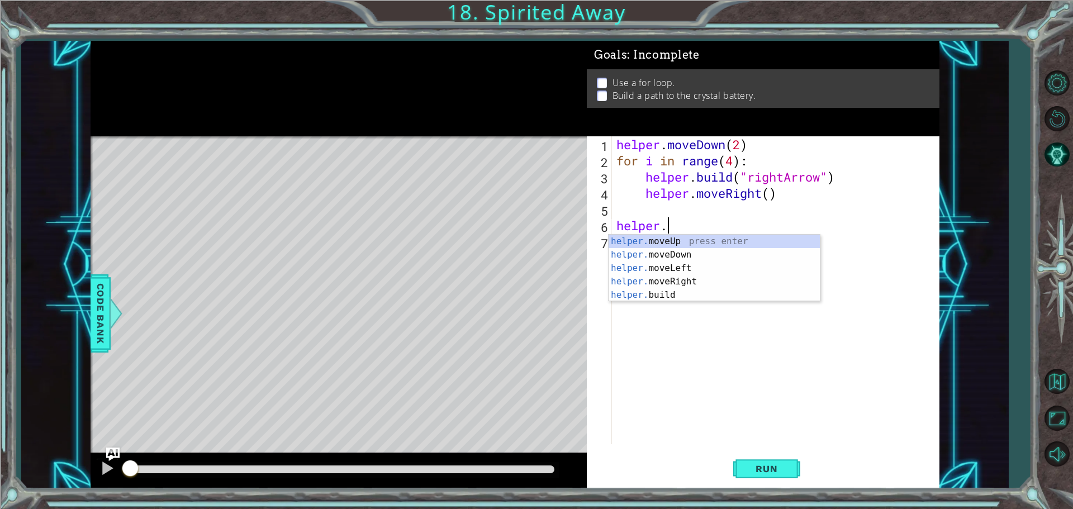
type textarea "h"
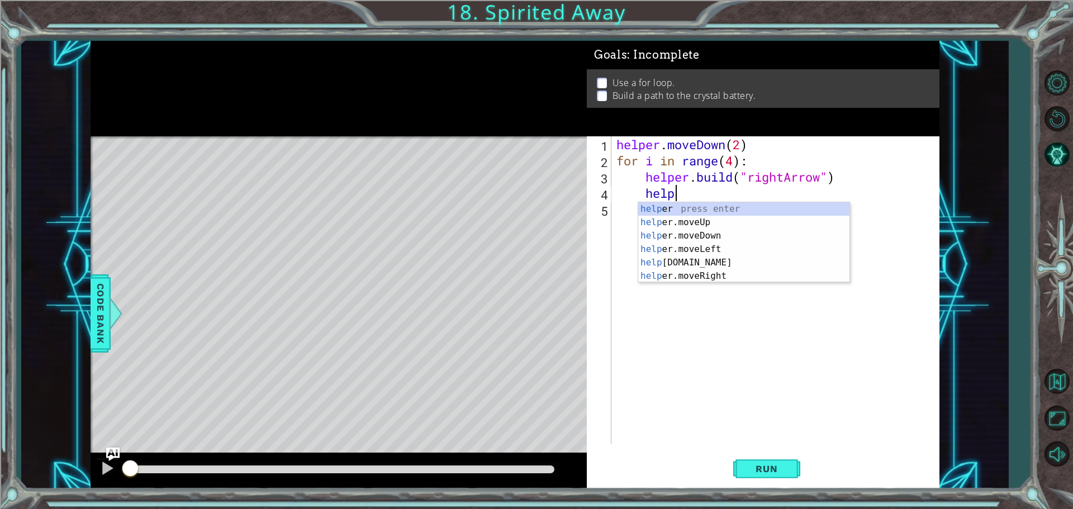
type textarea "h"
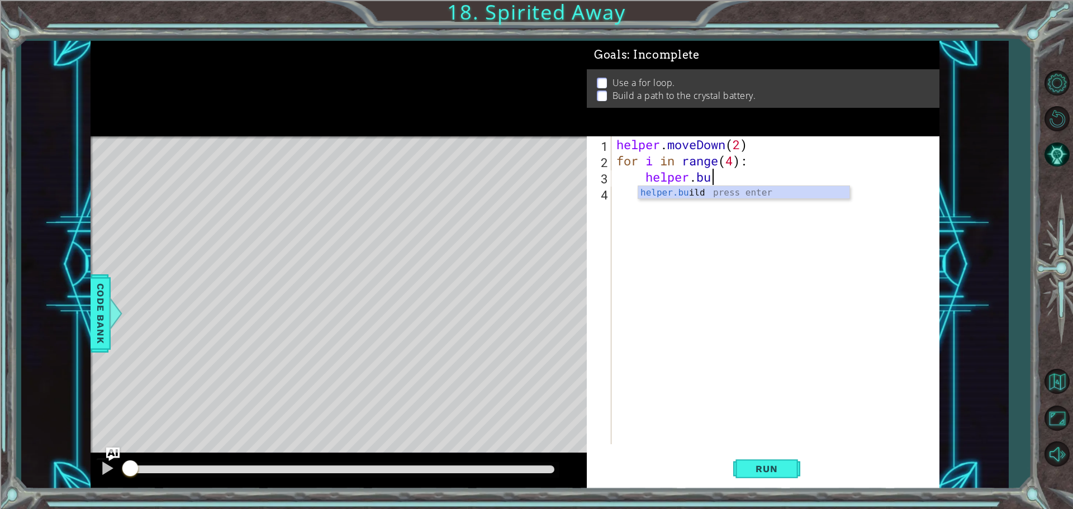
type textarea "h"
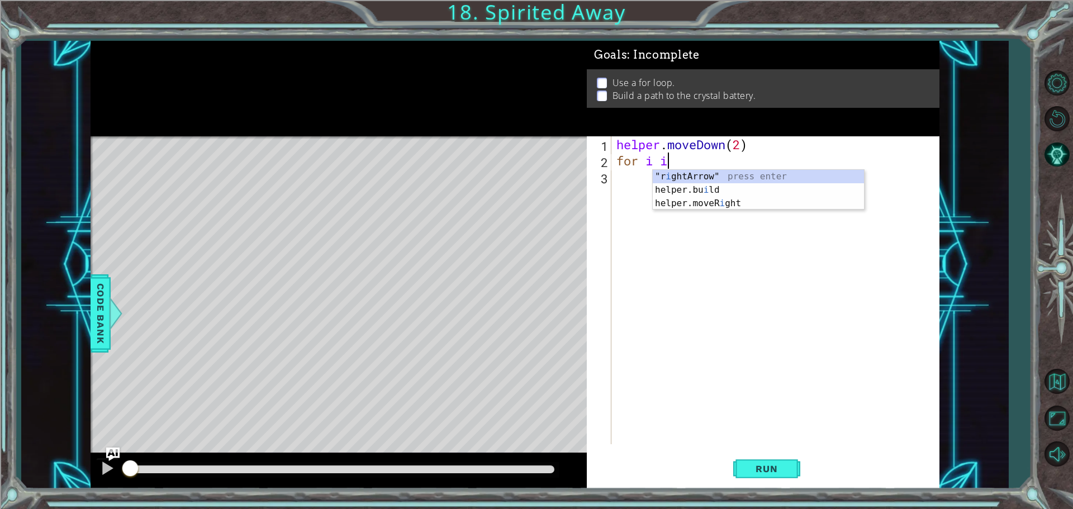
type textarea "f"
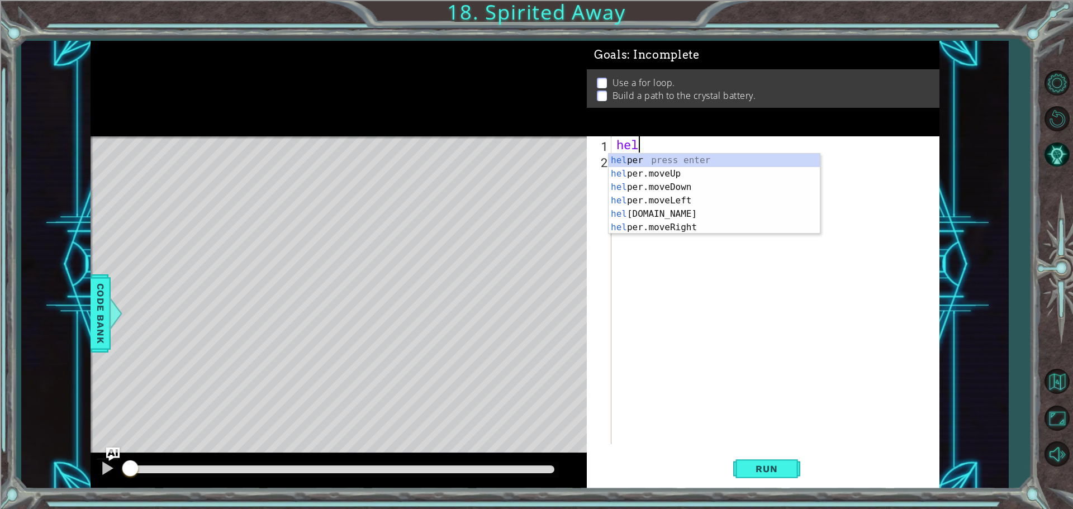
type textarea "h"
click at [658, 196] on div "h elper press enter h elper.moveUp press enter h [DOMAIN_NAME] press enter h el…" at bounding box center [714, 207] width 211 height 107
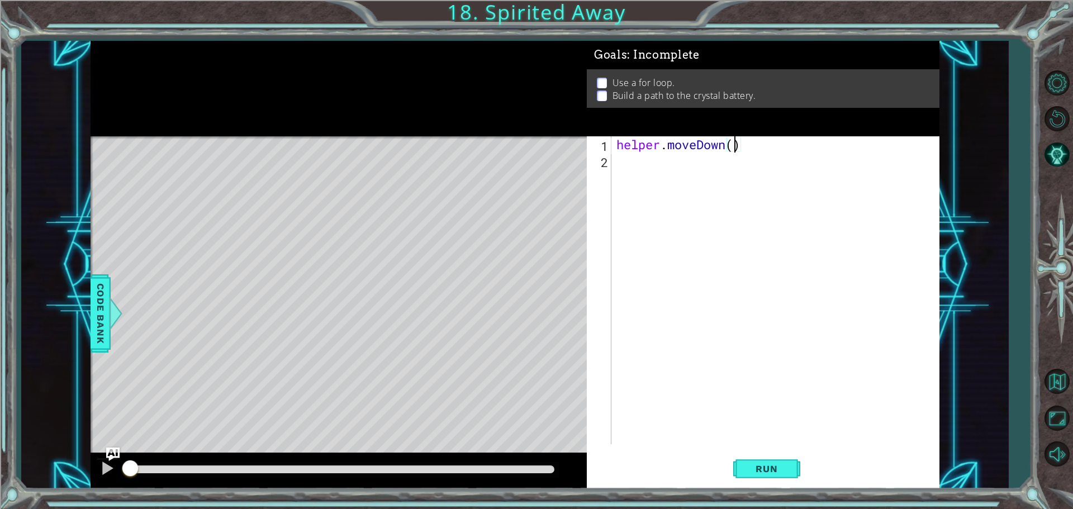
scroll to position [0, 5]
type textarea "helper.moveDown(1)"
click at [764, 471] on span "Run" at bounding box center [767, 468] width 44 height 11
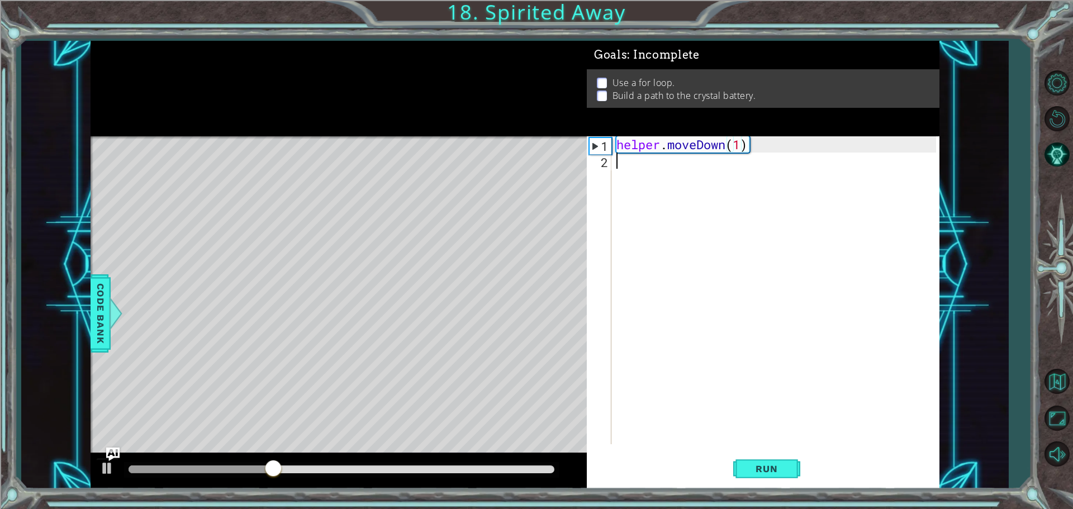
click at [663, 157] on div "helper . moveDown ( 1 )" at bounding box center [778, 306] width 328 height 340
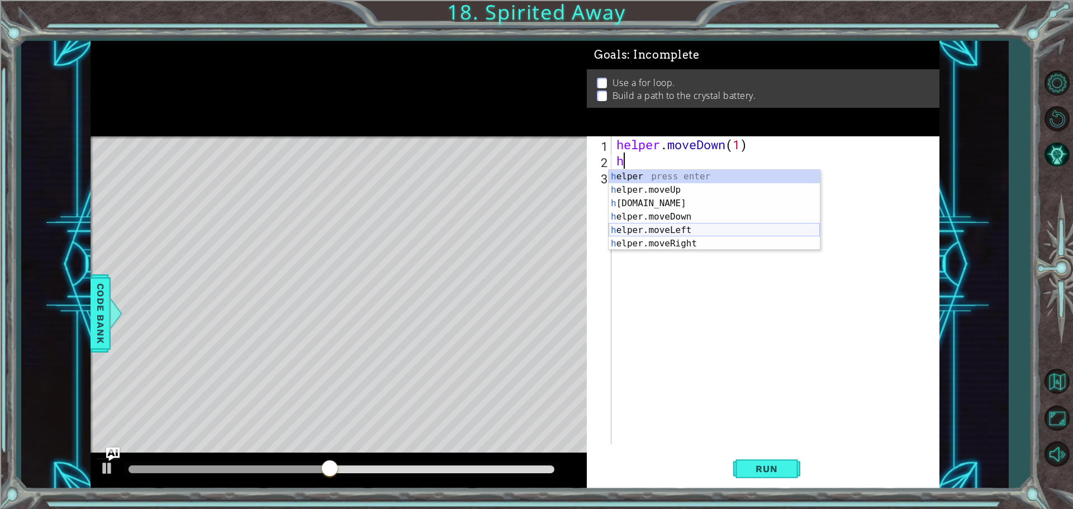
click at [674, 226] on div "h elper press enter h elper.moveUp press enter h [DOMAIN_NAME] press enter h el…" at bounding box center [714, 223] width 211 height 107
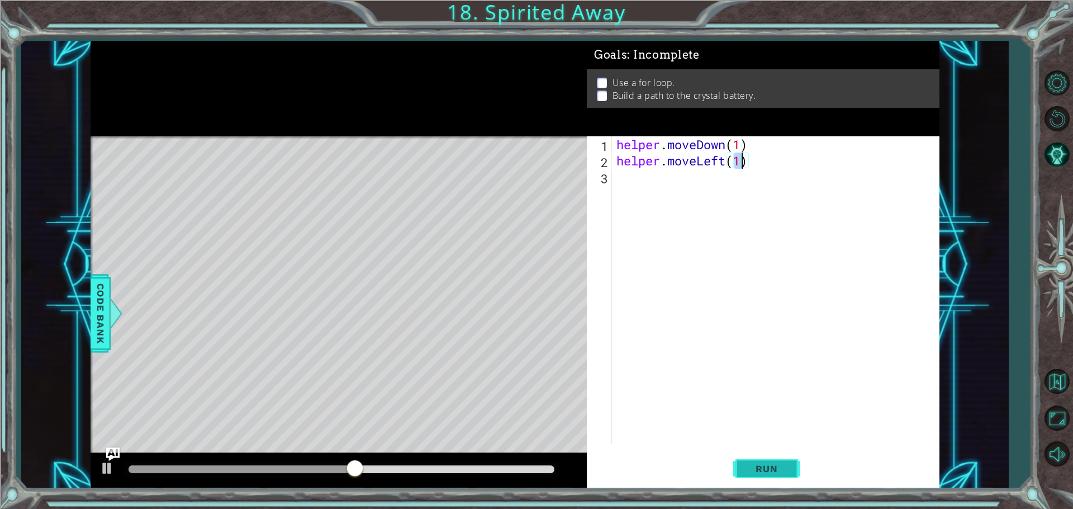
type textarea "helper.moveLeft(1)"
click at [776, 469] on span "Run" at bounding box center [767, 468] width 44 height 11
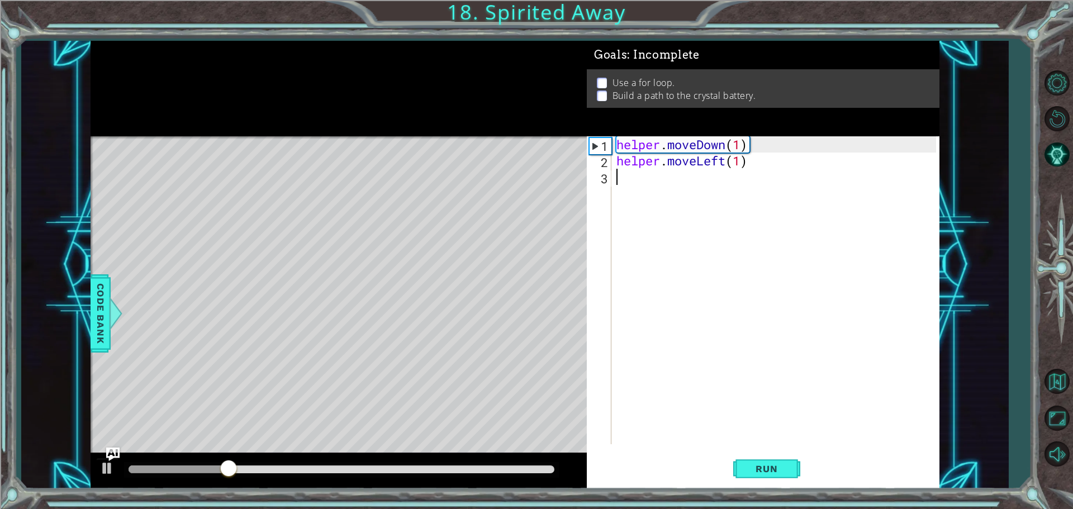
click at [667, 189] on div "helper . moveDown ( 1 ) helper . moveLeft ( 1 )" at bounding box center [778, 306] width 328 height 340
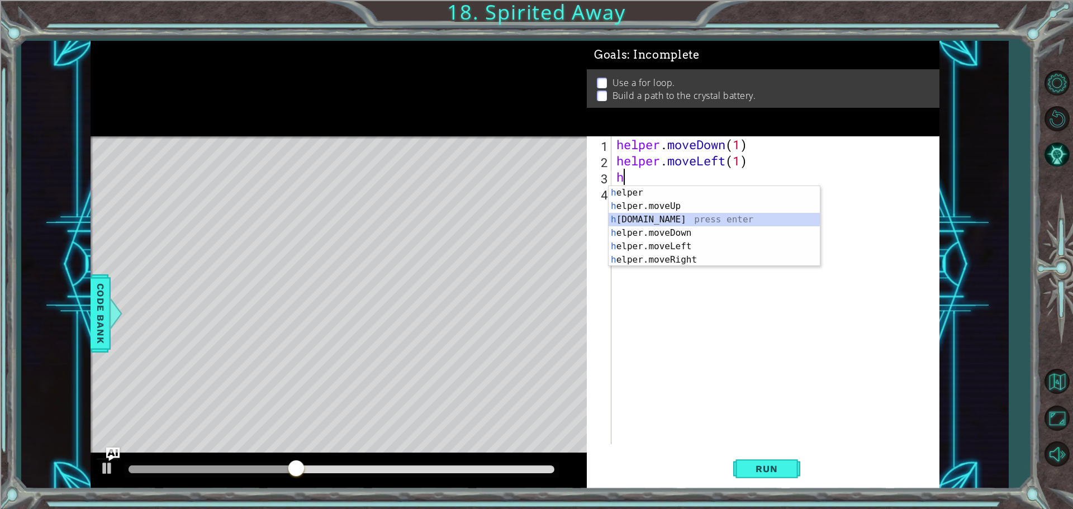
click at [667, 222] on div "h elper press enter h elper.moveUp press enter h [DOMAIN_NAME] press enter h el…" at bounding box center [714, 239] width 211 height 107
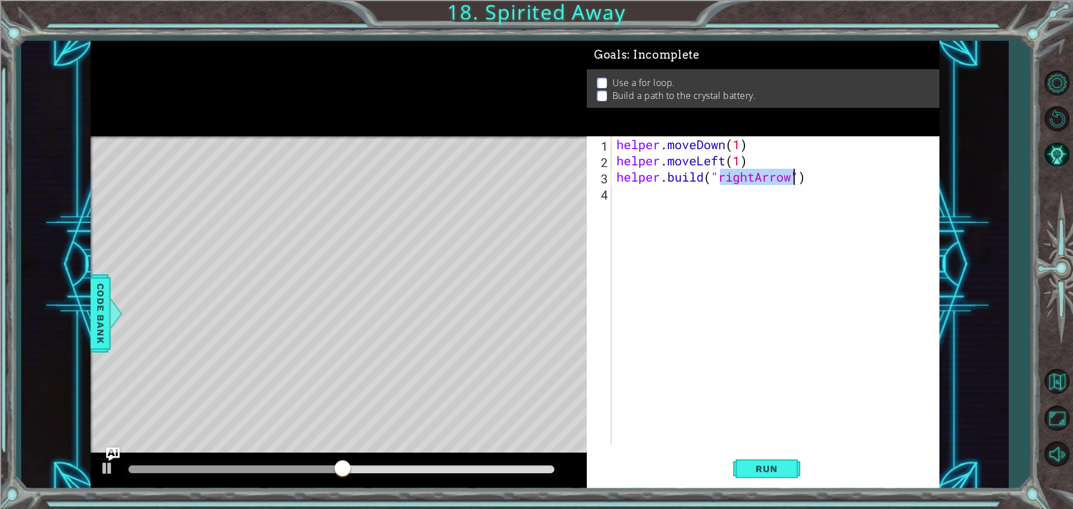
click at [755, 174] on div "helper . moveDown ( 1 ) helper . moveLeft ( 1 ) helper . build ( "rightArrow" )" at bounding box center [775, 290] width 322 height 308
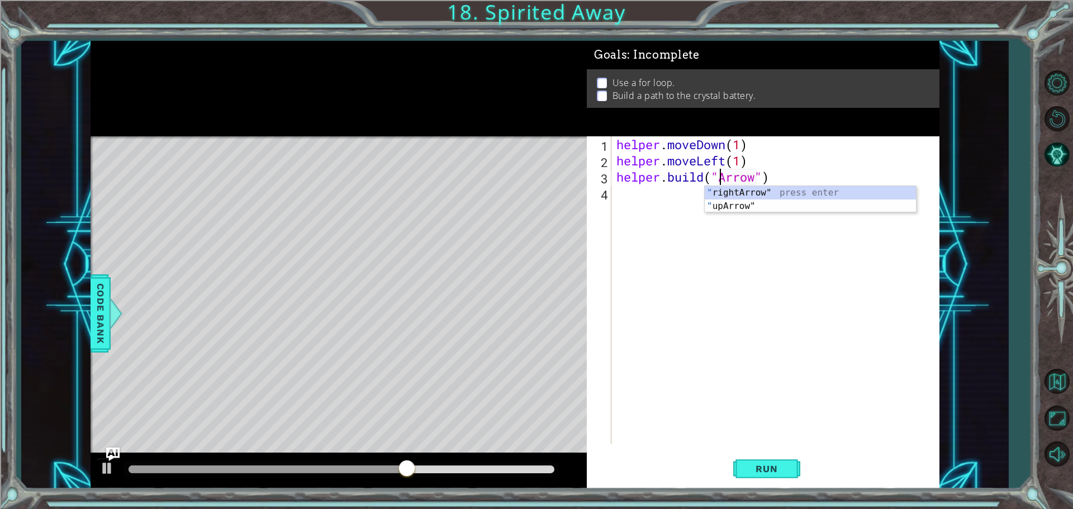
scroll to position [0, 5]
type textarea "[DOMAIN_NAME]("upArrow")"
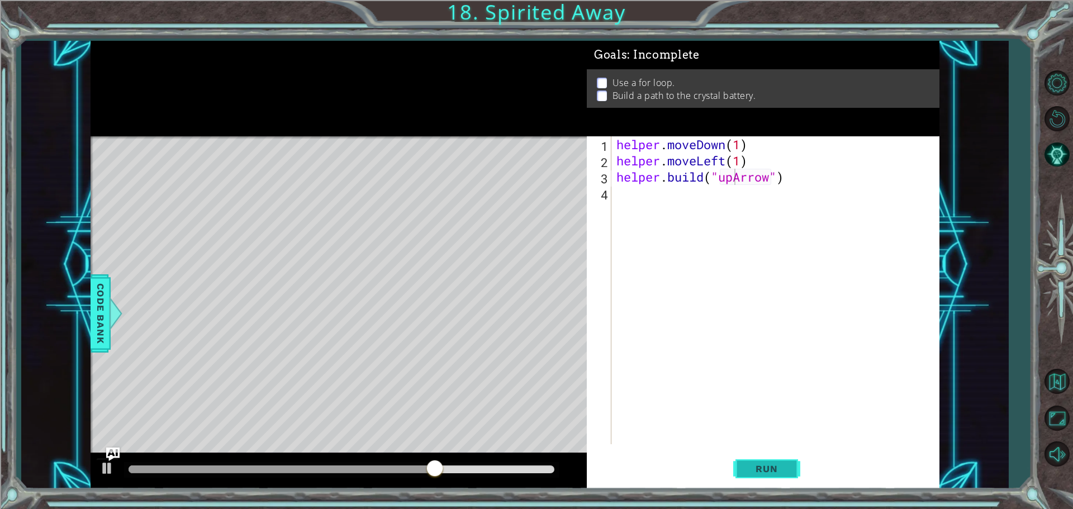
click at [788, 459] on button "Run" at bounding box center [766, 468] width 67 height 35
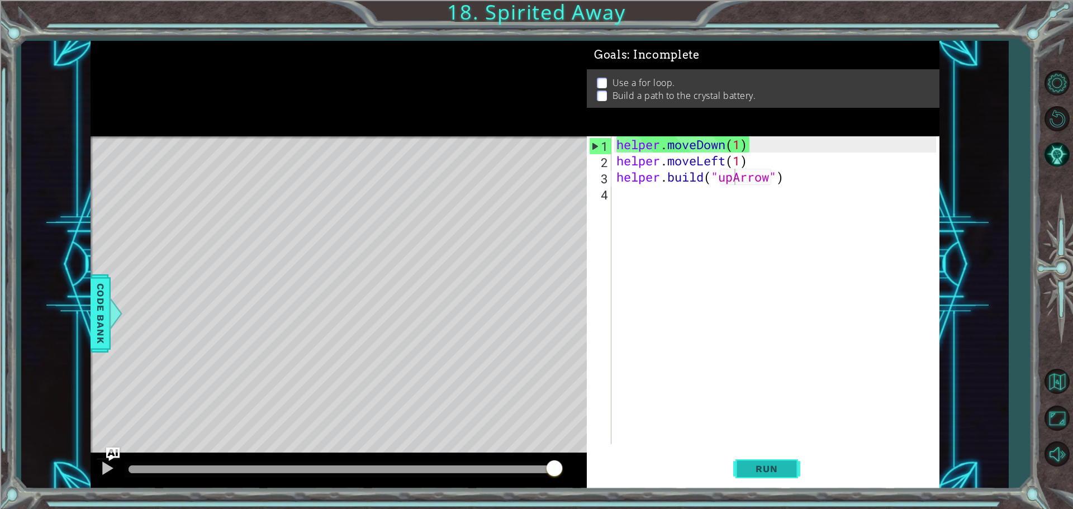
click at [764, 462] on button "Run" at bounding box center [766, 468] width 67 height 35
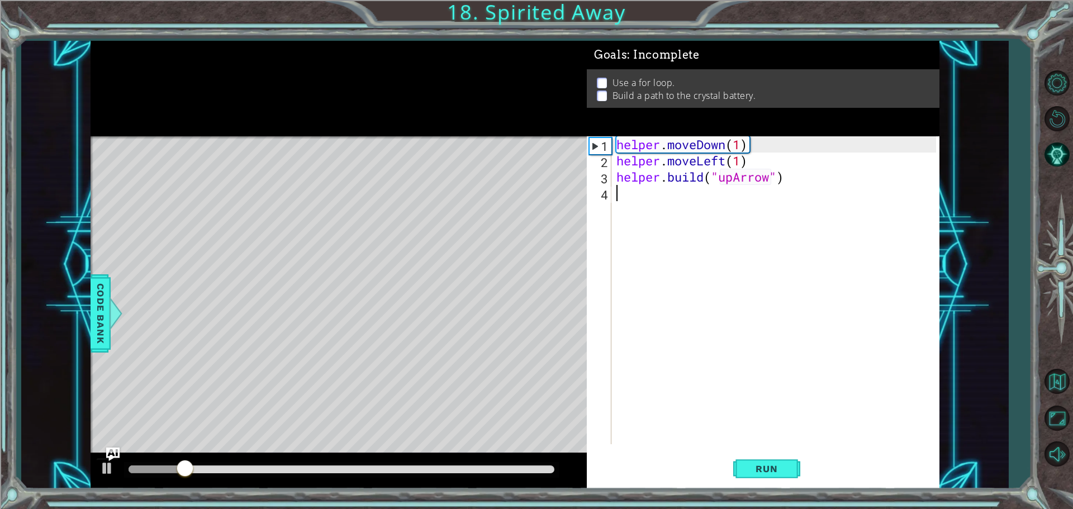
click at [638, 199] on div "helper . moveDown ( 1 ) helper . moveLeft ( 1 ) helper . build ( "upArrow" )" at bounding box center [778, 306] width 328 height 340
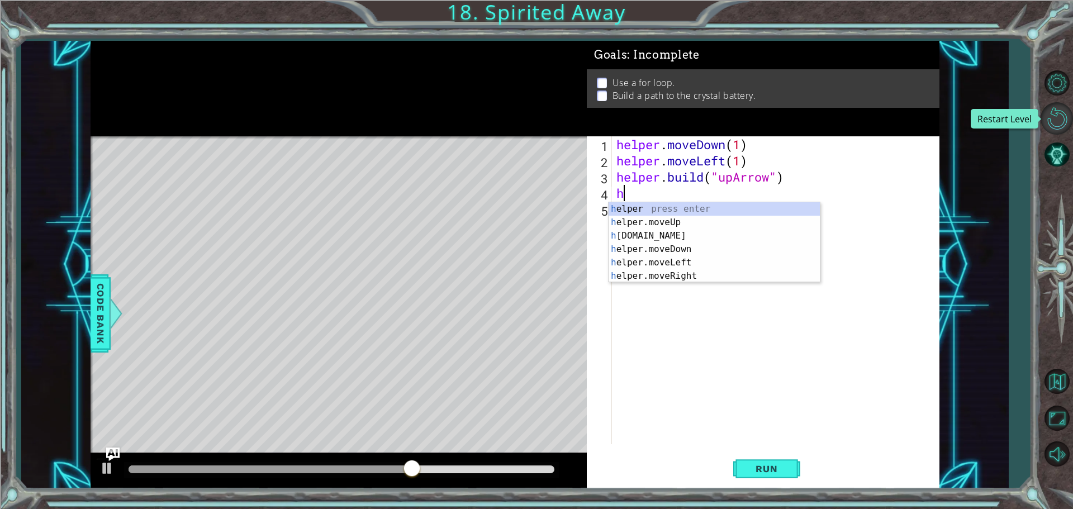
type textarea "h"
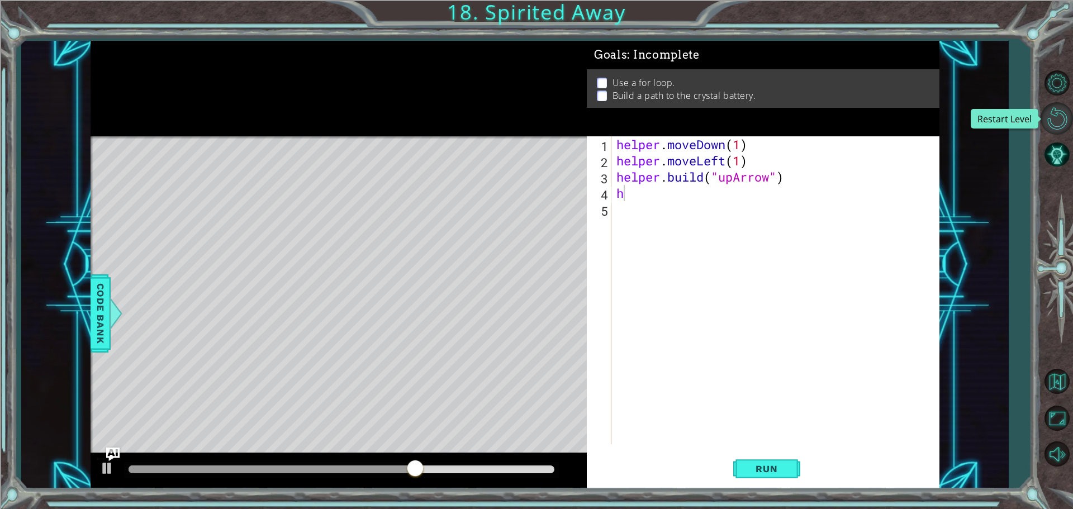
click at [1054, 116] on button "Restart Level" at bounding box center [1057, 118] width 32 height 32
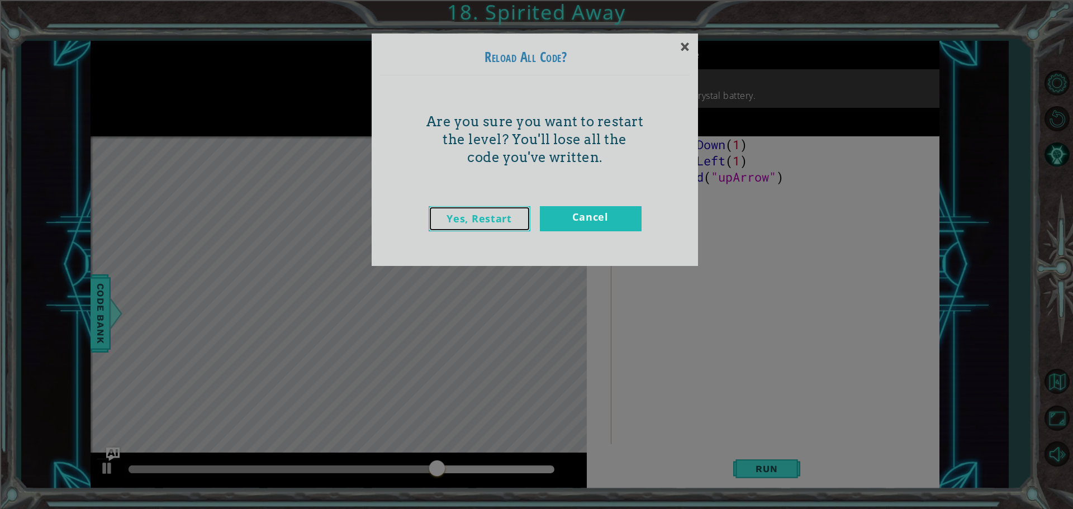
click at [473, 224] on link "Yes, Restart" at bounding box center [480, 218] width 102 height 25
